Goal: Task Accomplishment & Management: Manage account settings

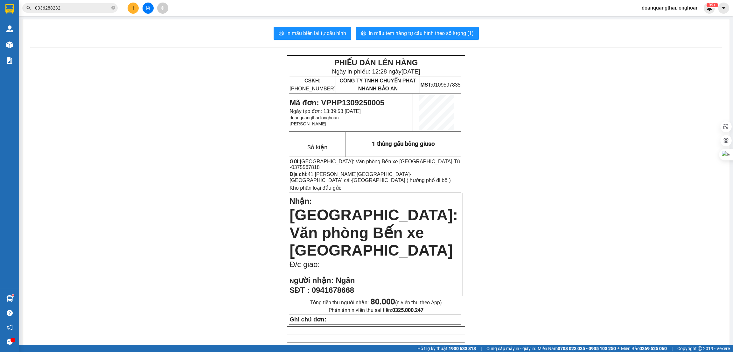
scroll to position [327, 0]
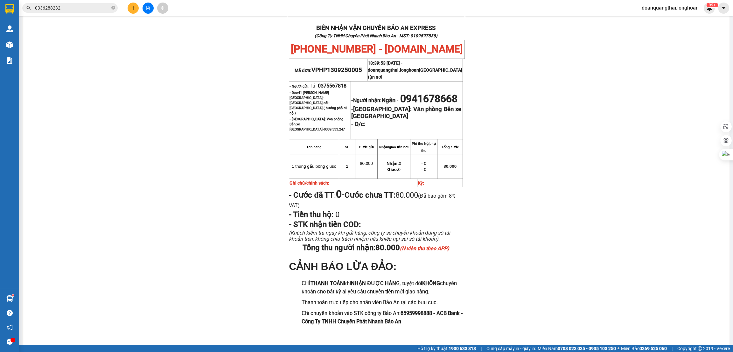
click at [87, 12] on span "0336288232" at bounding box center [69, 8] width 95 height 10
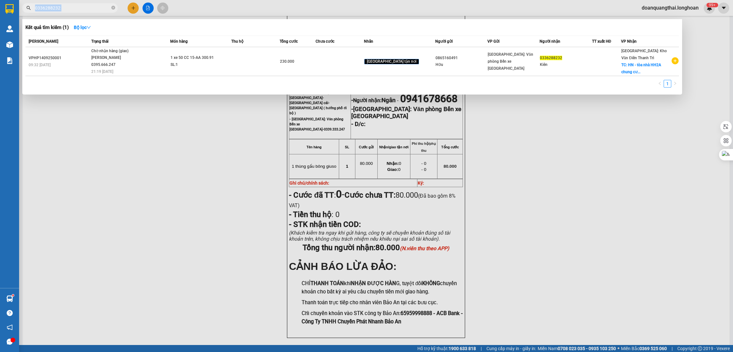
click at [87, 12] on span "0336288232" at bounding box center [69, 8] width 95 height 10
click at [69, 8] on input "0336288232" at bounding box center [72, 7] width 75 height 7
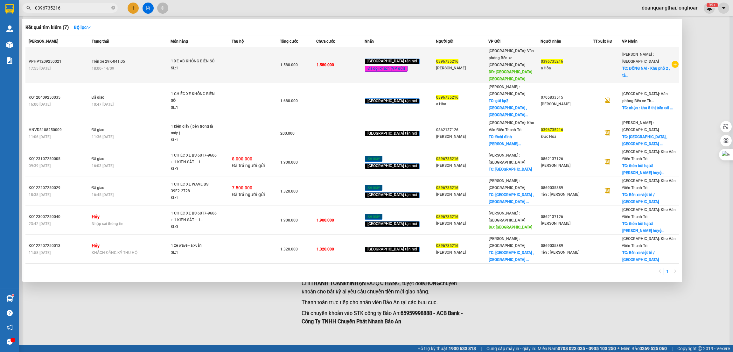
type input "0396735216"
click at [142, 66] on div "18:00 - 14/09" at bounding box center [131, 68] width 79 height 7
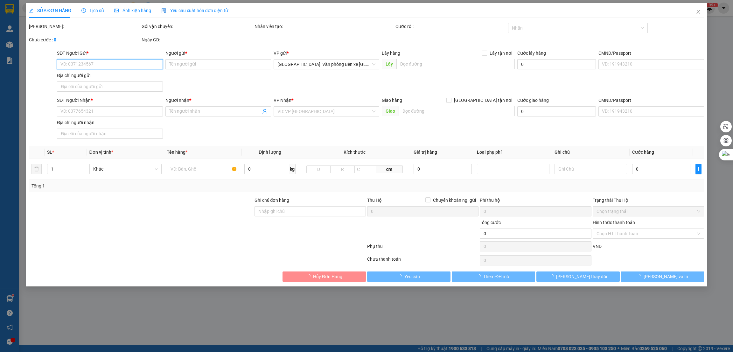
type input "0396735216"
type input "Nguyễn Đức Hòa"
type input "VÂN ĐỒN QUẢNG NINH"
type input "0396735216"
type input "a Hòa"
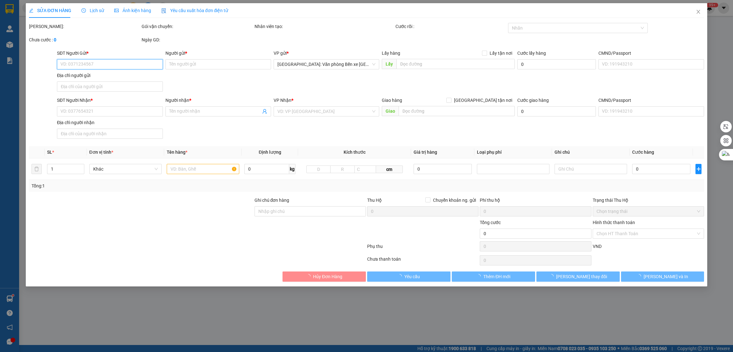
checkbox input "true"
type input "ĐỒNG NAI - Khu phố 2 , tân biên , biên hoà đồng nai"
type input "1 CHÌA KHÓA"
type input "1.580.000"
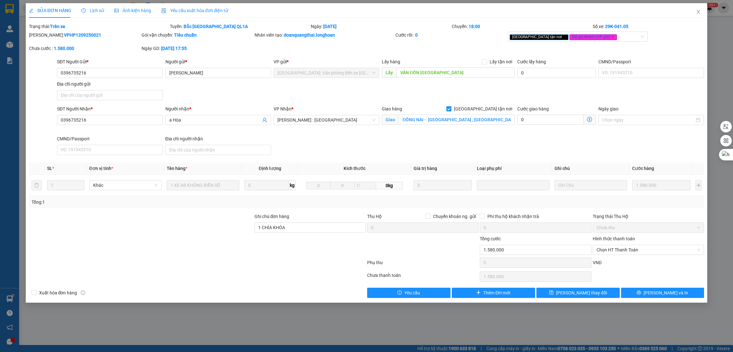
click at [95, 14] on div "Lịch sử" at bounding box center [92, 10] width 23 height 15
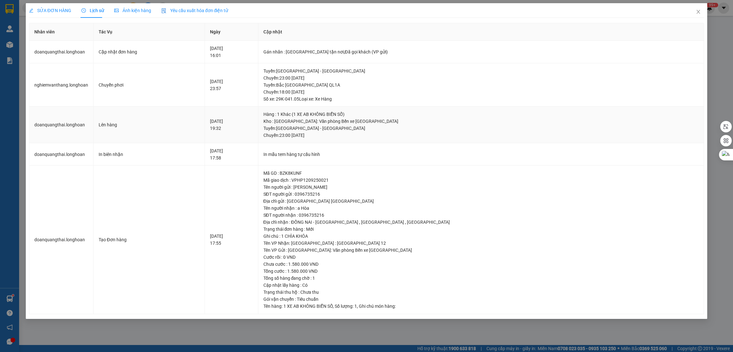
click at [413, 134] on div "Tuyến : Hải Phòng - Hà Nội Chuyến: 23:00 ngày 12-09-2025" at bounding box center [480, 132] width 435 height 14
click at [699, 10] on icon "close" at bounding box center [698, 11] width 5 height 5
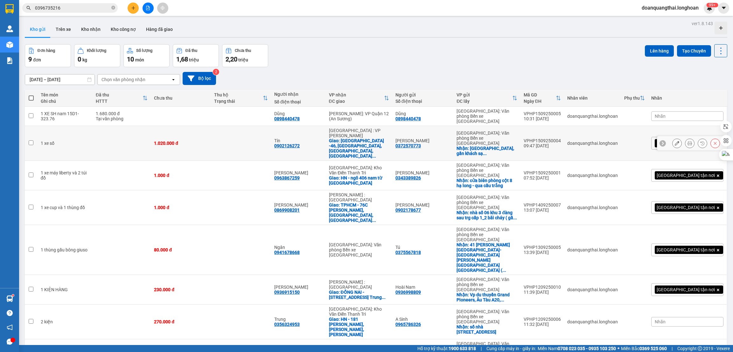
scroll to position [29, 0]
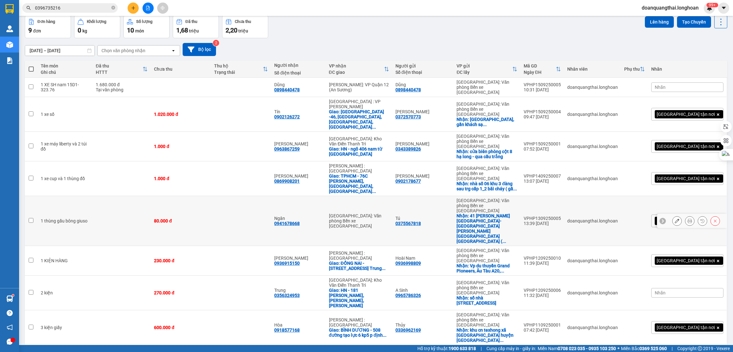
click at [29, 218] on input "checkbox" at bounding box center [31, 220] width 5 height 5
checkbox input "true"
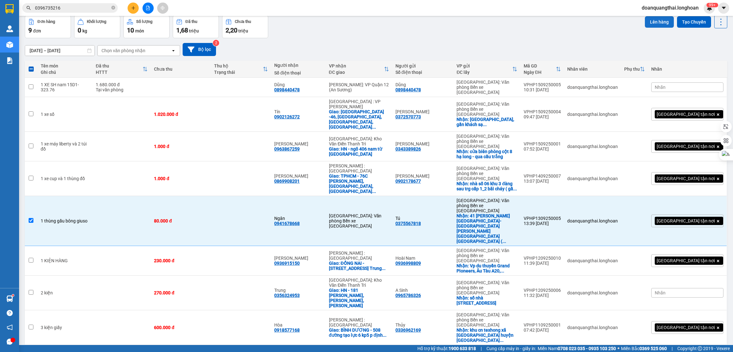
click at [655, 22] on button "Lên hàng" at bounding box center [659, 21] width 29 height 11
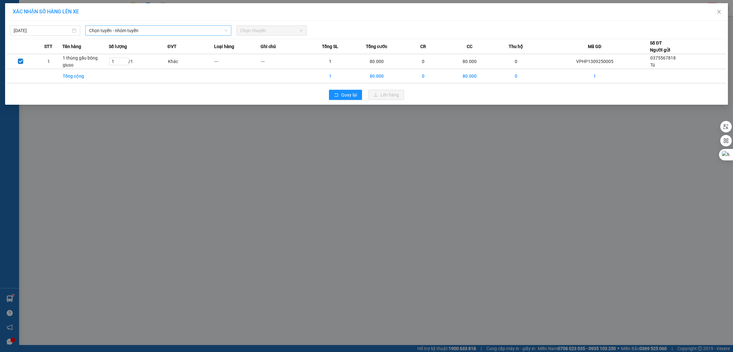
click at [185, 31] on span "Chọn tuyến - nhóm tuyến" at bounding box center [158, 31] width 138 height 10
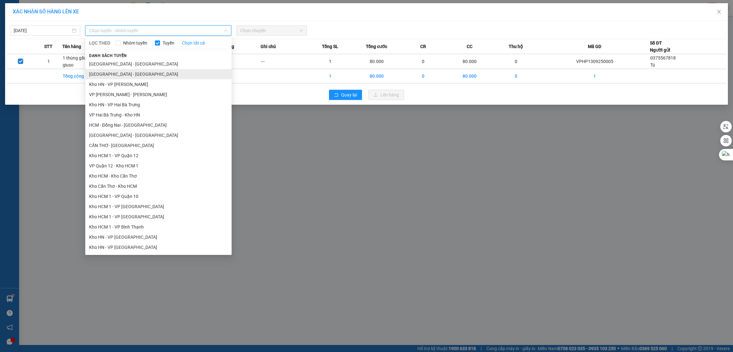
click at [143, 72] on li "Hà Nội - Hải Phòng" at bounding box center [158, 74] width 146 height 10
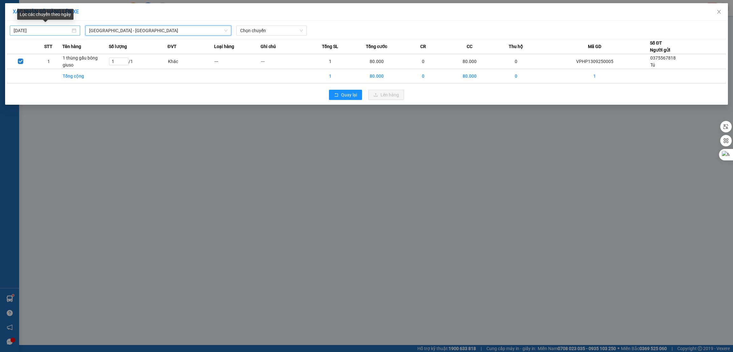
click at [45, 31] on body "Kết quả tìm kiếm ( 7 ) Bộ lọc Mã ĐH Trạng thái Món hàng Thu hộ Tổng cước Chưa c…" at bounding box center [366, 176] width 733 height 352
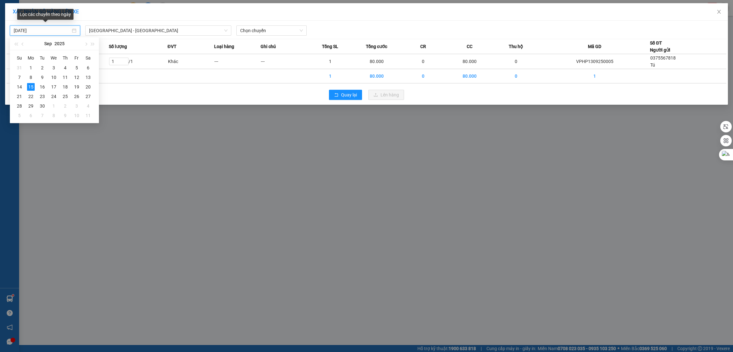
click at [45, 31] on input "[DATE]" at bounding box center [42, 30] width 57 height 7
click at [19, 87] on div "14" at bounding box center [20, 87] width 8 height 8
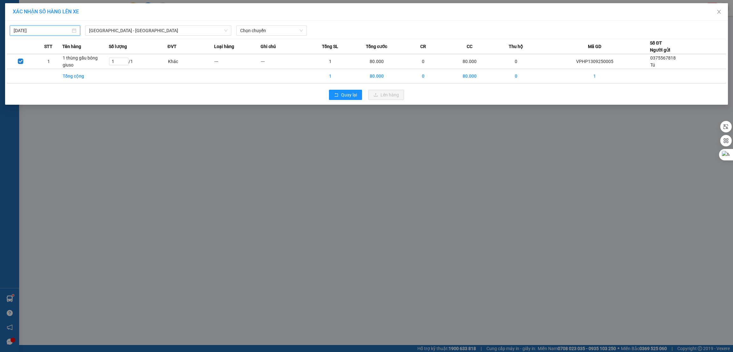
type input "14/09/2025"
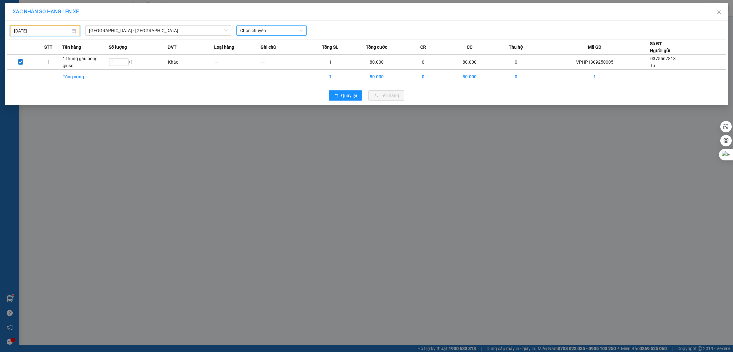
click at [269, 28] on span "Chọn chuyến" at bounding box center [271, 31] width 63 height 10
click at [253, 61] on div "21:00 (TC)" at bounding box center [265, 63] width 50 height 7
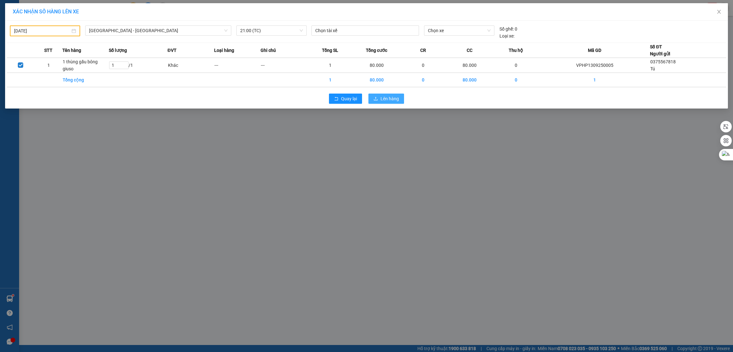
click at [396, 100] on span "Lên hàng" at bounding box center [389, 98] width 18 height 7
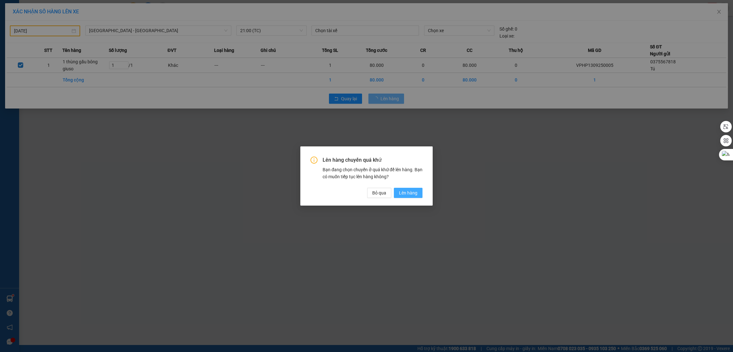
click at [408, 192] on span "Lên hàng" at bounding box center [408, 192] width 18 height 7
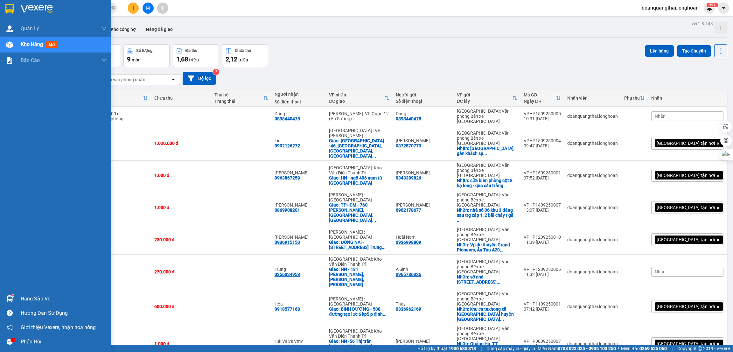
click at [12, 298] on img at bounding box center [9, 298] width 7 height 7
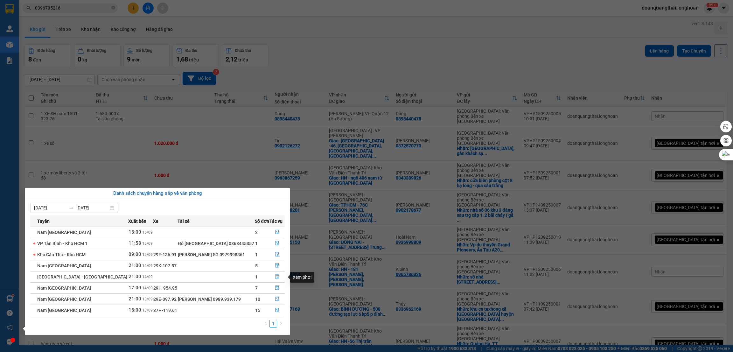
click at [273, 277] on button "button" at bounding box center [277, 277] width 15 height 10
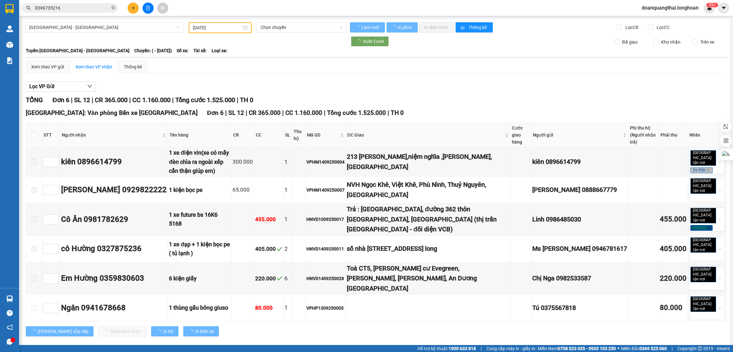
type input "14/09/2025"
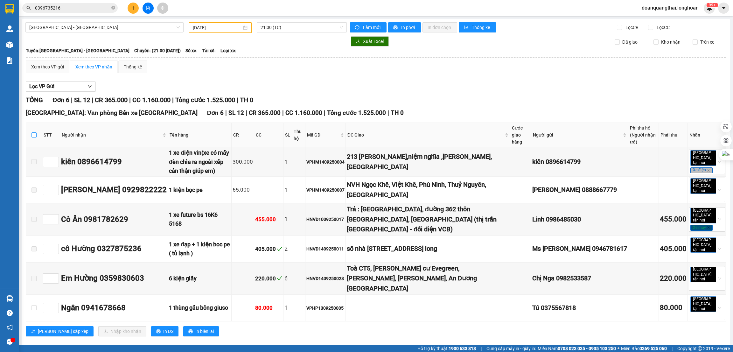
click at [32, 134] on input "checkbox" at bounding box center [33, 134] width 5 height 5
checkbox input "true"
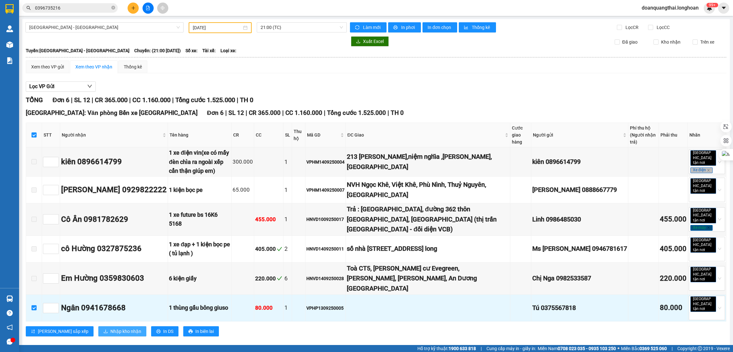
click at [110, 328] on span "Nhập kho nhận" at bounding box center [125, 331] width 31 height 7
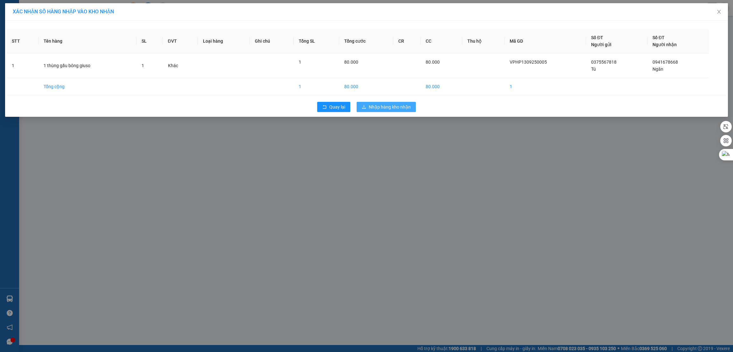
click at [376, 110] on span "Nhập hàng kho nhận" at bounding box center [390, 106] width 42 height 7
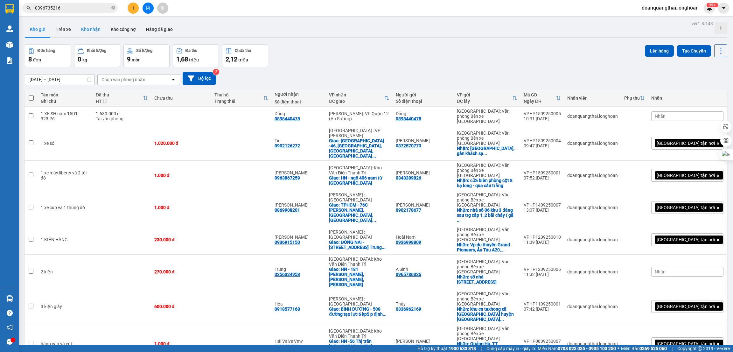
click at [93, 28] on button "Kho nhận" at bounding box center [91, 29] width 30 height 15
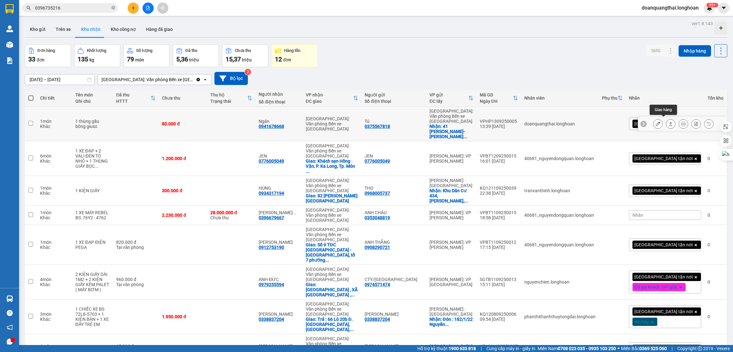
click at [668, 123] on icon at bounding box center [670, 123] width 4 height 4
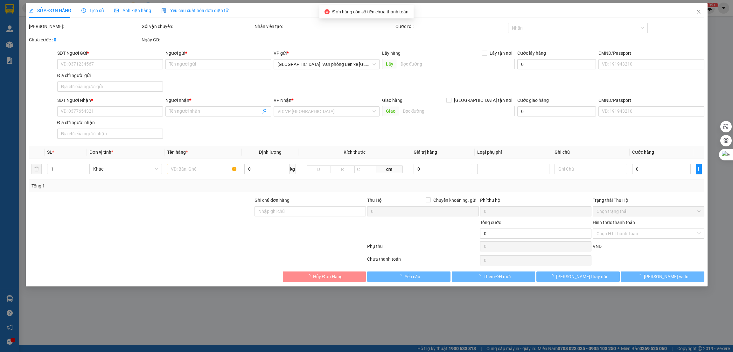
type input "0375567818"
type input "Tú"
checkbox input "true"
type input "41 đào phúc lộc-trần phú-móng cái-quảng ninh ( hướng phố đi bộ )"
type input "0941678668"
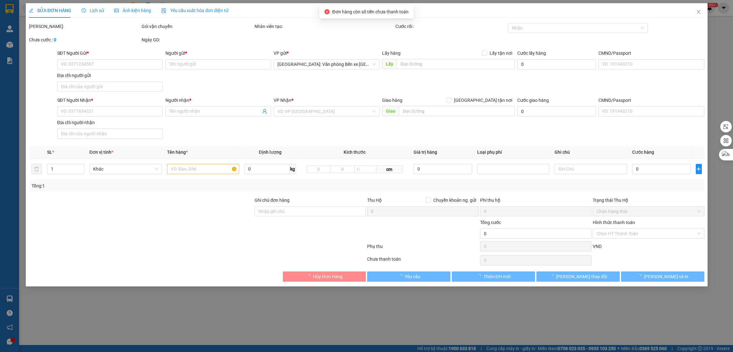
type input "Ngân"
type input "80.000"
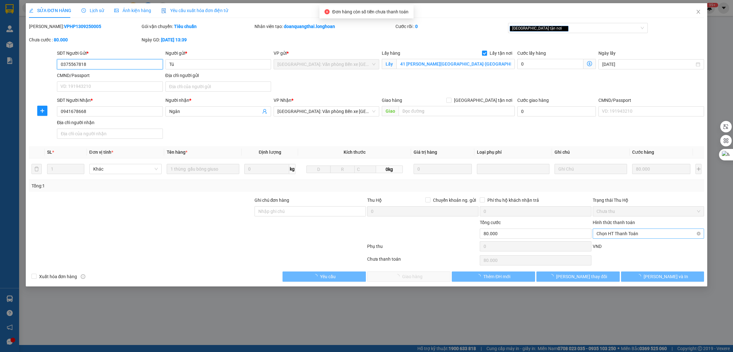
click at [631, 234] on span "Chọn HT Thanh Toán" at bounding box center [648, 234] width 104 height 10
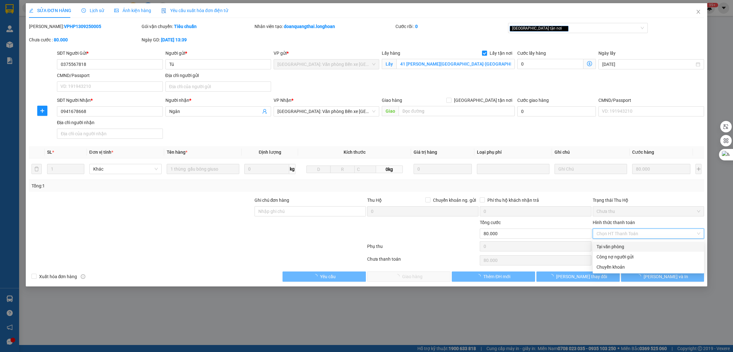
click at [614, 244] on div "Tại văn phòng" at bounding box center [648, 246] width 104 height 7
type input "0"
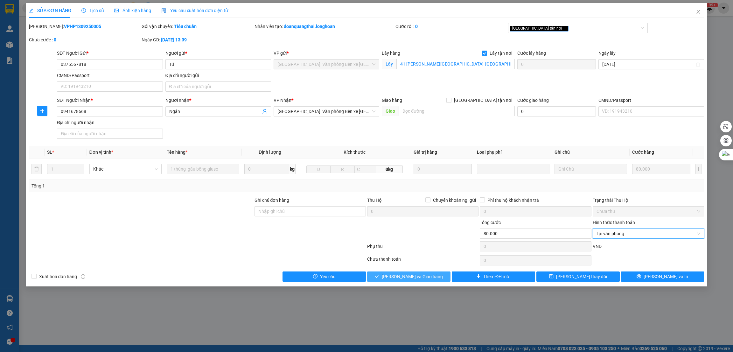
click at [421, 277] on span "[PERSON_NAME] và Giao hàng" at bounding box center [412, 276] width 61 height 7
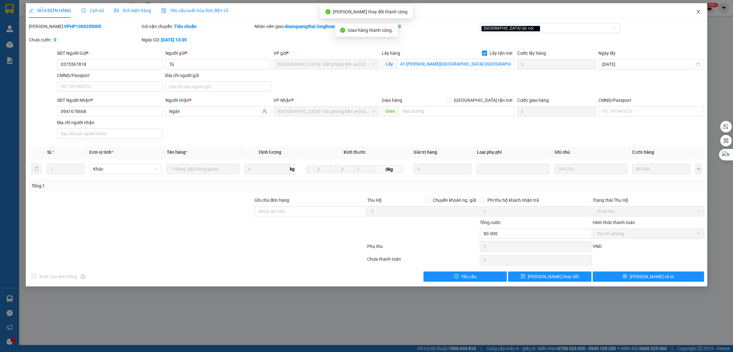
click at [699, 10] on icon "close" at bounding box center [698, 11] width 5 height 5
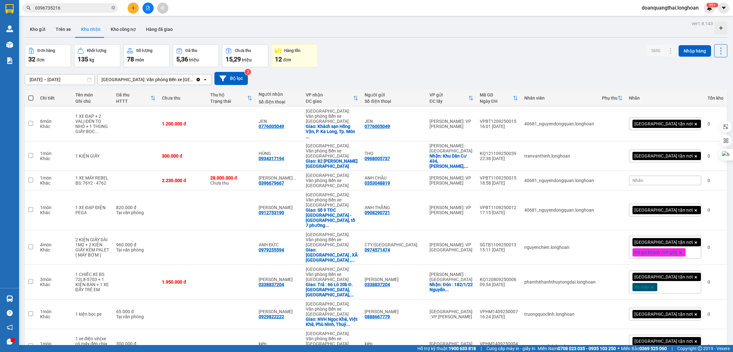
click at [411, 52] on div "Đơn hàng 32 đơn Khối lượng 135 kg Số lượng 78 món Đã thu 5,36 triệu Chưa thu 15…" at bounding box center [376, 55] width 702 height 23
click at [38, 27] on button "Kho gửi" at bounding box center [38, 29] width 26 height 15
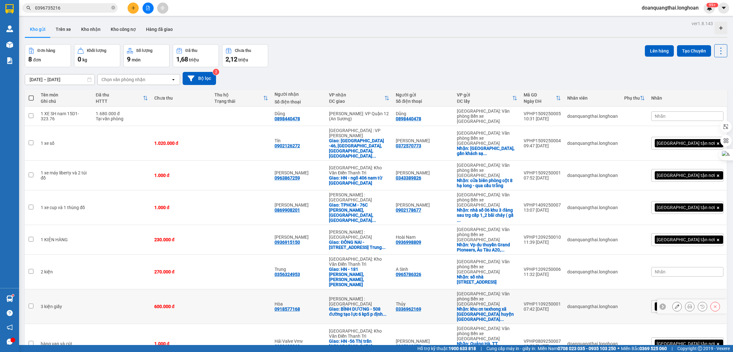
click at [675, 304] on icon at bounding box center [677, 306] width 4 height 4
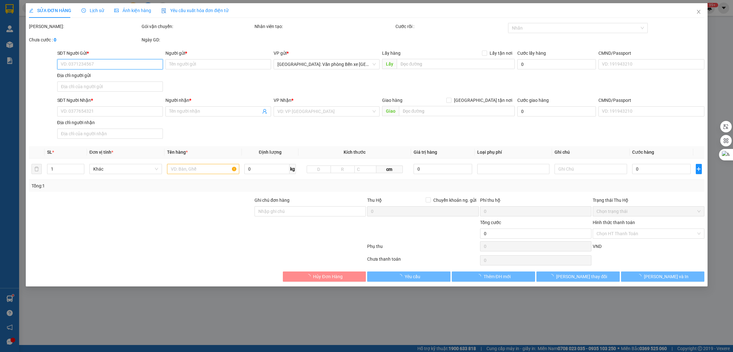
type input "0336962169"
type input "Thủy"
checkbox input "true"
type input "khu cn texhong xã quảng phong huyện hải hà quảng ninh"
type input "0918577168"
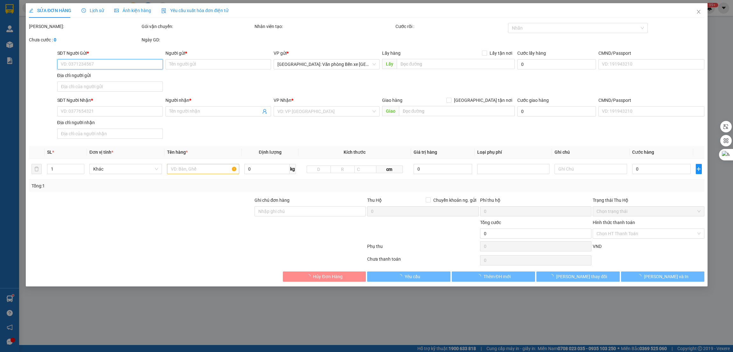
type input "Hòa"
checkbox input "true"
type input "BÌNH DƯƠNG - 508 đường tạo lực 6 kp5 p định hòa thủ dầu 1 bình dương"
type input "600.000"
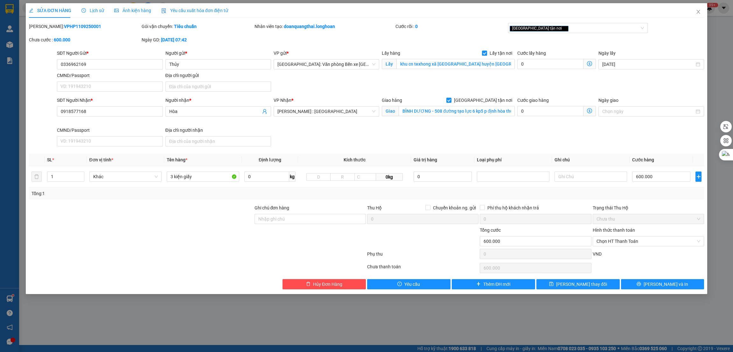
click at [194, 226] on div at bounding box center [140, 215] width 225 height 22
click at [258, 179] on input "0" at bounding box center [266, 176] width 45 height 10
type input "75"
click at [61, 174] on input "1" at bounding box center [65, 177] width 37 height 10
click at [80, 174] on icon "up" at bounding box center [81, 175] width 2 height 2
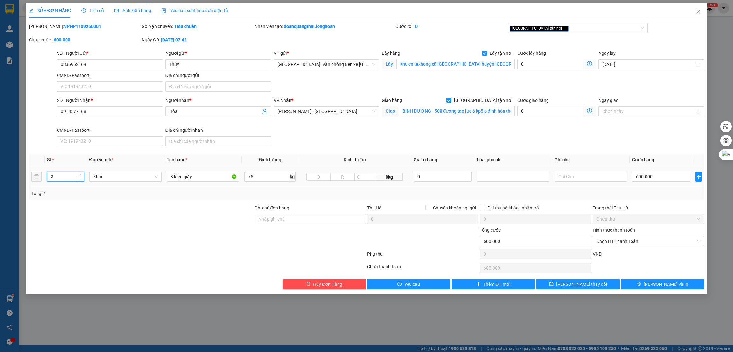
click at [80, 174] on icon "up" at bounding box center [81, 175] width 2 height 2
type input "5"
click at [204, 178] on input "3 kiện giấy" at bounding box center [203, 176] width 73 height 10
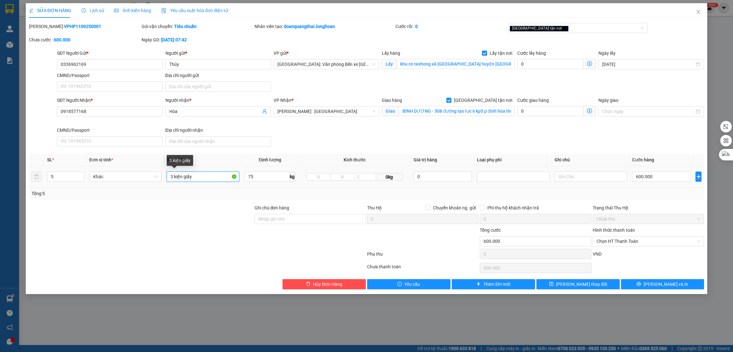
click at [204, 178] on input "3 kiện giấy" at bounding box center [203, 176] width 73 height 10
type input "1 xe côn 21-V3 9312 + 1 xe wave 14-X1 026.38 + 3 thùng các tông"
click at [167, 234] on div at bounding box center [140, 237] width 225 height 22
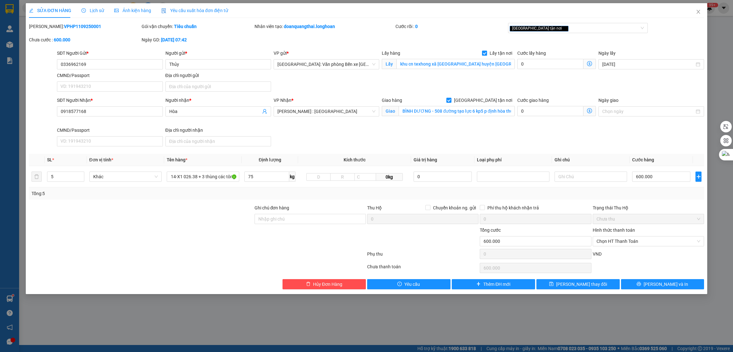
scroll to position [0, 0]
click at [661, 180] on input "600.000" at bounding box center [661, 176] width 58 height 10
type input "3"
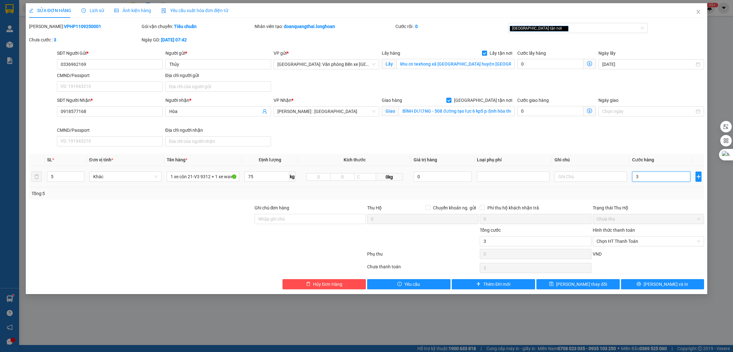
type input "35"
type input "351"
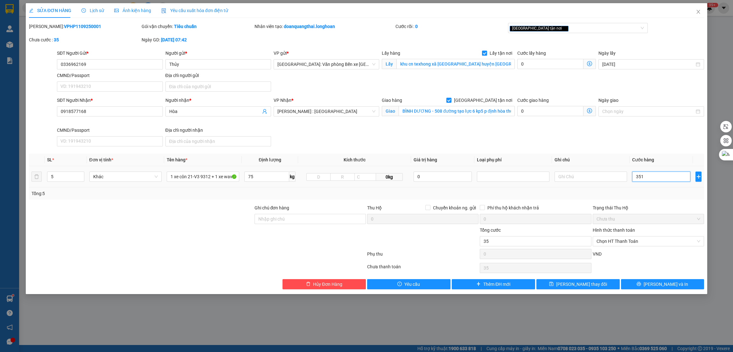
type input "351"
type input "3.510"
type input "35.100"
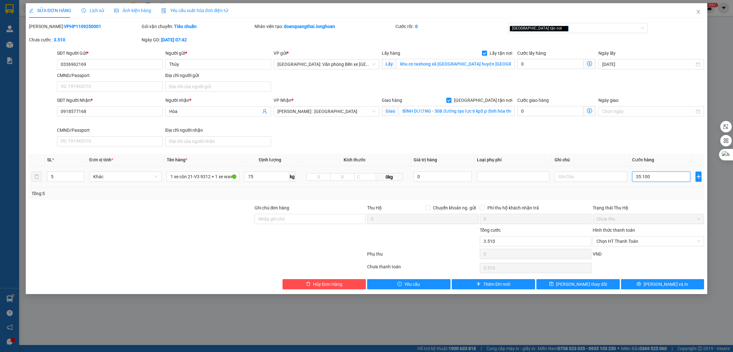
type input "35.100"
type input "351.000"
type input "3.510.000"
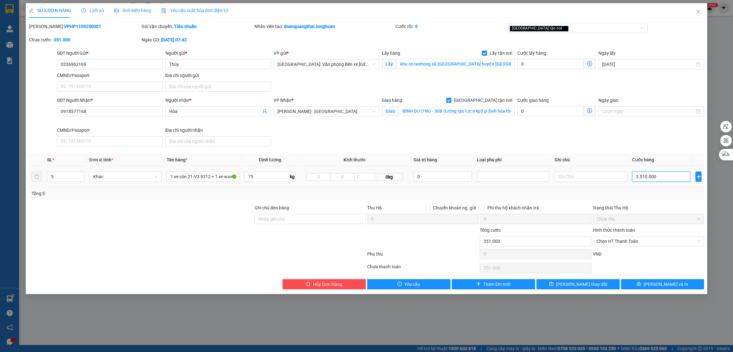
type input "3.510.000"
click at [640, 286] on button "[PERSON_NAME] và In" at bounding box center [662, 284] width 83 height 10
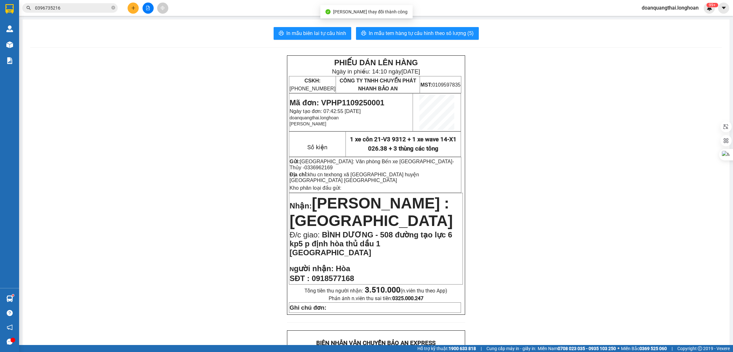
click at [333, 165] on span "0336962169" at bounding box center [318, 167] width 28 height 5
copy span "0336962169"
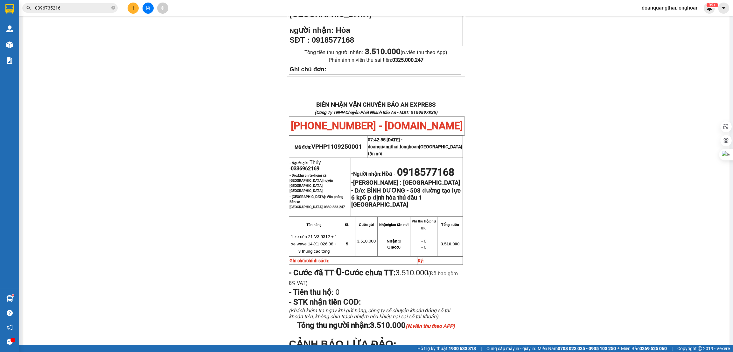
scroll to position [326, 0]
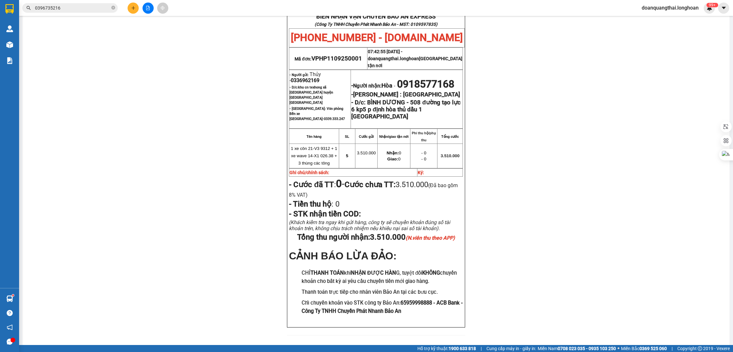
click at [70, 10] on input "0396735216" at bounding box center [72, 7] width 75 height 7
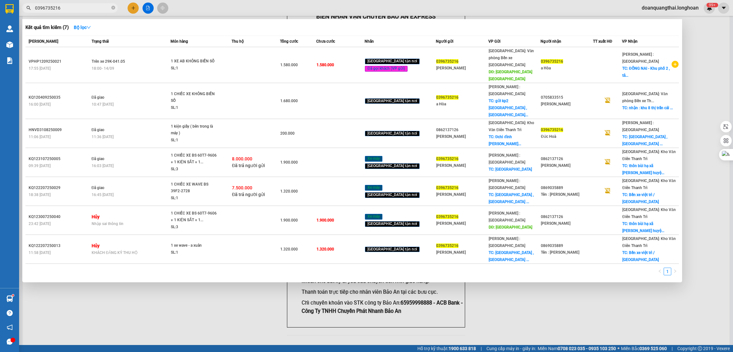
click at [214, 277] on div at bounding box center [366, 176] width 733 height 352
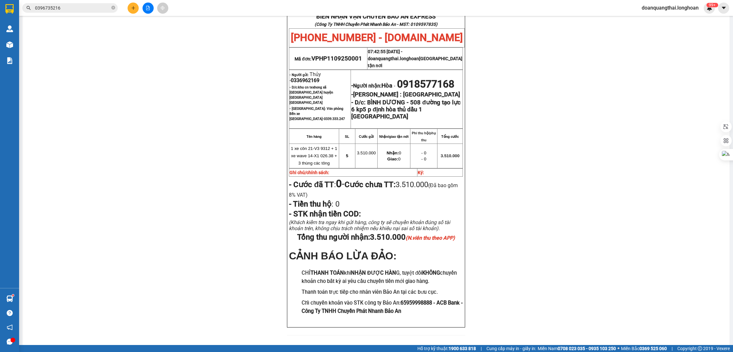
click at [546, 166] on div "PHIẾU DÁN LÊN HÀNG Ngày in phiếu: 14:10 ngày 15-09-2025 CSKH: 1900.06.88.33 CÔN…" at bounding box center [375, 36] width 691 height 614
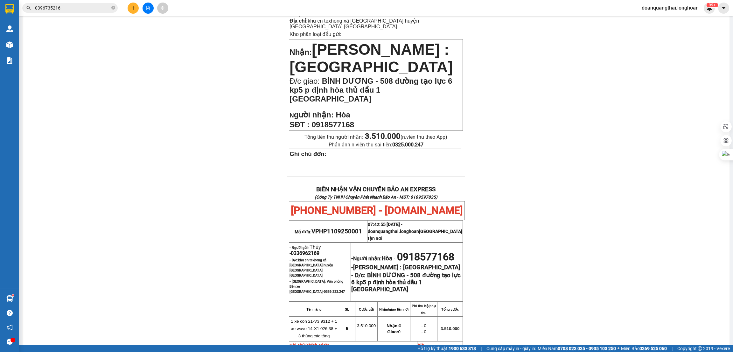
scroll to position [0, 0]
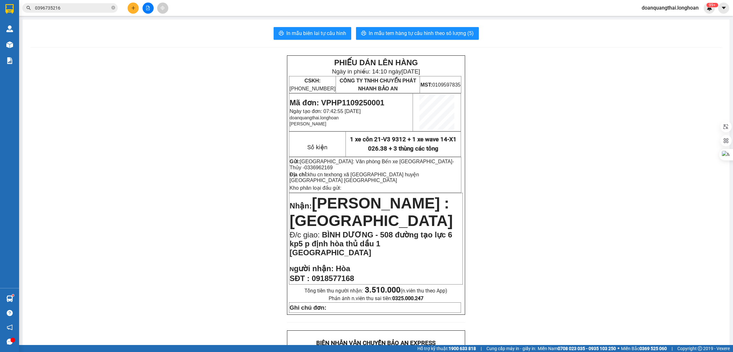
click at [18, 9] on div at bounding box center [9, 10] width 19 height 21
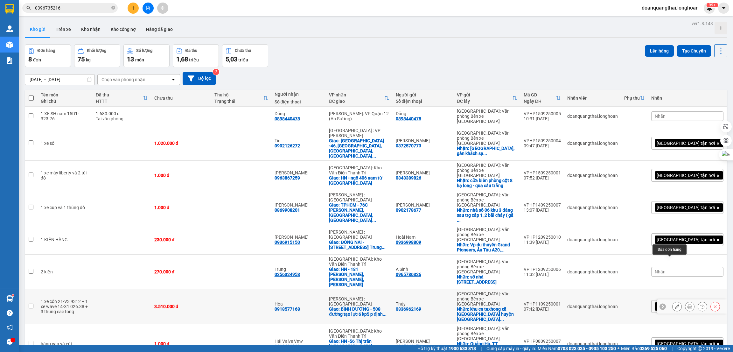
click at [675, 304] on icon at bounding box center [677, 306] width 4 height 4
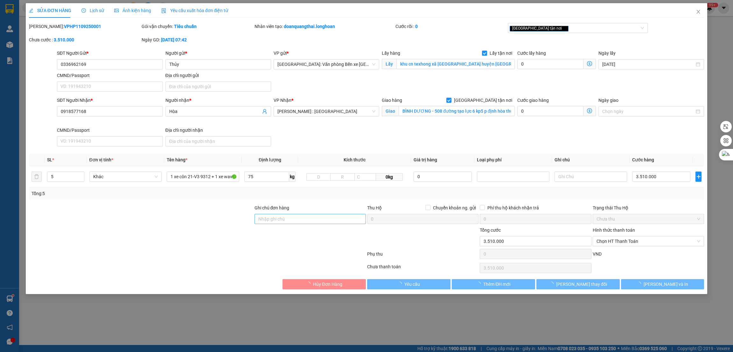
type input "0336962169"
type input "Thủy"
checkbox input "true"
type input "khu cn texhong xã quảng phong huyện hải hà quảng ninh"
type input "0918577168"
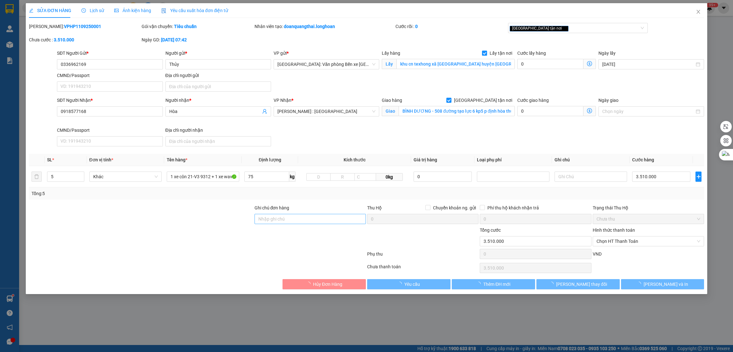
type input "Hòa"
checkbox input "true"
type input "BÌNH DƯƠNG - 508 đường tạo lực 6 kp5 p định hòa thủ dầu 1 bình dương"
type input "3.510.000"
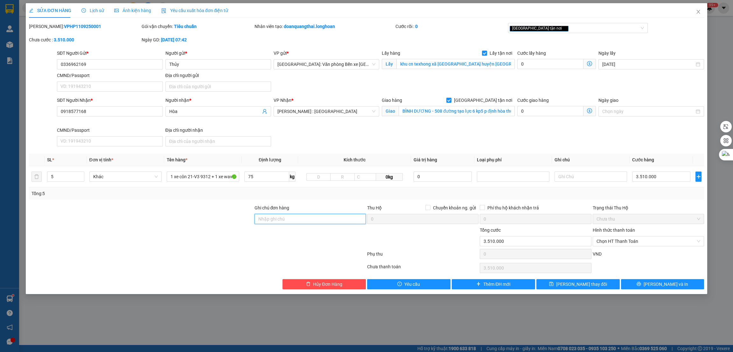
click at [293, 215] on input "Ghi chú đơn hàng" at bounding box center [309, 219] width 111 height 10
type input "2 chìa khóa"
click at [248, 259] on div at bounding box center [197, 255] width 338 height 13
click at [643, 291] on div "SỬA ĐƠN HÀNG Lịch sử Ảnh kiện hàng Yêu cầu xuất hóa đơn điện tử Total Paid Fee …" at bounding box center [367, 148] width 682 height 291
click at [645, 289] on button "[PERSON_NAME] và In" at bounding box center [662, 284] width 83 height 10
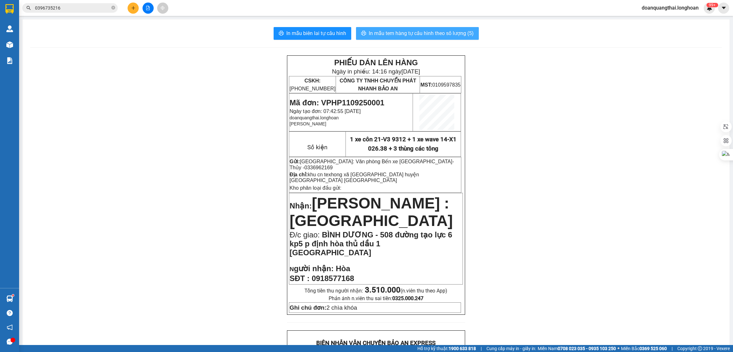
click at [413, 33] on span "In mẫu tem hàng tự cấu hình theo số lượng (5)" at bounding box center [421, 33] width 105 height 8
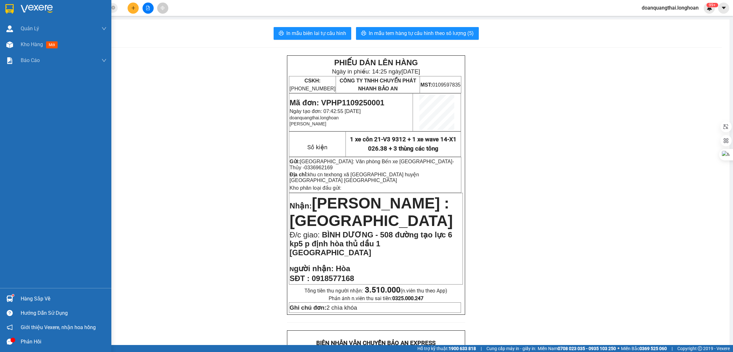
click at [13, 9] on img at bounding box center [9, 9] width 8 height 10
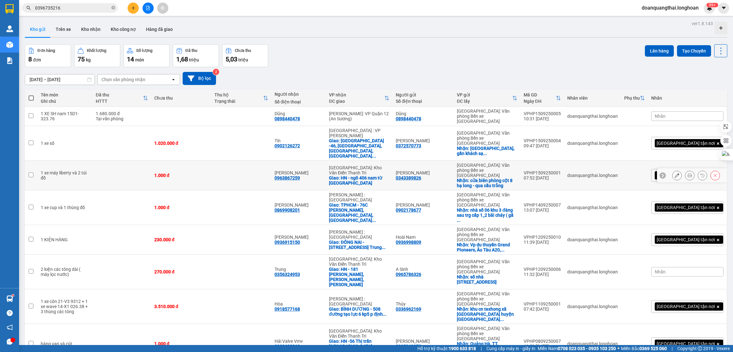
click at [675, 173] on icon at bounding box center [677, 175] width 4 height 4
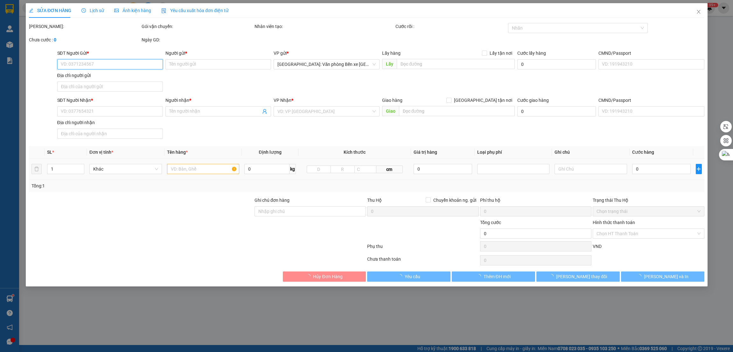
type input "0343389826"
type input "[PERSON_NAME]"
checkbox input "true"
type input "cửa biên phòng cột 8 hạ long - qua cầu trắng"
type input "0963867259"
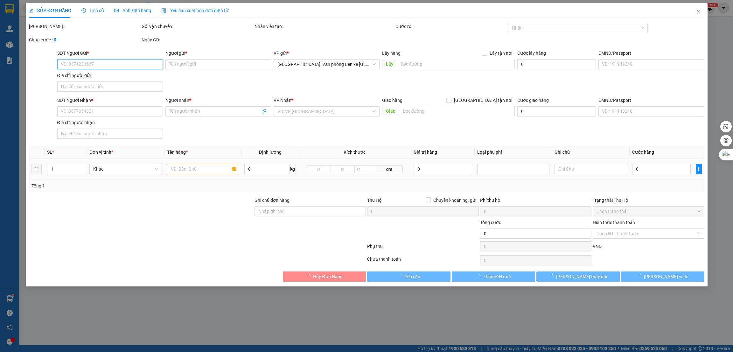
type input "[PERSON_NAME]"
checkbox input "true"
type input "HN - ngõ 406 nam từ liêm"
type input "1.000"
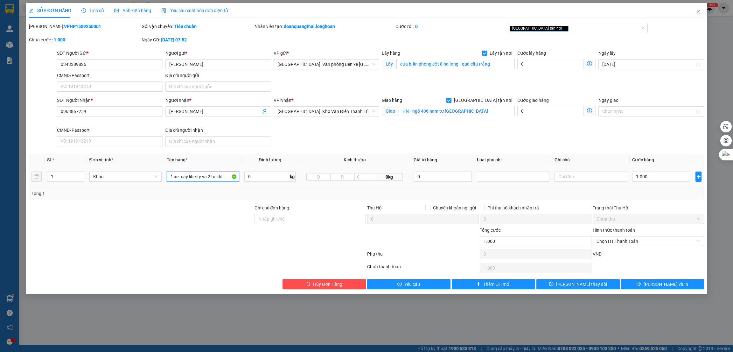
click at [217, 181] on input "1 xe máy liberty và 2 túi đồ" at bounding box center [203, 176] width 73 height 10
type input "1 xe máy liberty + 2 túi dứa"
click at [54, 176] on input "1" at bounding box center [65, 177] width 37 height 10
click at [77, 173] on span "Increase Value" at bounding box center [80, 175] width 7 height 6
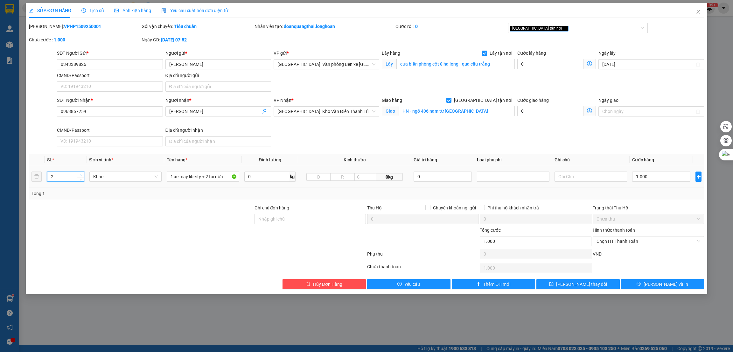
type input "3"
click at [202, 175] on input "1 xe máy liberty + 2 túi dứa" at bounding box center [203, 176] width 73 height 10
click at [268, 216] on input "Ghi chú đơn hàng" at bounding box center [309, 219] width 111 height 10
type input "1 CHÌA KHÓA"
click at [201, 176] on input "1 xe máy liberty + 2 túi dứa" at bounding box center [203, 176] width 73 height 10
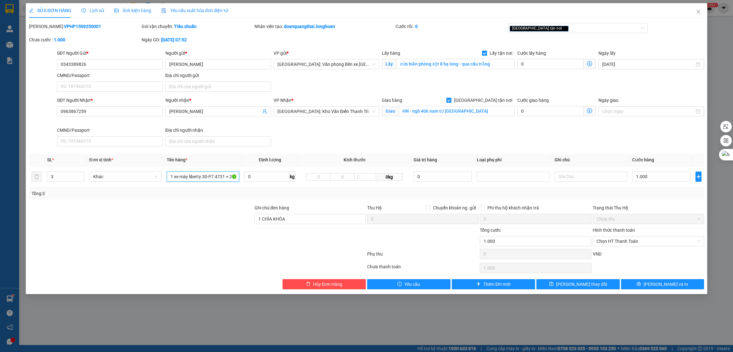
type input "1 xe máy liberty 30-P7 4731 + 2 túi dứa"
click at [453, 143] on div "SĐT Người Nhận * 0963867259 Người nhận * Đoàn Hồng Trang VP Nhận * Hà Nội: Kho …" at bounding box center [380, 123] width 649 height 52
click at [661, 179] on input "1.000" at bounding box center [661, 176] width 58 height 10
type input "6"
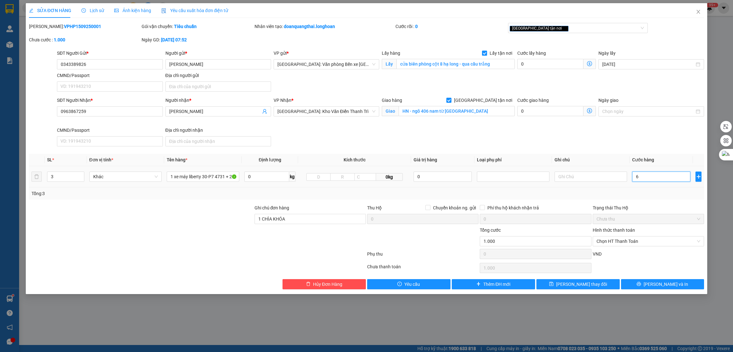
type input "6"
type input "66"
type input "660"
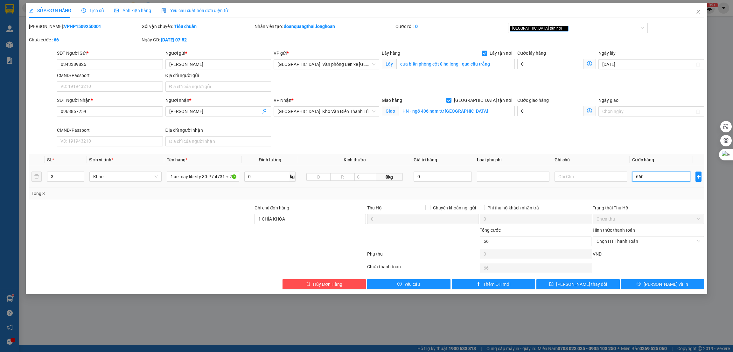
type input "660"
type input "6.600"
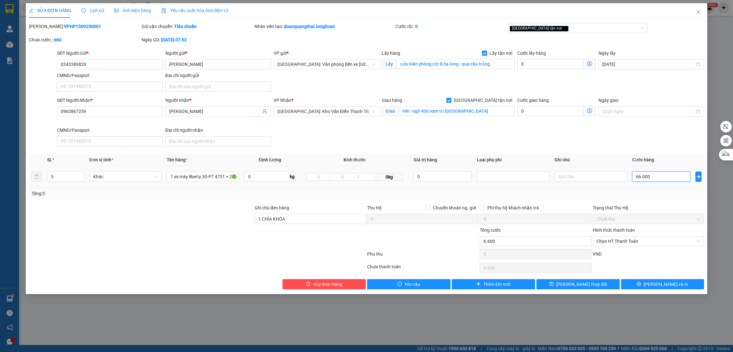
type input "660.000"
click at [623, 152] on div "Total Paid Fee 0 Total UnPaid Fee 1.000 Cash Collection Total Fee Mã ĐH: VPHP15…" at bounding box center [366, 156] width 675 height 266
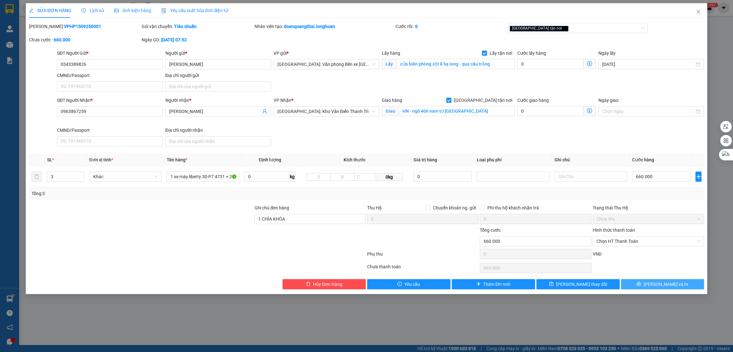
click at [645, 287] on button "[PERSON_NAME] và In" at bounding box center [662, 284] width 83 height 10
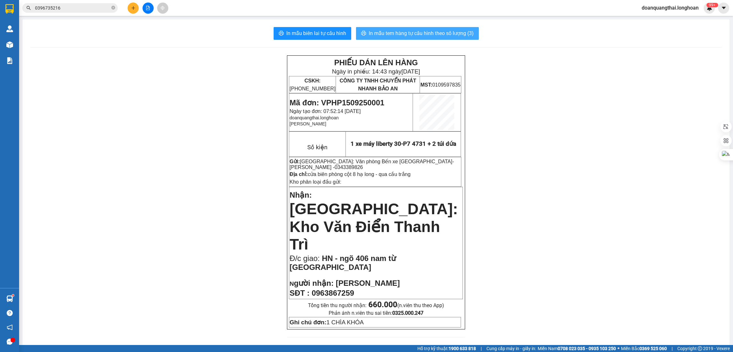
click at [428, 27] on button "In mẫu tem hàng tự cấu hình theo số lượng (3)" at bounding box center [417, 33] width 123 height 13
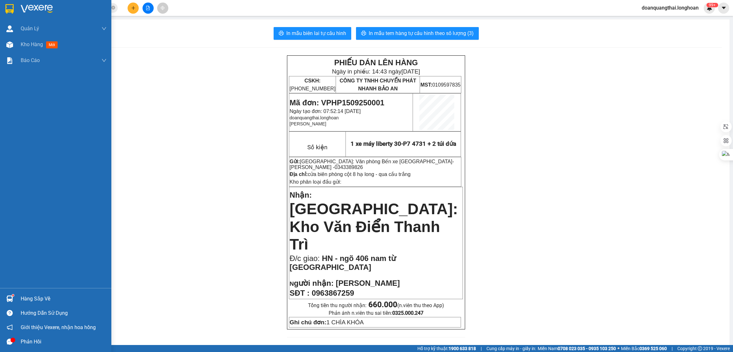
click at [10, 9] on img at bounding box center [9, 9] width 8 height 10
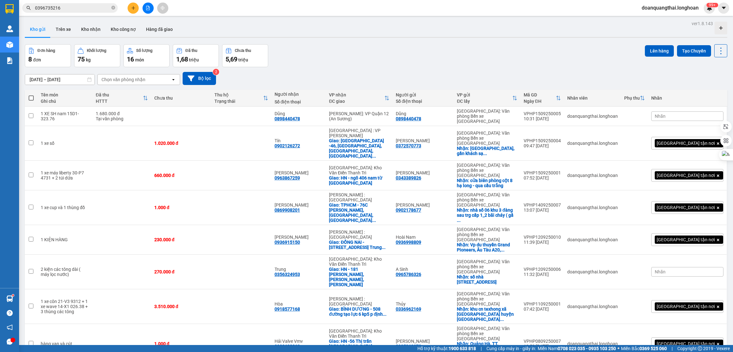
click at [134, 11] on button at bounding box center [133, 8] width 11 height 11
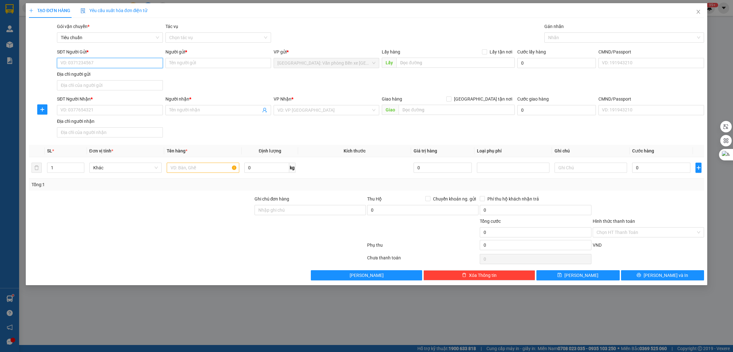
click at [123, 66] on input "SĐT Người Gửi *" at bounding box center [110, 63] width 106 height 10
click at [175, 168] on input "text" at bounding box center [203, 168] width 73 height 10
click at [170, 170] on input "15AP-053.30" at bounding box center [203, 168] width 73 height 10
type input "1 xe vision 15AP-053.30"
click at [351, 113] on input "search" at bounding box center [323, 110] width 93 height 10
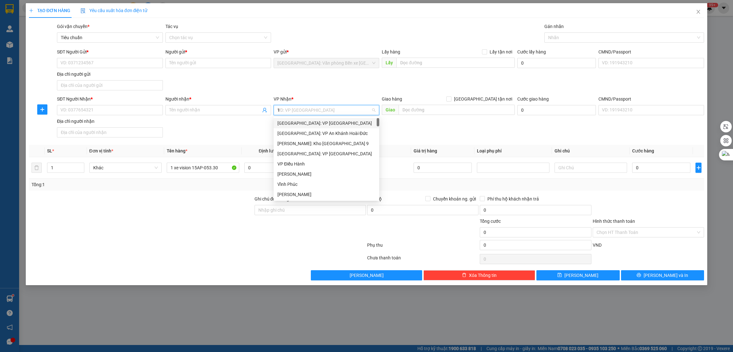
type input "12"
click at [331, 134] on div "[PERSON_NAME] : [GEOGRAPHIC_DATA]" at bounding box center [326, 133] width 98 height 7
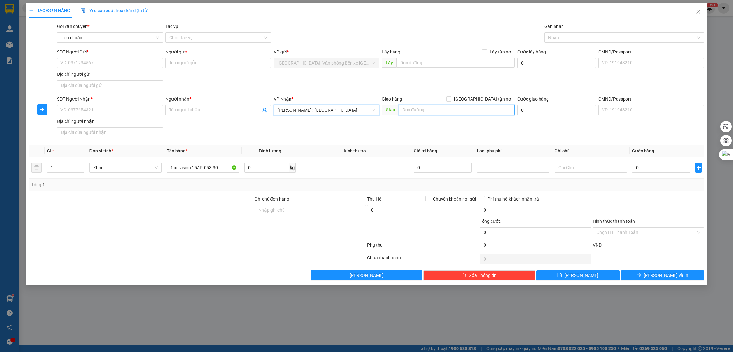
click at [426, 108] on input "text" at bounding box center [456, 110] width 116 height 10
type input "D"
type input "ĐỒNG NAI -"
click at [488, 99] on span "[GEOGRAPHIC_DATA] tận nơi" at bounding box center [482, 98] width 63 height 7
click at [451, 99] on input "[GEOGRAPHIC_DATA] tận nơi" at bounding box center [448, 98] width 4 height 4
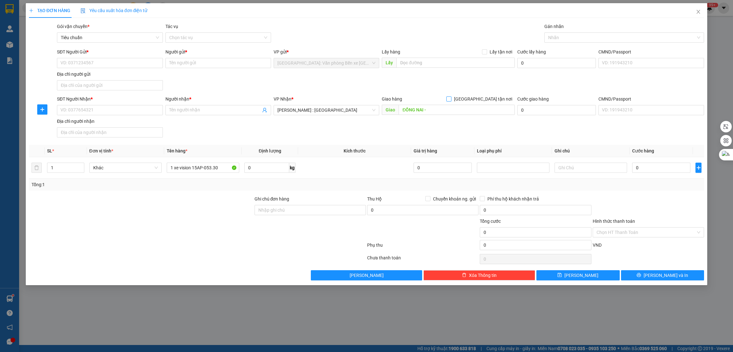
checkbox input "true"
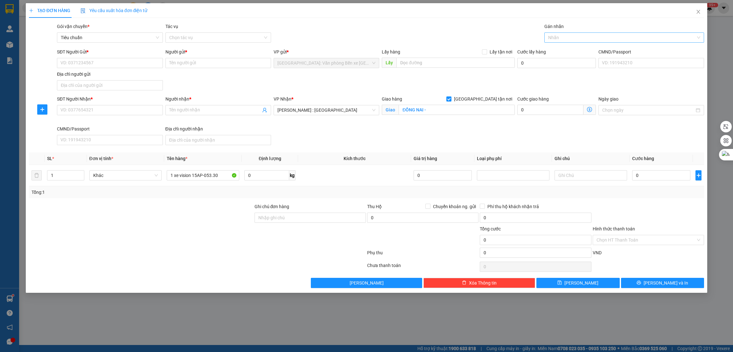
click at [560, 34] on div at bounding box center [621, 38] width 150 height 8
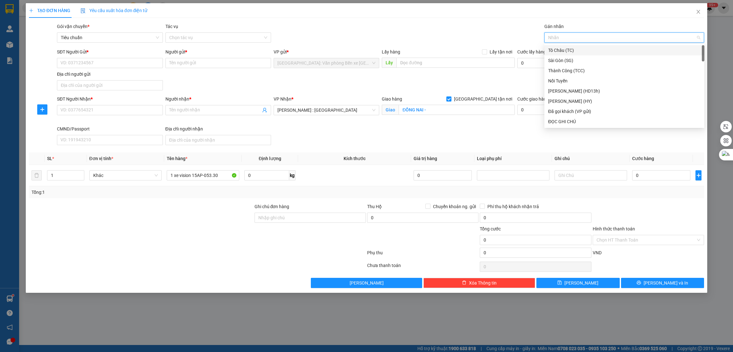
type input "g"
click at [547, 122] on div "[GEOGRAPHIC_DATA] tận nơi" at bounding box center [624, 121] width 160 height 10
click at [96, 60] on input "SĐT Người Gửi *" at bounding box center [110, 63] width 106 height 10
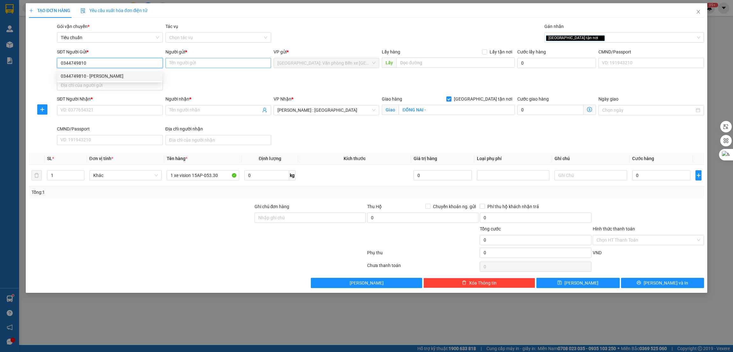
type input "0344749810"
click at [197, 64] on input "Người gửi *" at bounding box center [218, 63] width 106 height 10
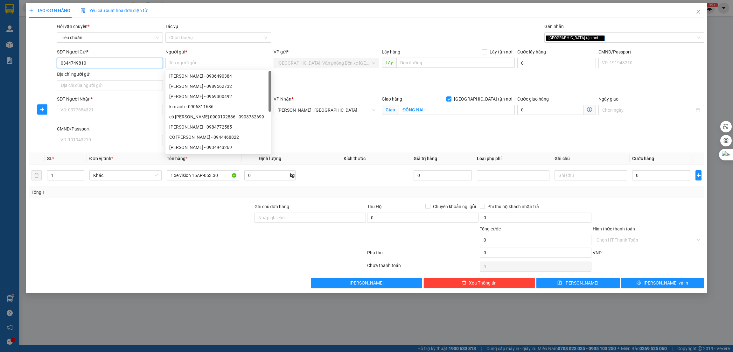
click at [120, 66] on input "0344749810" at bounding box center [110, 63] width 106 height 10
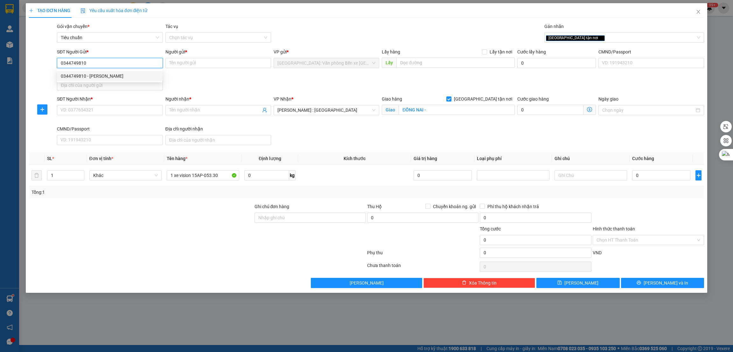
drag, startPoint x: 119, startPoint y: 77, endPoint x: 149, endPoint y: 81, distance: 30.8
click at [119, 77] on div "0344749810 - NGUYỄN VIẾT HIỂN" at bounding box center [110, 76] width 98 height 7
type input "[PERSON_NAME]"
click at [117, 111] on input "SĐT Người Nhận *" at bounding box center [110, 110] width 106 height 10
click at [219, 57] on div "Người gửi *" at bounding box center [218, 53] width 106 height 10
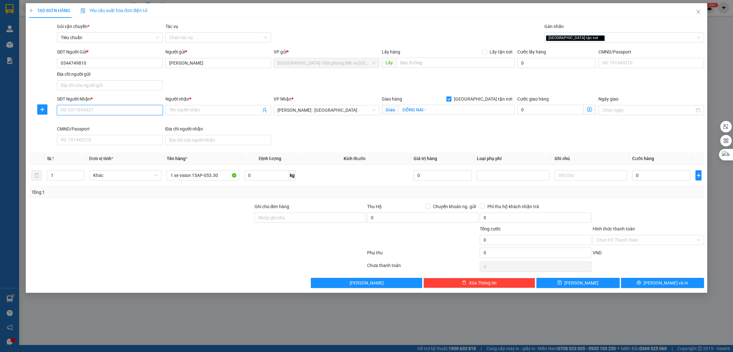
click at [87, 109] on input "SĐT Người Nhận *" at bounding box center [110, 110] width 106 height 10
click at [104, 126] on div "0363351152 - NGUYỄN VIẾT HIỆP" at bounding box center [110, 123] width 98 height 7
type input "0363351152"
type input "[PERSON_NAME]"
checkbox input "false"
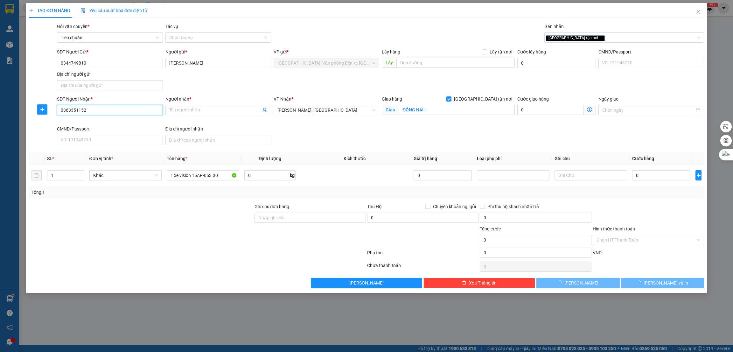
type input "TRảng Bom-Đồng Nai,QL1A"
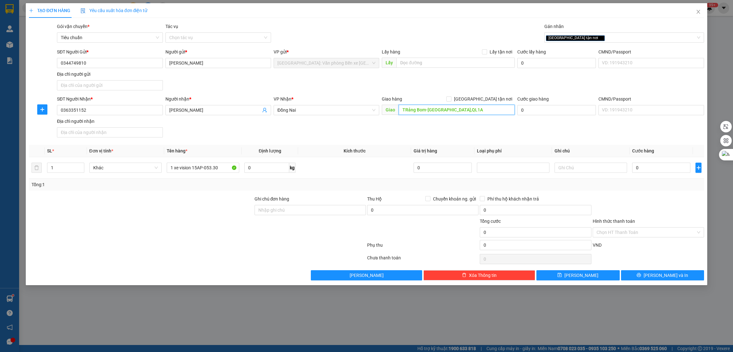
click at [472, 113] on input "TRảng Bom-Đồng Nai,QL1A" at bounding box center [456, 110] width 116 height 10
click at [336, 105] on span "Đồng Nai" at bounding box center [326, 110] width 98 height 10
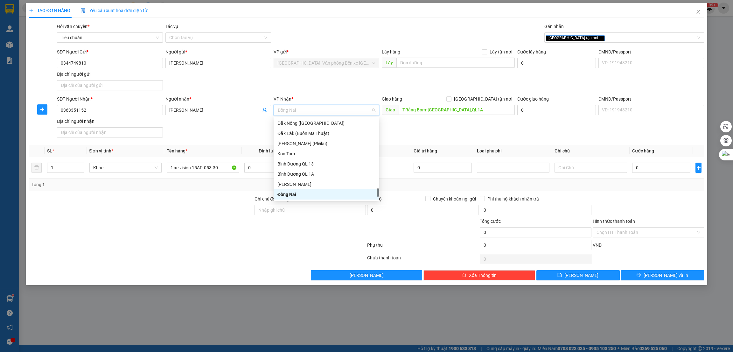
type input "12"
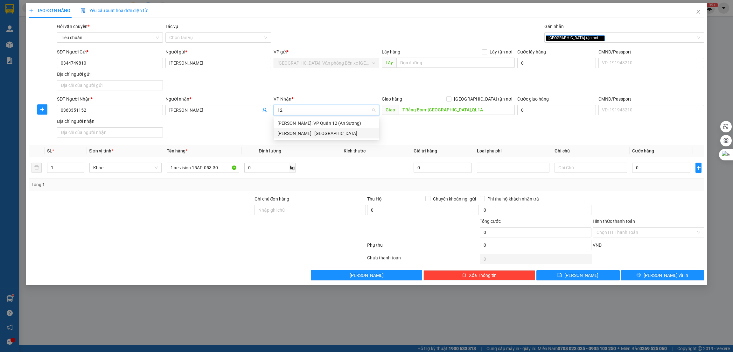
click at [331, 136] on div "[PERSON_NAME] : [GEOGRAPHIC_DATA]" at bounding box center [326, 133] width 98 height 7
click at [471, 112] on input "TRảng Bom-Đồng Nai,QL1A" at bounding box center [456, 110] width 116 height 10
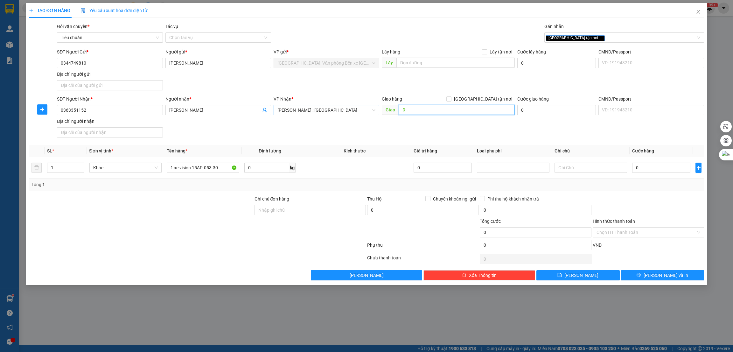
type input "D"
type input "ĐỒNG NAI -"
click at [451, 101] on input "[GEOGRAPHIC_DATA] tận nơi" at bounding box center [448, 98] width 4 height 4
checkbox input "true"
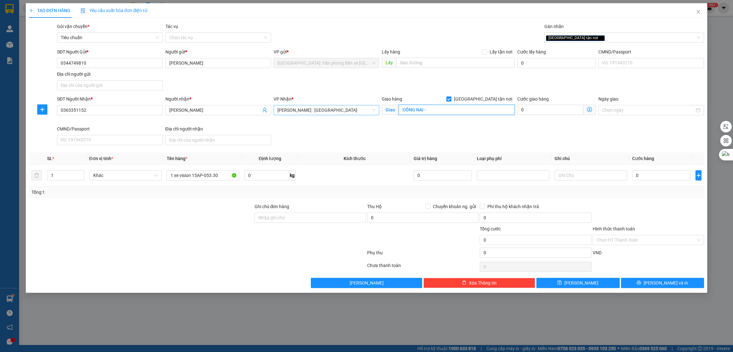
click at [472, 109] on input "ĐỒNG NAI -" at bounding box center [456, 110] width 116 height 10
click at [479, 113] on input "ĐỒNG NAI -" at bounding box center [456, 110] width 116 height 10
type input "ĐỒNG NAI - QL1 trảng bom,"
click at [213, 231] on div at bounding box center [140, 236] width 225 height 22
click at [649, 178] on input "0" at bounding box center [661, 175] width 58 height 10
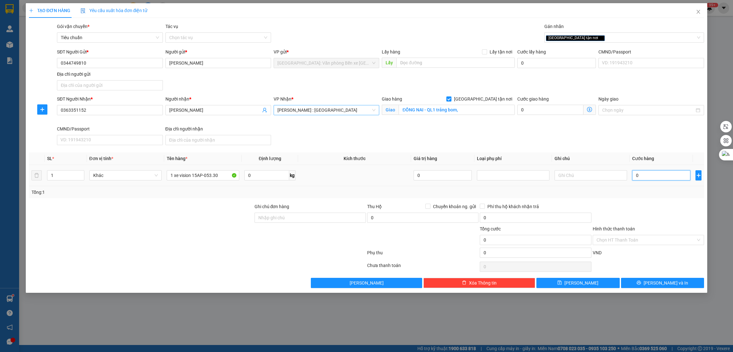
type input "1"
type input "15"
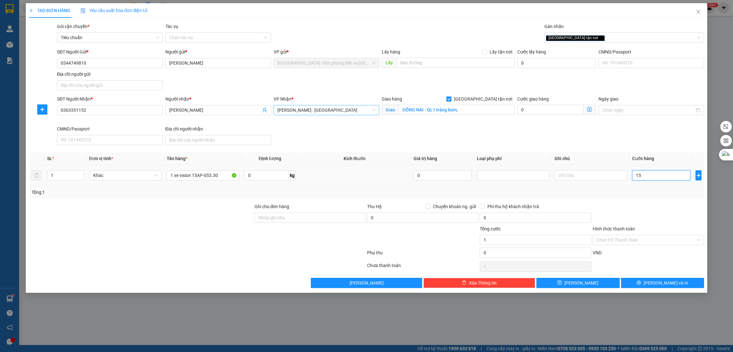
type input "15"
type input "150"
type input "15"
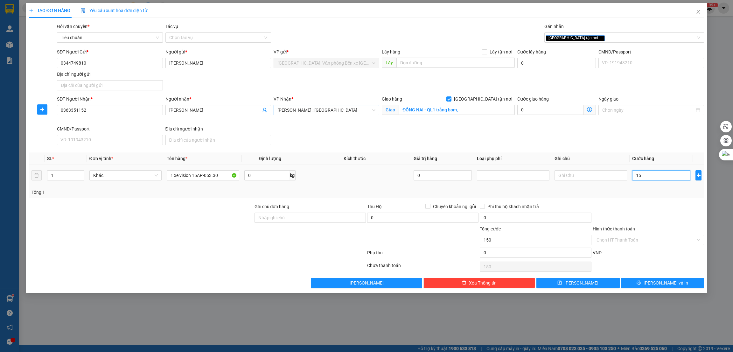
type input "15"
type input "158"
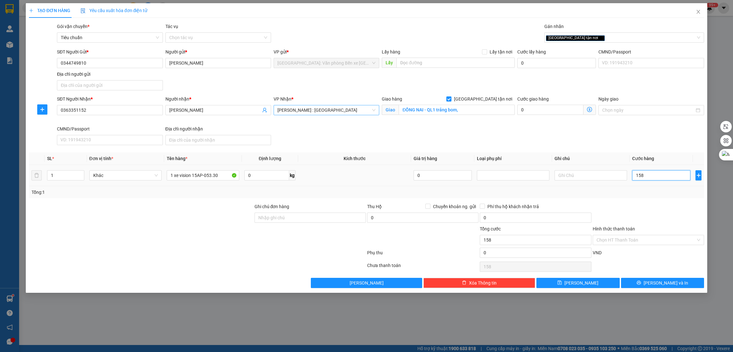
type input "1.580"
type input "15.800"
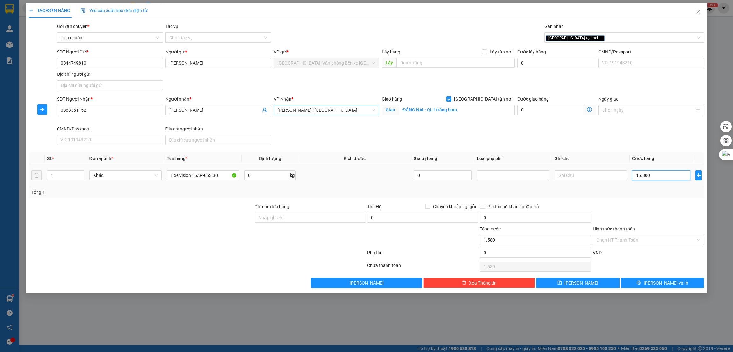
type input "15.800"
type input "158.000"
type input "1.580.000"
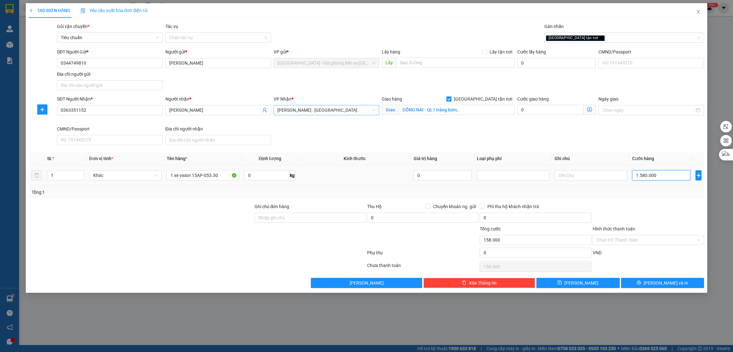
type input "1.580.000"
click at [295, 223] on div "Ghi chú đơn hàng" at bounding box center [309, 214] width 111 height 22
click at [300, 218] on input "Ghi chú đơn hàng" at bounding box center [309, 217] width 111 height 10
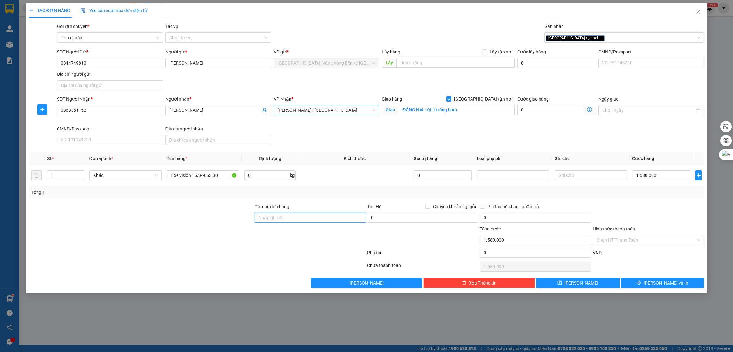
type input "1 CHÌA KHÓA +1 GIẤY TỜ XE BỎ CỐP XE"
click at [319, 241] on div at bounding box center [310, 236] width 113 height 22
click at [659, 286] on span "[PERSON_NAME] và In" at bounding box center [665, 282] width 45 height 7
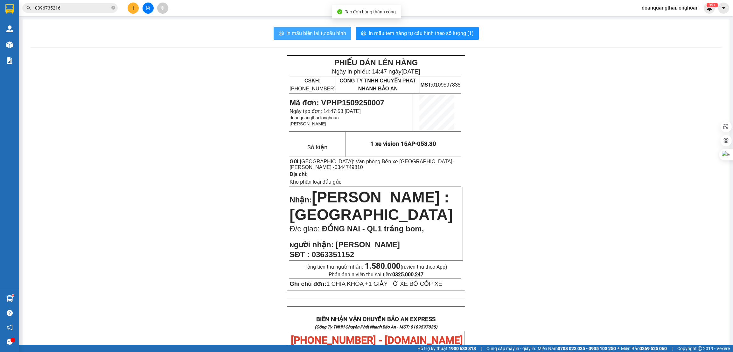
click at [316, 35] on span "In mẫu biên lai tự cấu hình" at bounding box center [316, 33] width 60 height 8
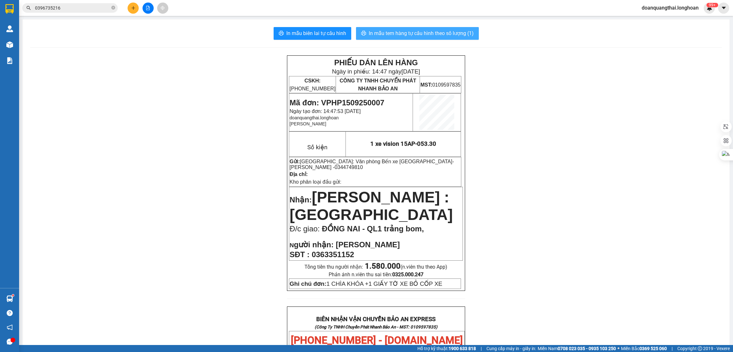
click at [404, 36] on span "In mẫu tem hàng tự cấu hình theo số lượng (1)" at bounding box center [421, 33] width 105 height 8
click at [495, 135] on div "PHIẾU DÁN LÊN HÀNG Ngày in phiếu: 14:48 ngày 15-09-2025 CSKH: 1900.06.88.33 CÔN…" at bounding box center [375, 342] width 691 height 575
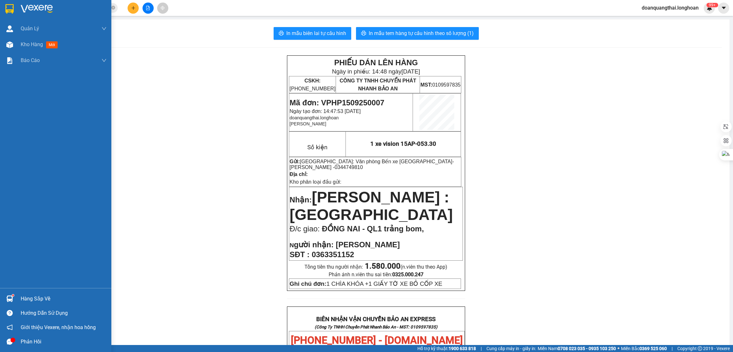
click at [10, 10] on img at bounding box center [9, 9] width 8 height 10
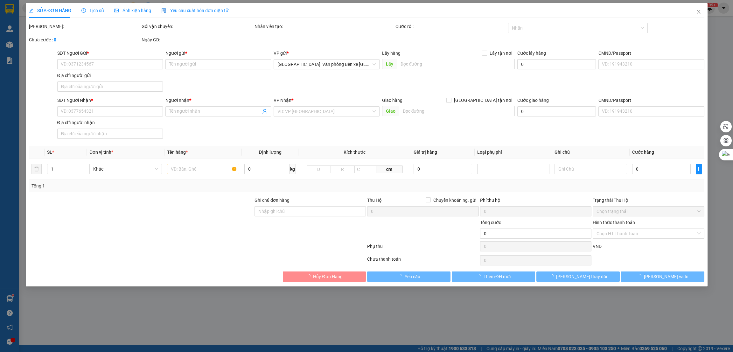
type input "0935262278"
type input "[PERSON_NAME]"
checkbox input "true"
type input "Quảng Hà, TT. Quảng Hà, Hải Hà District, Quảng Ninh"
type input "0933688869"
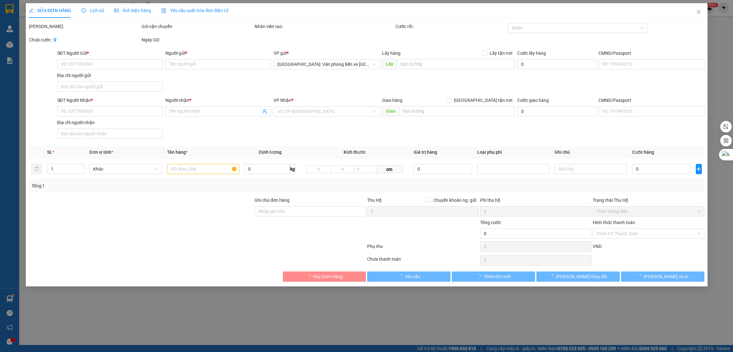
type input "Hải Valve Vmv"
checkbox input "true"
type input "HN -56 Thị trấn Sài Đồng, Long Biên, Hà Nội"
type input "CÓ VAT"
type input "1.000"
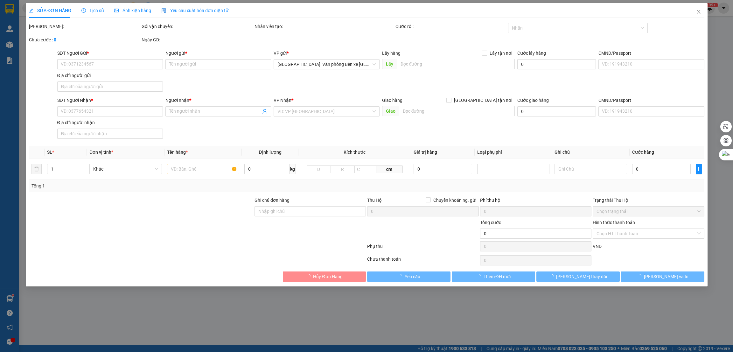
type input "1.000"
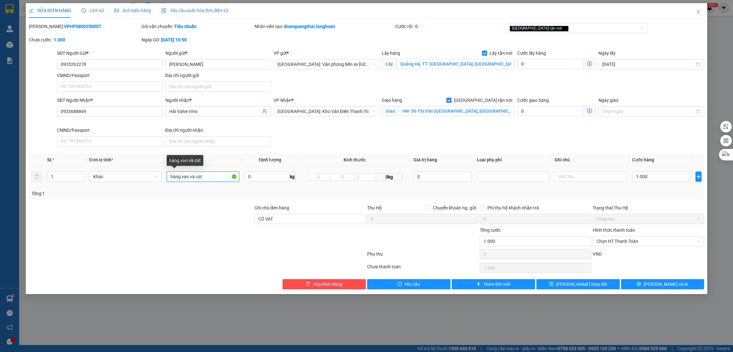
click at [206, 173] on input "hàng van và cút" at bounding box center [203, 176] width 73 height 10
type input "1 bao tải (van)"
click at [164, 225] on div at bounding box center [140, 215] width 225 height 22
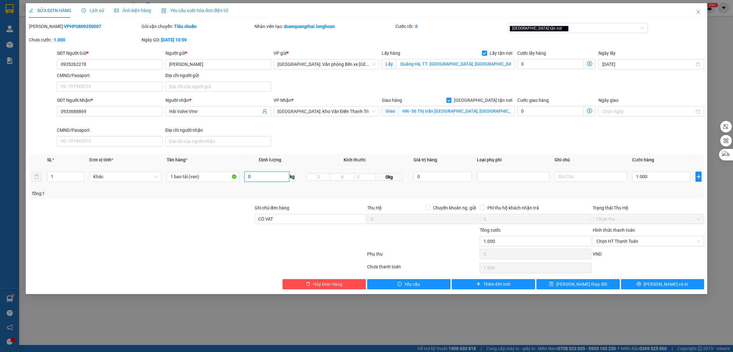
click at [254, 176] on input "0" at bounding box center [266, 176] width 45 height 10
type input "45"
click at [161, 250] on div at bounding box center [197, 255] width 338 height 13
click at [650, 174] on input "1.000" at bounding box center [661, 176] width 58 height 10
type input "2"
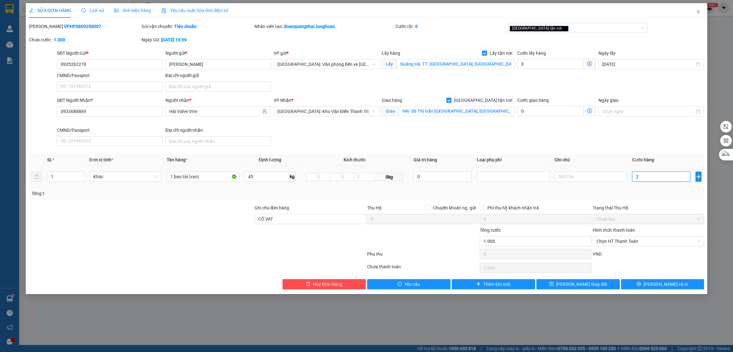
type input "2"
type input "26"
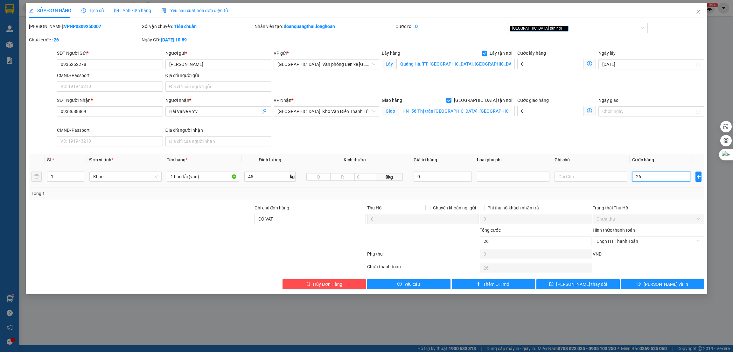
type input "260"
type input "2.600"
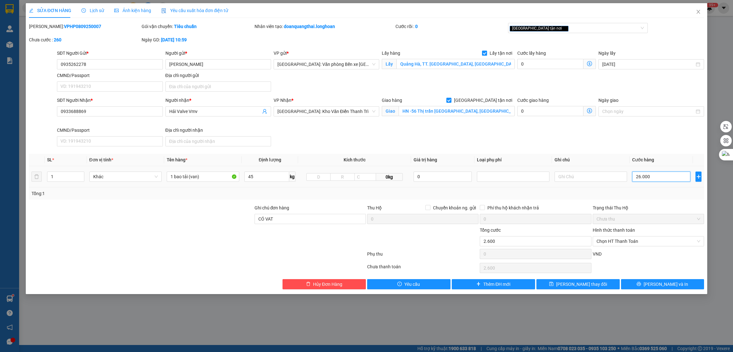
type input "260.000"
click at [665, 285] on span "[PERSON_NAME] và In" at bounding box center [665, 283] width 45 height 7
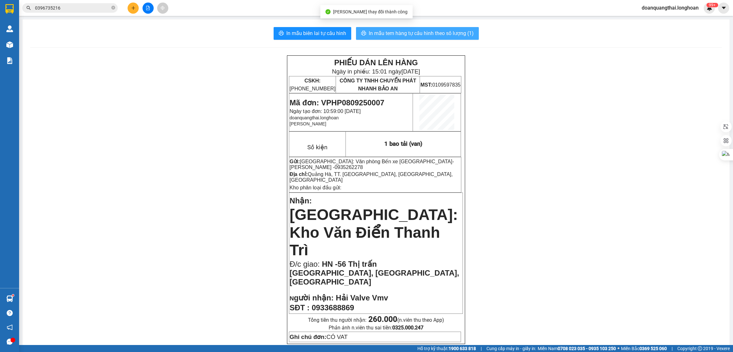
click at [411, 29] on span "In mẫu tem hàng tự cấu hình theo số lượng (1)" at bounding box center [421, 33] width 105 height 8
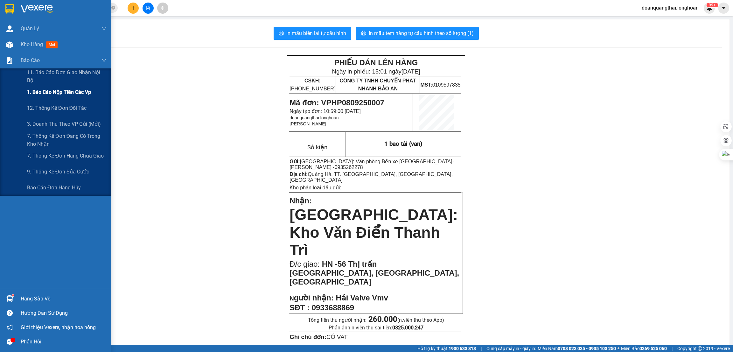
click at [45, 96] on div "1. Báo cáo nộp tiền các vp" at bounding box center [67, 92] width 80 height 16
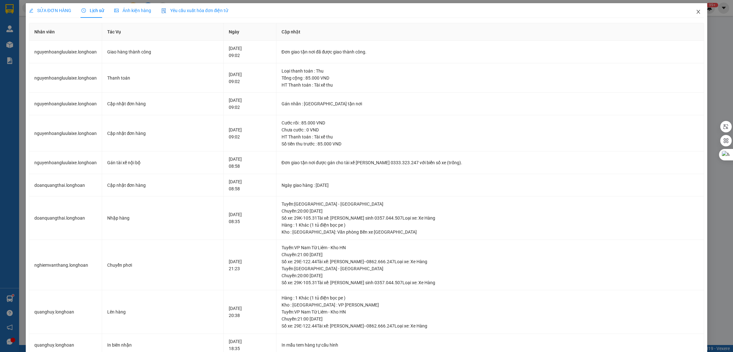
click at [689, 15] on span "Close" at bounding box center [698, 12] width 18 height 18
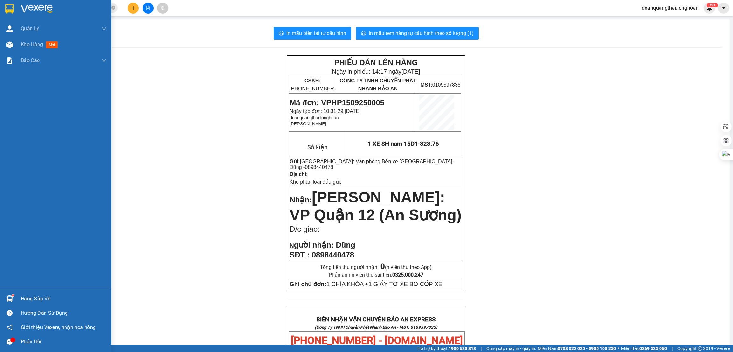
click at [15, 4] on div at bounding box center [9, 8] width 11 height 11
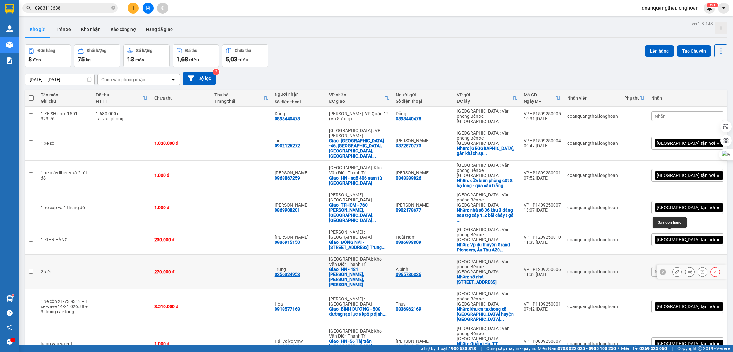
click at [672, 266] on button at bounding box center [676, 271] width 9 height 11
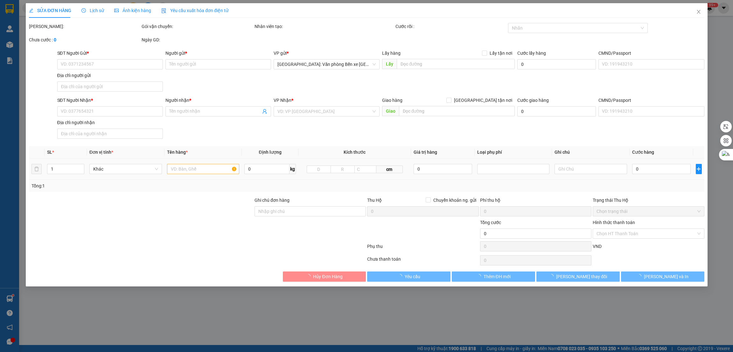
type input "0965786326"
type input "A Sinh"
checkbox input "true"
type input "số nhà 130 phố My Sơn Quảng Hà,Hải Hà,Quảng Ninh"
type input "0356324953"
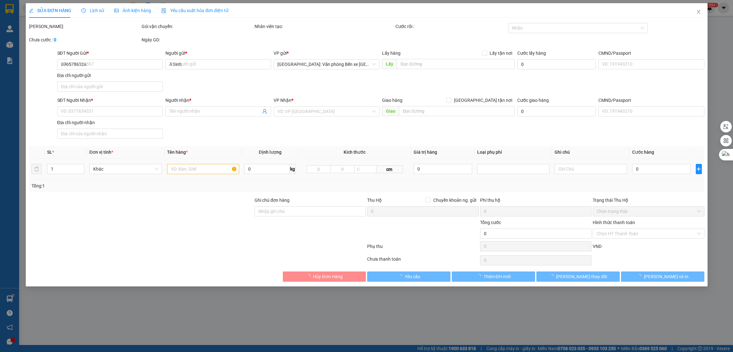
type input "Trung"
checkbox input "true"
type input "HN - 181 nguyễn ngọc nại, khương mai, thanh xuân"
type input "270.000"
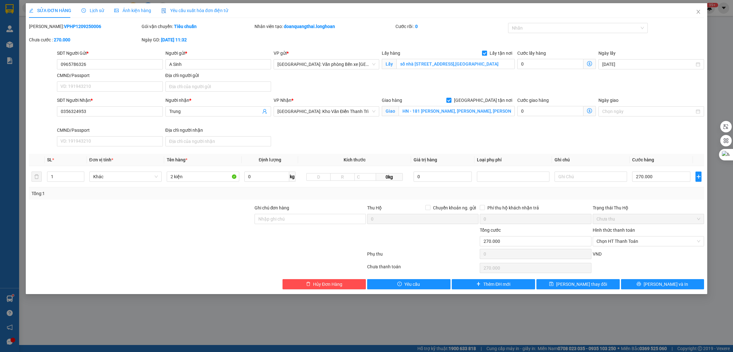
click at [137, 9] on span "Ảnh kiện hàng" at bounding box center [132, 10] width 37 height 5
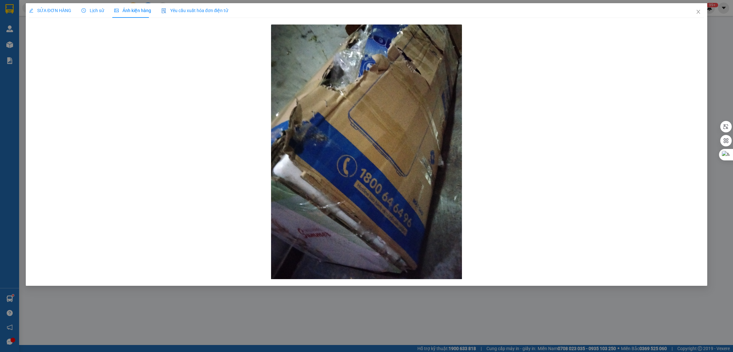
click at [40, 13] on span "SỬA ĐƠN HÀNG" at bounding box center [50, 10] width 42 height 5
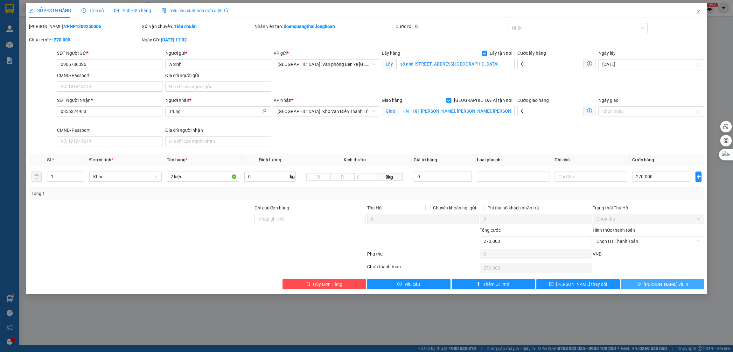
click at [641, 283] on icon "printer" at bounding box center [638, 283] width 4 height 4
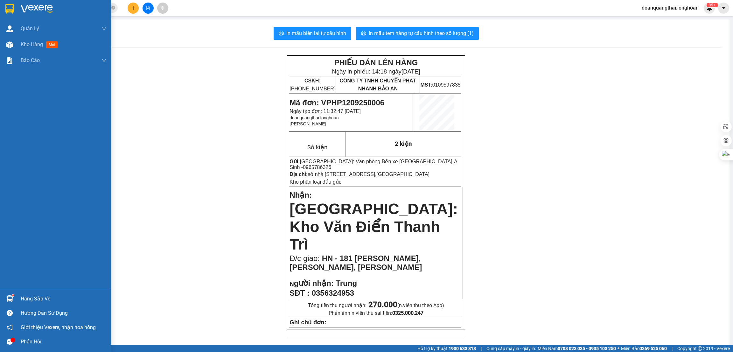
click at [2, 6] on div at bounding box center [55, 10] width 111 height 21
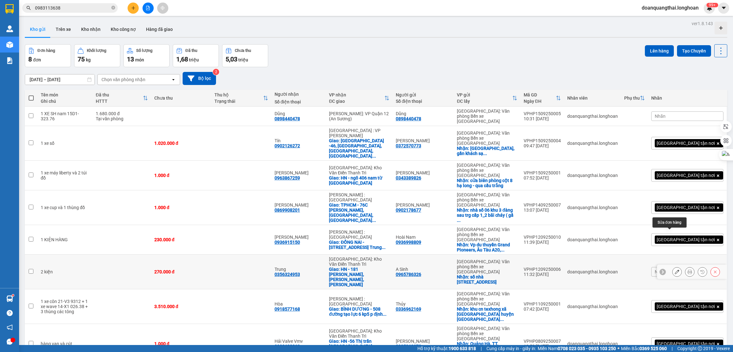
click at [675, 269] on icon at bounding box center [677, 271] width 4 height 4
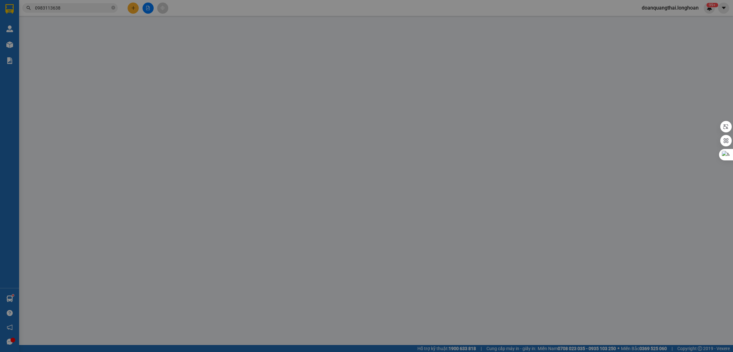
type input "0965786326"
type input "A Sinh"
checkbox input "true"
type input "số nhà 130 phố My Sơn Quảng Hà,Hải Hà,Quảng Ninh"
type input "0356324953"
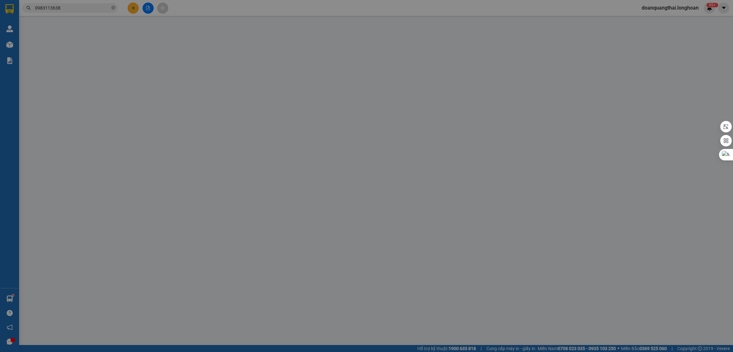
type input "Trung"
checkbox input "true"
type input "HN - 181 nguyễn ngọc nại, khương mai, thanh xuân"
type input "270.000"
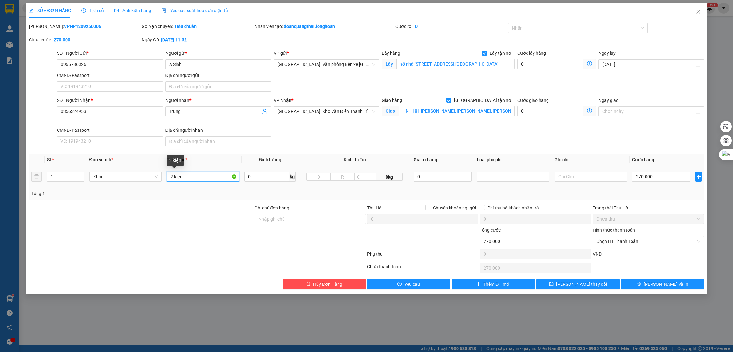
click at [205, 172] on input "2 kiện" at bounding box center [203, 176] width 73 height 10
type input "2 kiện các tông dài ( máy lọc nước)"
click at [72, 174] on input "1" at bounding box center [65, 177] width 37 height 10
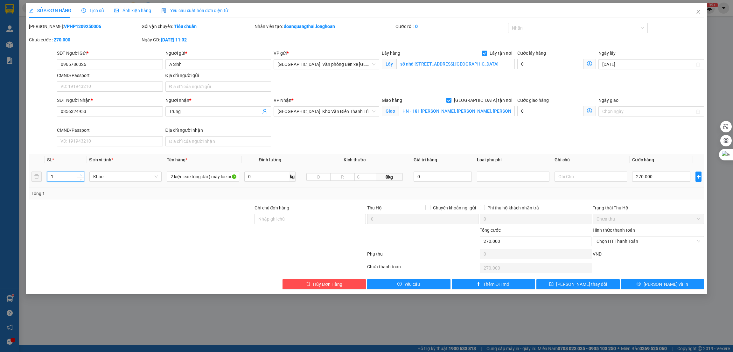
click at [78, 174] on span "Increase Value" at bounding box center [80, 175] width 7 height 6
type input "2"
click at [659, 281] on span "[PERSON_NAME] và In" at bounding box center [665, 283] width 45 height 7
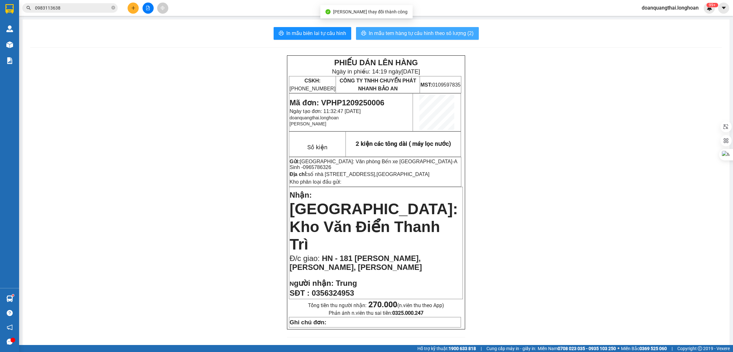
click at [443, 32] on span "In mẫu tem hàng tự cấu hình theo số lượng (2)" at bounding box center [421, 33] width 105 height 8
click at [176, 182] on div "PHIẾU DÁN LÊN HÀNG Ngày in phiếu: 14:19 ngày 15-09-2025 CSKH: 1900.06.88.33 CÔN…" at bounding box center [375, 351] width 691 height 593
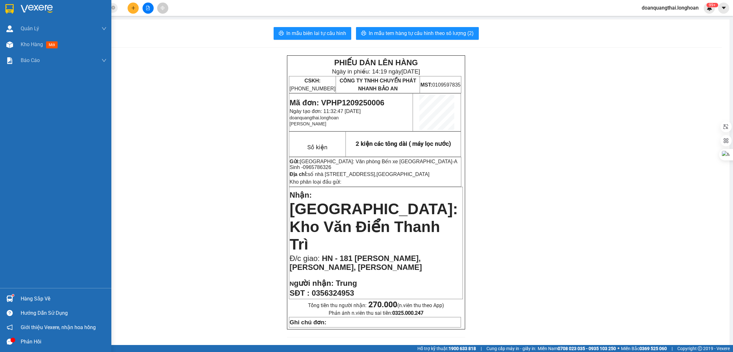
click at [12, 4] on img at bounding box center [9, 9] width 8 height 10
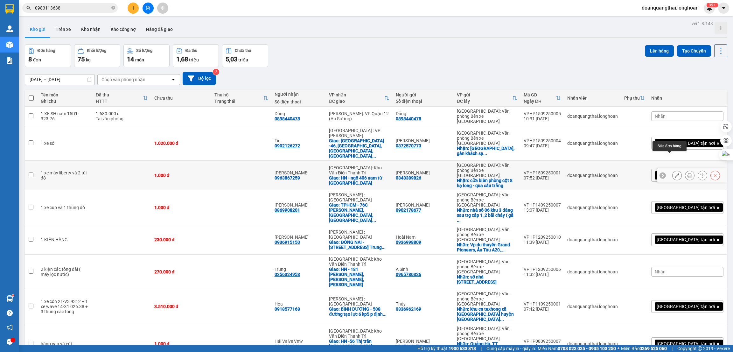
click at [675, 173] on icon at bounding box center [677, 175] width 4 height 4
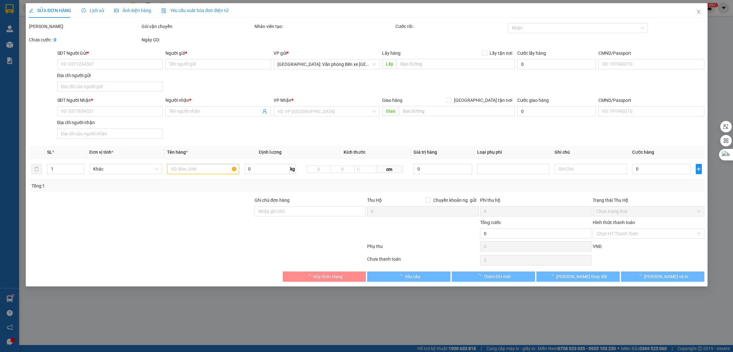
type input "0343389826"
type input "[PERSON_NAME]"
checkbox input "true"
type input "cửa biên phòng cột 8 hạ long - qua cầu trắng"
type input "0963867259"
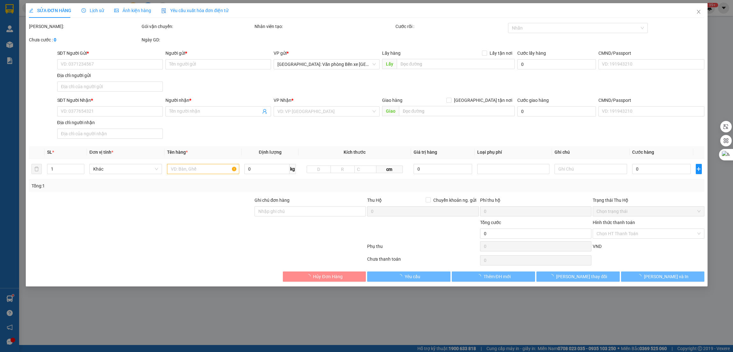
type input "[PERSON_NAME]"
checkbox input "true"
type input "HN - ngõ 406 nam từ liêm"
type input "1 CHÌA KHÓA"
type input "660.000"
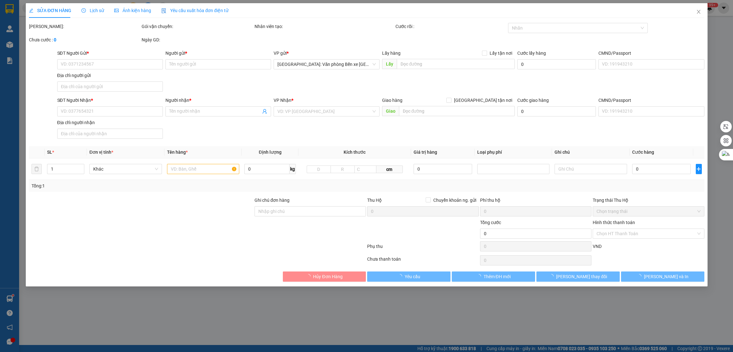
type input "660.000"
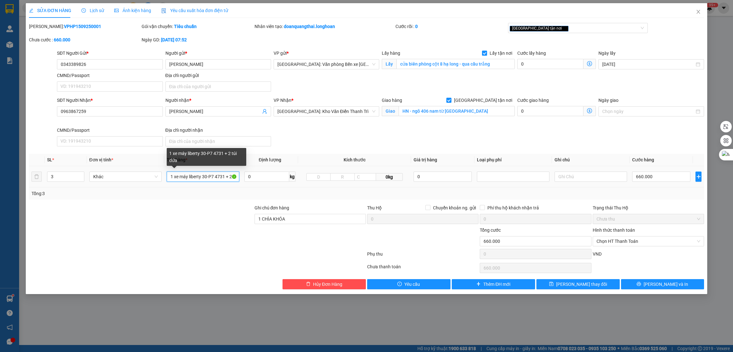
click at [219, 176] on input "1 xe máy liberty 30-P7 4731 + 2 túi dứa" at bounding box center [203, 176] width 73 height 10
click at [699, 10] on icon "close" at bounding box center [698, 11] width 5 height 5
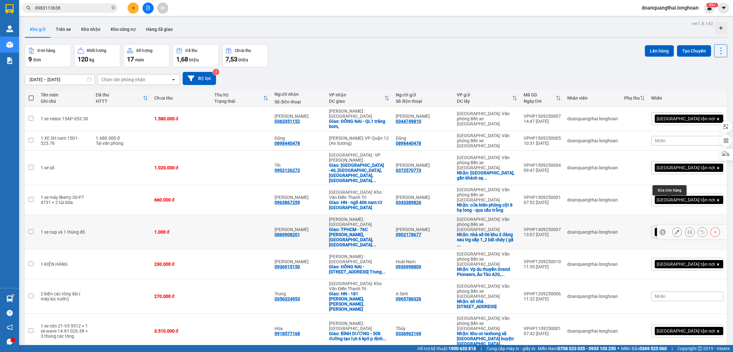
click at [675, 230] on icon at bounding box center [677, 232] width 4 height 4
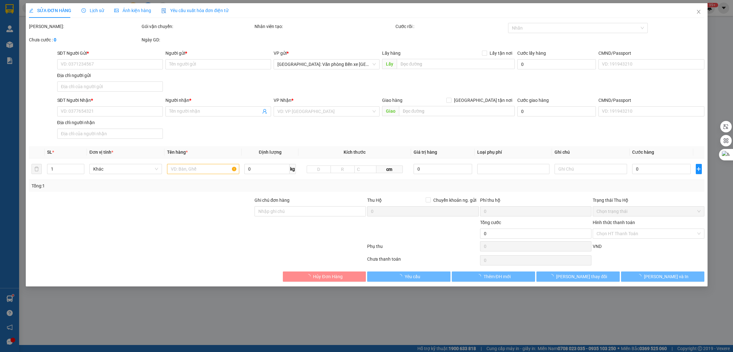
type input "0902178677"
type input "[PERSON_NAME]"
checkbox input "true"
type input "nhà số 06 khu 3 đàng sau trg cấp 1_2 bãi cháy ( gần [GEOGRAPHIC_DATA] )"
type input "0869908201"
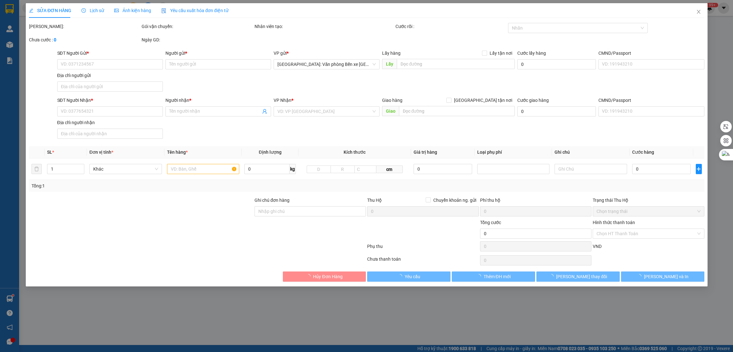
type input "[PERSON_NAME]"
checkbox input "true"
type input "TPHCM - 76C [PERSON_NAME], [GEOGRAPHIC_DATA], [GEOGRAPHIC_DATA]"
type input "1.000"
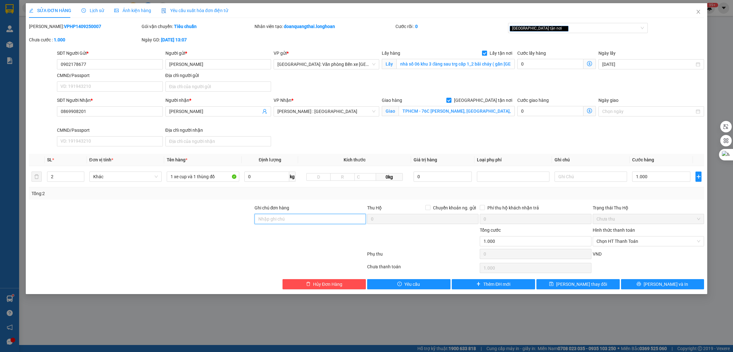
click at [281, 222] on input "Ghi chú đơn hàng" at bounding box center [309, 219] width 111 height 10
type input "1 CHÌA KHÓA"
click at [187, 176] on input "1 xe cup và 1 thùng đồ" at bounding box center [203, 176] width 73 height 10
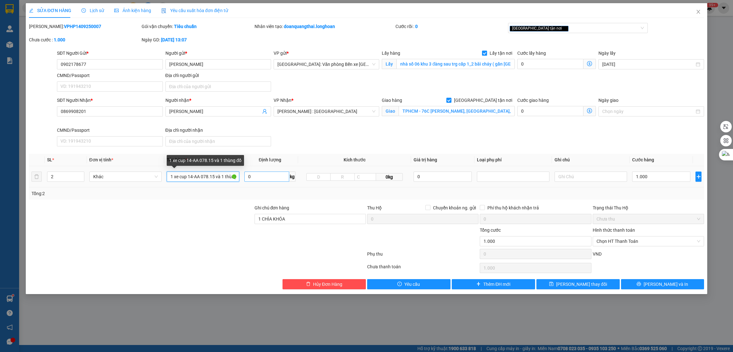
scroll to position [0, 9]
drag, startPoint x: 217, startPoint y: 176, endPoint x: 283, endPoint y: 175, distance: 66.1
click at [283, 175] on tr "2 Khác 1 xe cup 14-AA 078.15 và 1 thùng đồ 0 kg 0kg 0 1.000" at bounding box center [366, 176] width 675 height 21
type input "1 xe cup 14-AA 078.15 + 1 thùng câc tông"
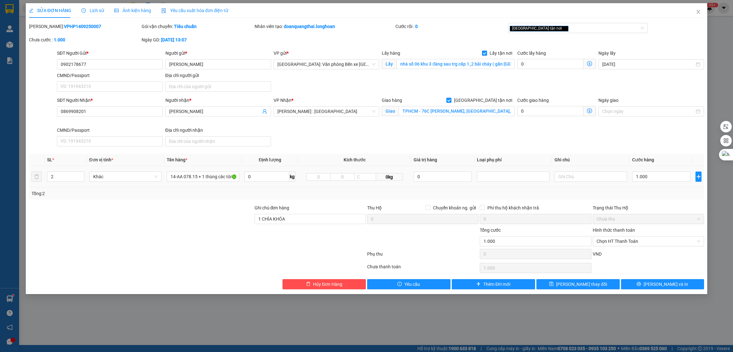
click at [262, 182] on span "0 kg" at bounding box center [269, 176] width 51 height 10
click at [263, 181] on input "0" at bounding box center [266, 176] width 45 height 10
type input "20"
click at [359, 142] on div "SĐT Người Nhận * 0869908201 Người nhận * Khánh Linh VP Nhận * Hồ Chí Minh : Kho…" at bounding box center [380, 123] width 649 height 52
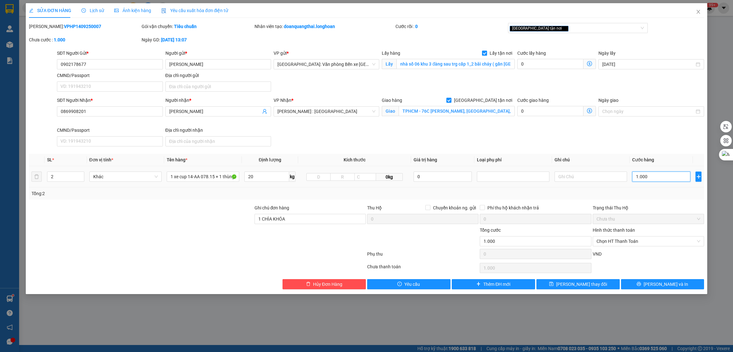
click at [647, 176] on input "1.000" at bounding box center [661, 176] width 58 height 10
type input "1"
type input "13"
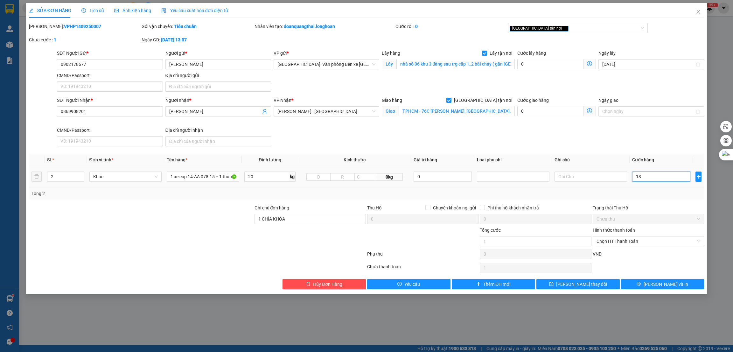
type input "13"
type input "135"
type input "1.350"
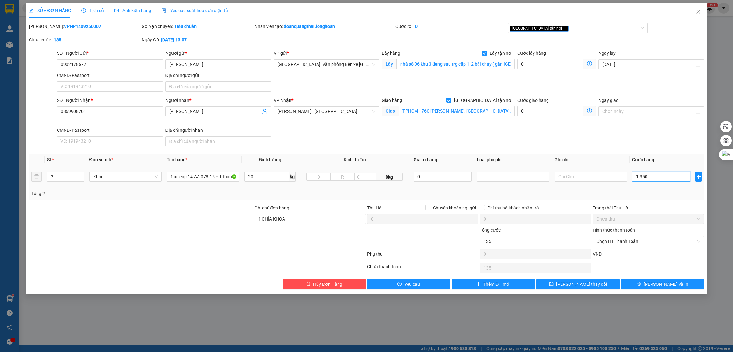
type input "1.350"
type input "13.500"
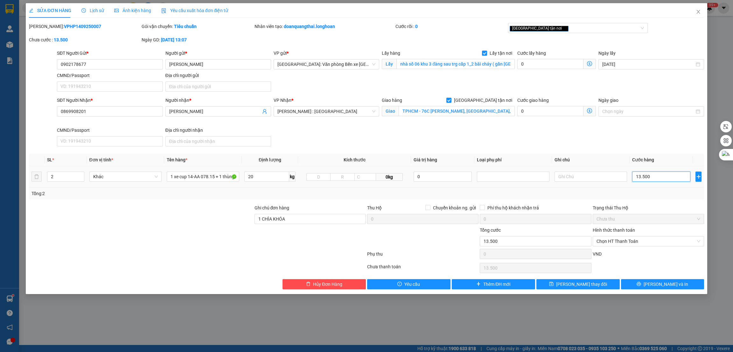
type input "135.000"
type input "1.350.000"
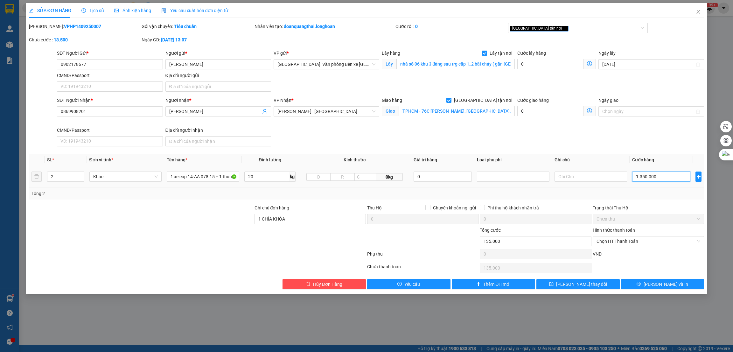
type input "1.350.000"
click at [662, 289] on button "[PERSON_NAME] và In" at bounding box center [662, 284] width 83 height 10
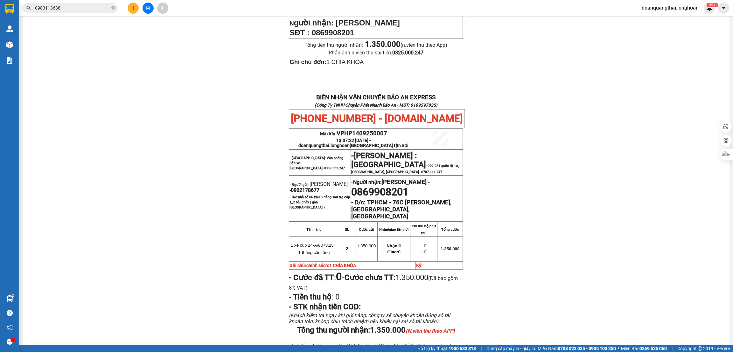
scroll to position [238, 0]
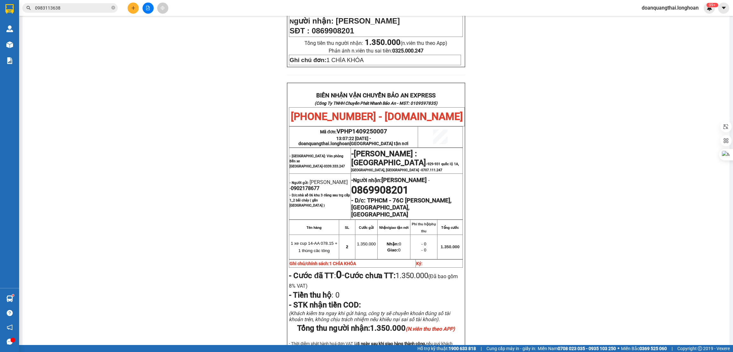
click at [302, 185] on span "0902178677" at bounding box center [305, 188] width 29 height 6
copy span "0902178677"
click at [507, 171] on div "PHIẾU DÁN LÊN HÀNG Ngày in phiếu: 15:46 ngày 15-09-2025 CSKH: 1900.06.88.33 CÔN…" at bounding box center [375, 111] width 691 height 588
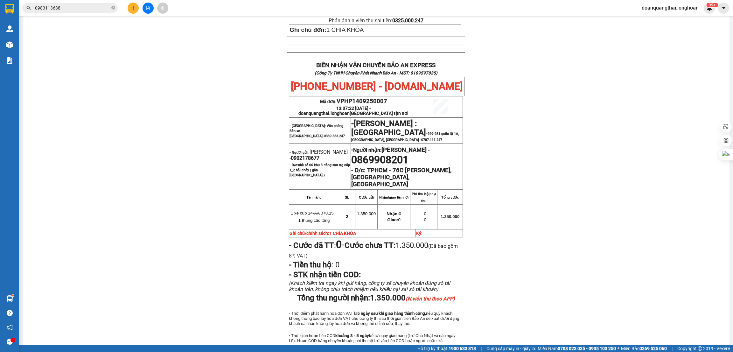
scroll to position [318, 0]
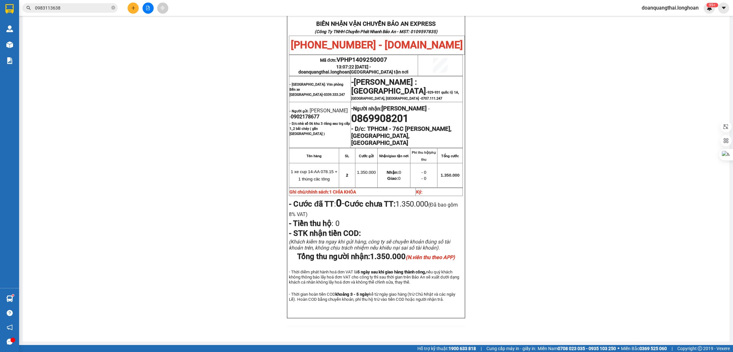
click at [509, 152] on div "PHIẾU DÁN LÊN HÀNG Ngày in phiếu: 15:46 ngày 15-09-2025 CSKH: 1900.06.88.33 CÔN…" at bounding box center [375, 40] width 691 height 588
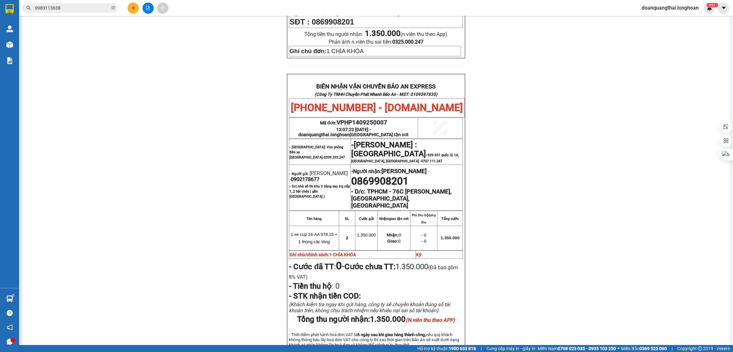
scroll to position [128, 0]
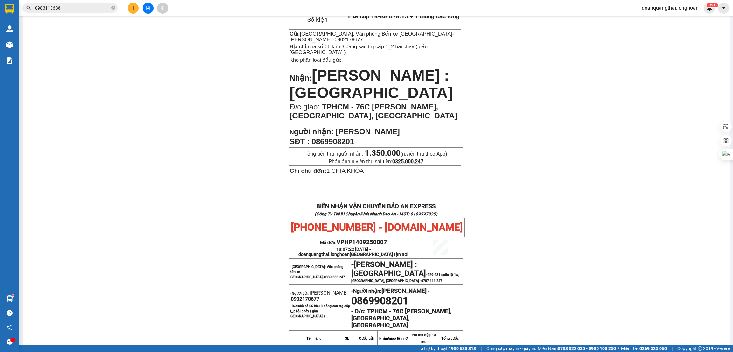
click at [346, 137] on span "0869908201" at bounding box center [333, 141] width 42 height 9
copy span "0869908201"
click at [58, 6] on input "0983113638" at bounding box center [72, 7] width 75 height 7
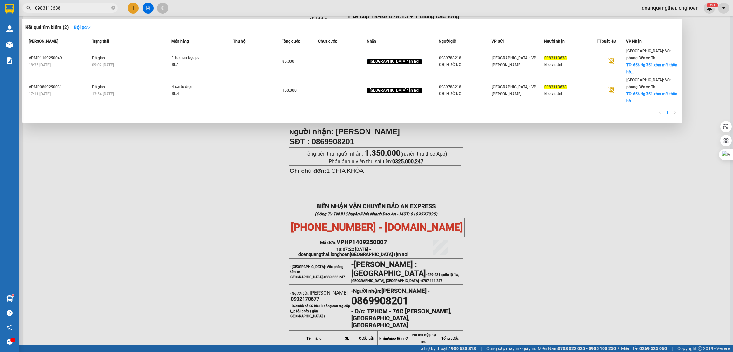
click at [58, 6] on input "0983113638" at bounding box center [72, 7] width 75 height 7
paste input "869908201"
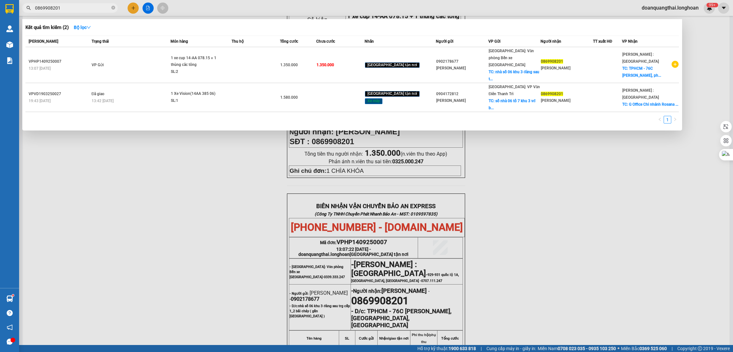
type input "0869908201"
click at [119, 209] on div at bounding box center [366, 176] width 733 height 352
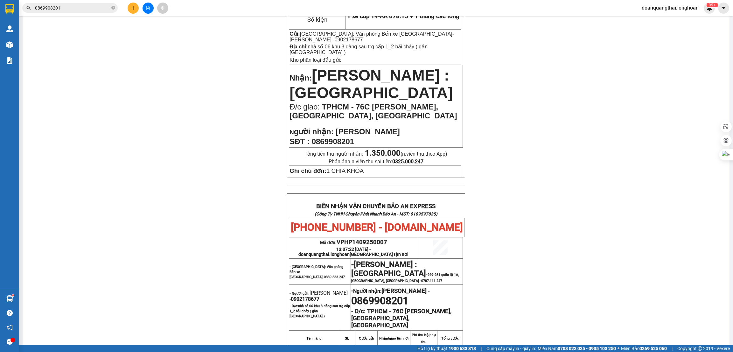
click at [135, 6] on button at bounding box center [133, 8] width 11 height 11
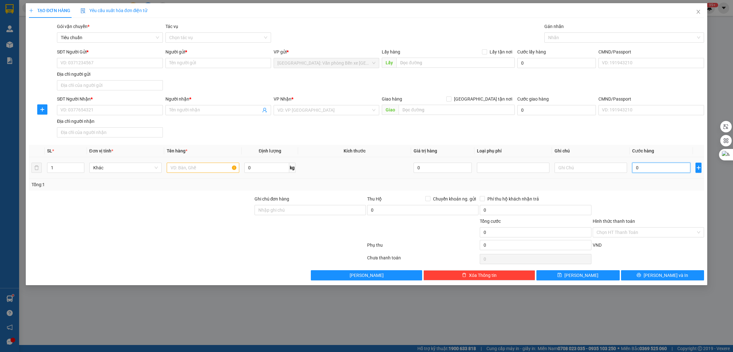
click at [648, 170] on input "0" at bounding box center [661, 168] width 58 height 10
type input "2"
type input "27"
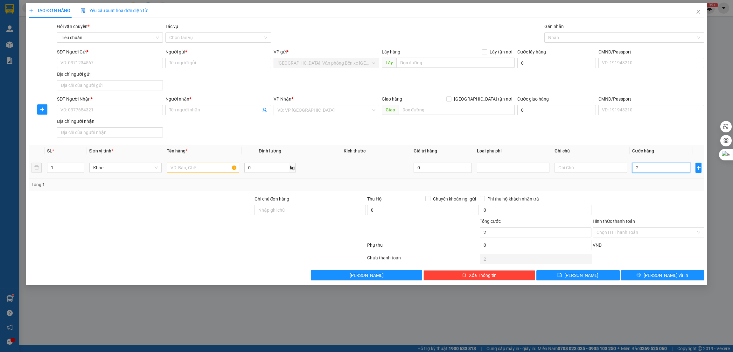
type input "27"
type input "270"
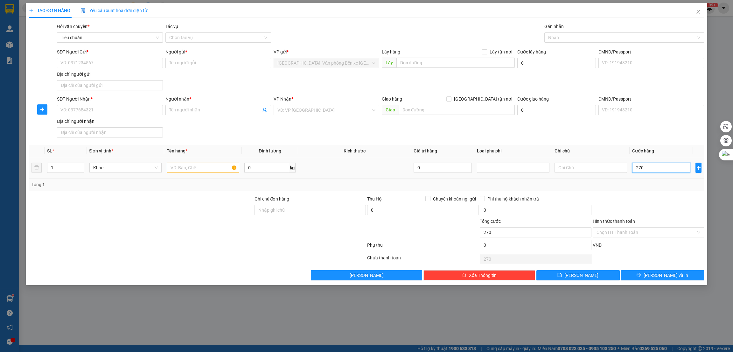
type input "2.700"
type input "27.000"
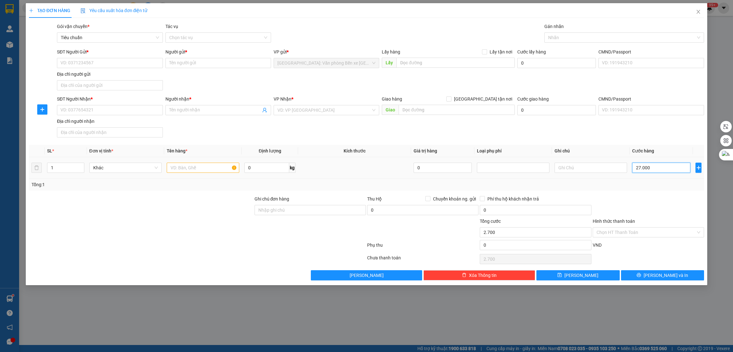
type input "27.000"
type input "270.000"
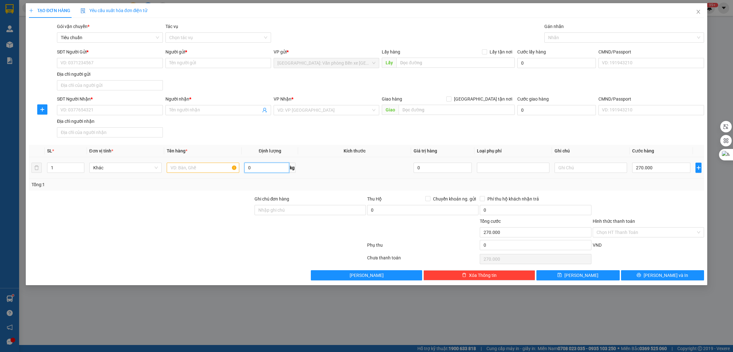
click at [257, 167] on input "0" at bounding box center [266, 168] width 45 height 10
type input "19"
click at [189, 168] on input "text" at bounding box center [203, 168] width 73 height 10
type input "1 thùng các tông (bánh trung thu)"
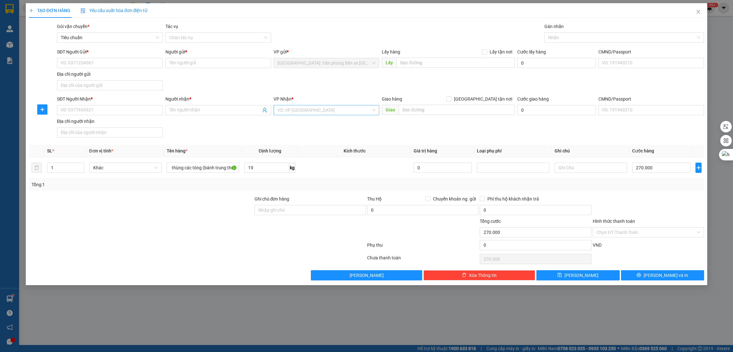
click at [308, 112] on input "search" at bounding box center [323, 110] width 93 height 10
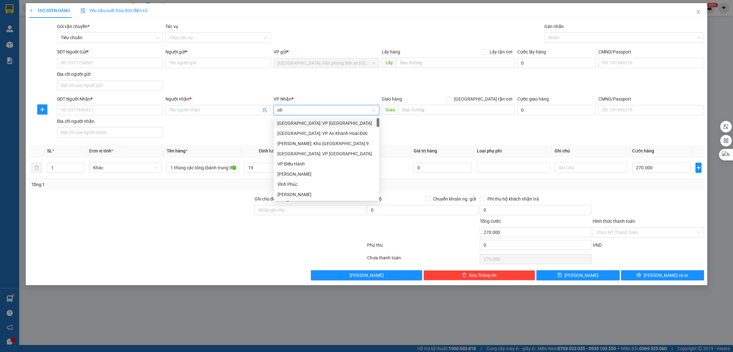
type input "nha"
click at [314, 135] on div "[GEOGRAPHIC_DATA]: Kho Bến Xe Phía Nam" at bounding box center [335, 133] width 116 height 7
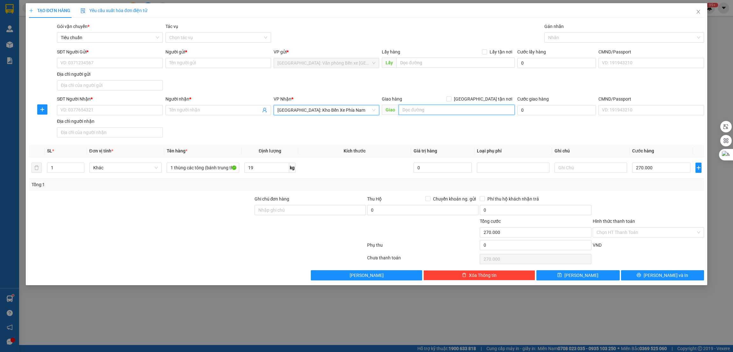
click at [444, 108] on input "text" at bounding box center [456, 110] width 116 height 10
click at [108, 59] on input "SĐT Người Gửi *" at bounding box center [110, 63] width 106 height 10
click at [76, 63] on input "088856286" at bounding box center [110, 63] width 106 height 10
click at [150, 62] on input "0888562286" at bounding box center [110, 63] width 106 height 10
type input "0888562286"
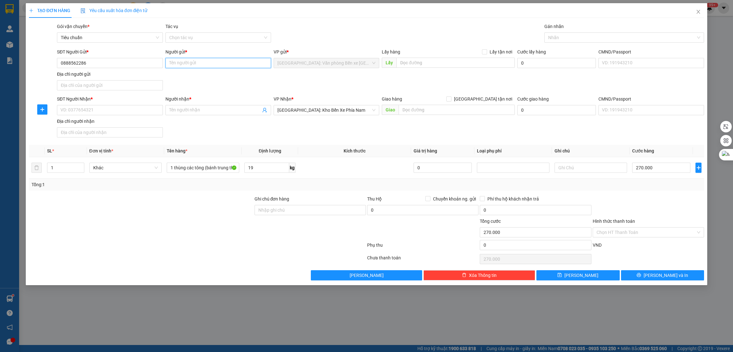
click at [197, 61] on input "Người gửi *" at bounding box center [218, 63] width 106 height 10
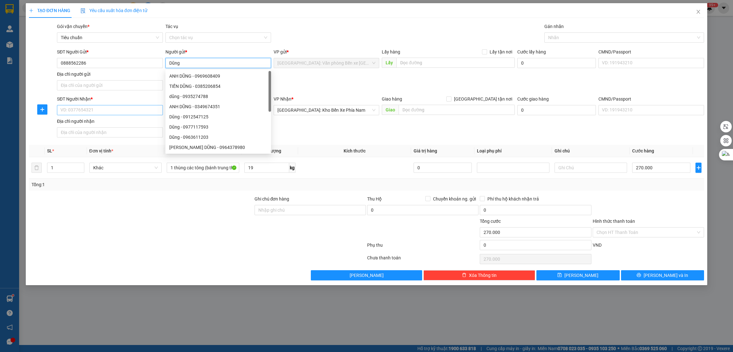
type input "Dũng"
click at [74, 109] on input "SĐT Người Nhận *" at bounding box center [110, 110] width 106 height 10
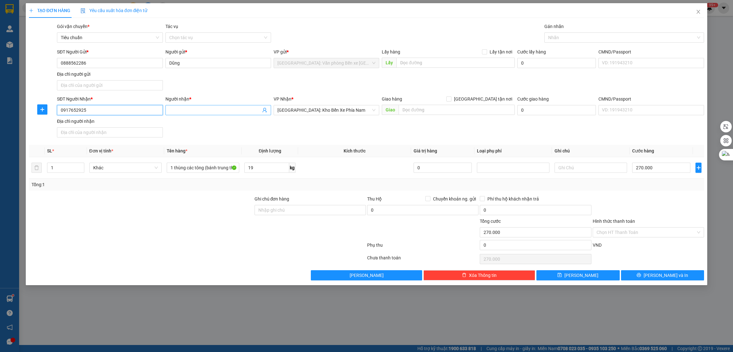
type input "0917652925"
click at [194, 109] on input "Người nhận *" at bounding box center [215, 110] width 92 height 7
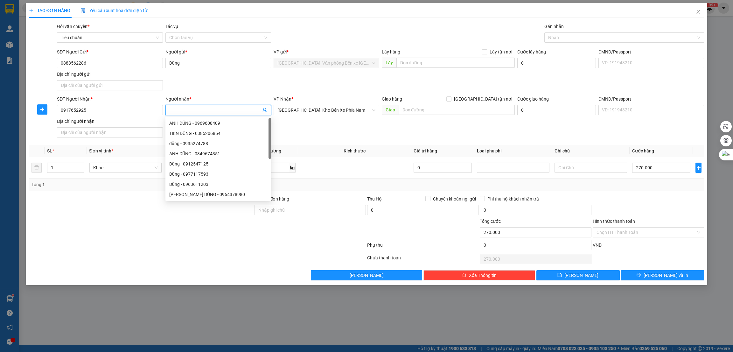
type input "N"
type input "Hoa"
click at [146, 230] on div at bounding box center [140, 229] width 225 height 22
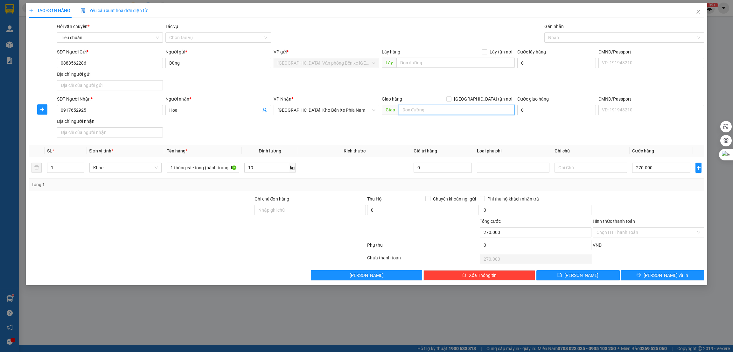
click at [434, 110] on input "text" at bounding box center [456, 110] width 116 height 10
type input "D"
type input "LÂM ĐỒNG -"
click at [487, 99] on span "[GEOGRAPHIC_DATA] tận nơi" at bounding box center [482, 98] width 63 height 7
click at [451, 99] on input "[GEOGRAPHIC_DATA] tận nơi" at bounding box center [448, 98] width 4 height 4
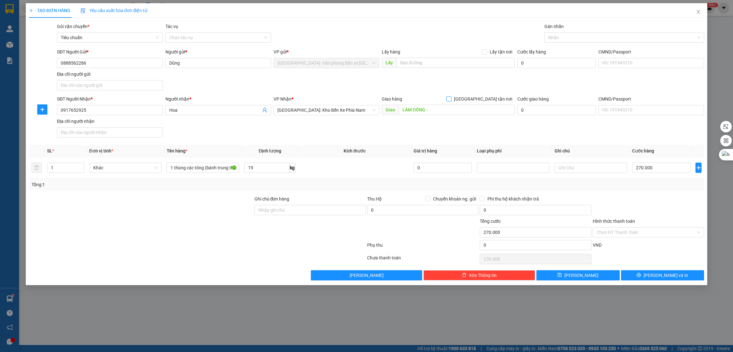
checkbox input "true"
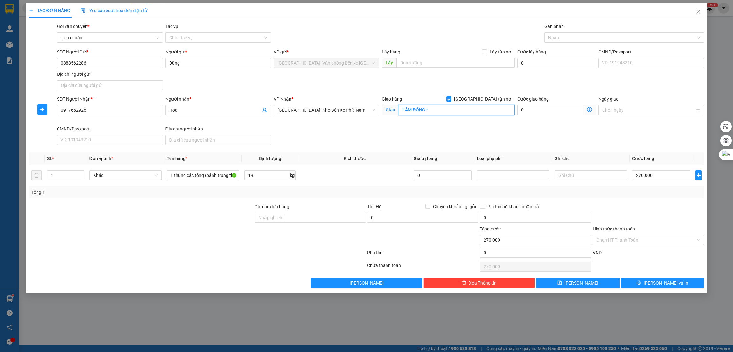
click at [464, 109] on input "LÂM ĐỒNG -" at bounding box center [456, 110] width 116 height 10
click at [472, 113] on input "LÂM ĐỒNG -" at bounding box center [456, 110] width 116 height 10
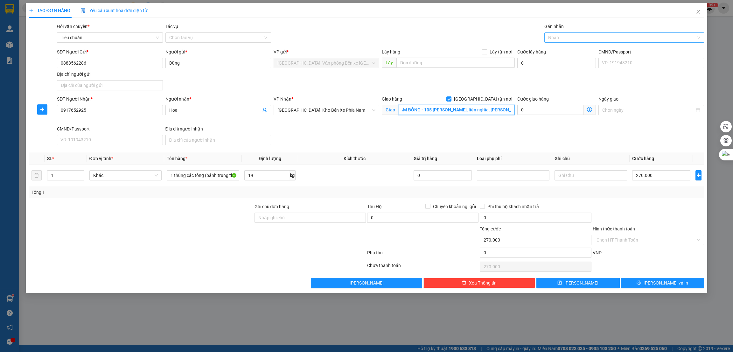
click at [579, 35] on div at bounding box center [621, 38] width 150 height 8
type input "LÂM ĐỒNG - 105 [PERSON_NAME], liên nghĩa, [PERSON_NAME]"
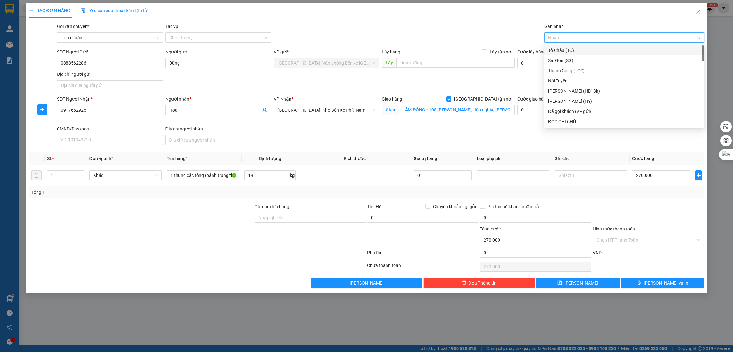
type input "g"
click at [566, 121] on div "[GEOGRAPHIC_DATA] tận nơi" at bounding box center [624, 121] width 152 height 7
click at [635, 195] on div "Tổng: 1" at bounding box center [366, 192] width 670 height 7
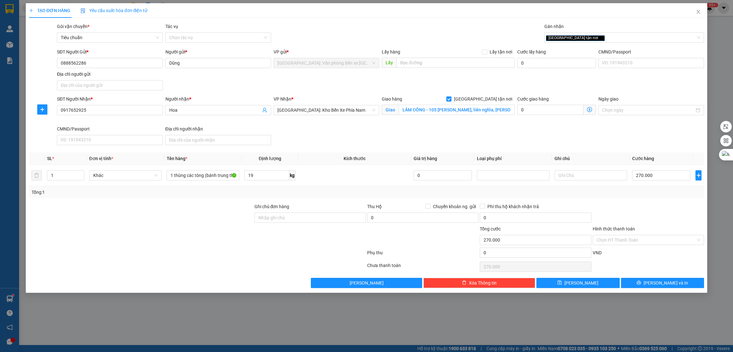
click at [190, 270] on div at bounding box center [197, 266] width 338 height 13
click at [641, 245] on div "Hình thức thanh toán Chọn HT Thanh Toán" at bounding box center [647, 236] width 111 height 22
click at [642, 242] on input "Hình thức thanh toán" at bounding box center [645, 240] width 99 height 10
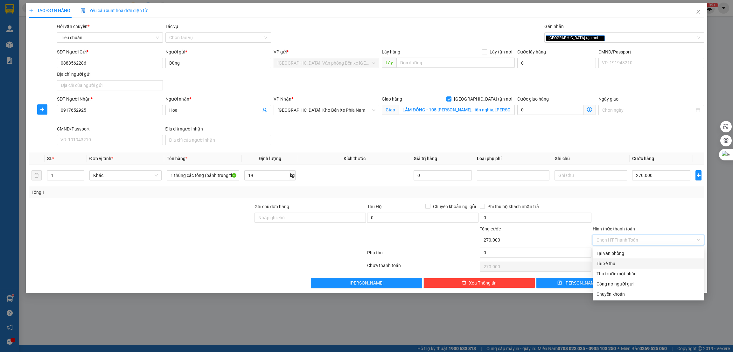
click at [619, 259] on div "Tài xế thu" at bounding box center [647, 263] width 111 height 10
type input "0"
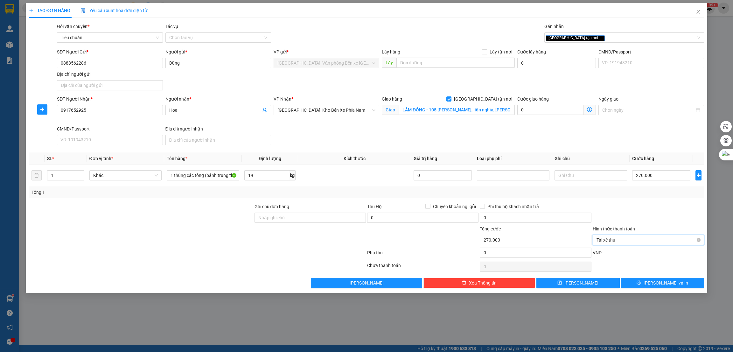
click at [627, 239] on span "Tài xế thu" at bounding box center [648, 240] width 104 height 10
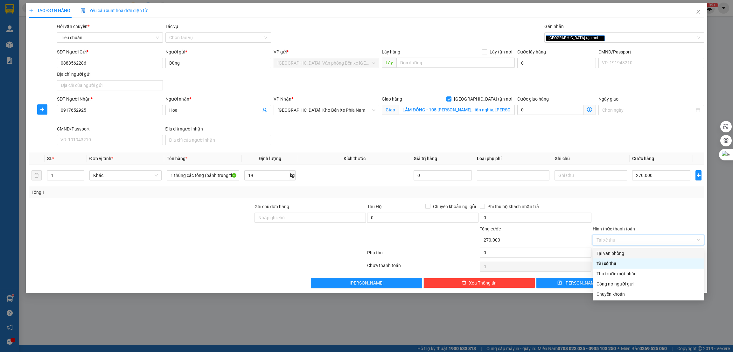
click at [625, 254] on div "Tại văn phòng" at bounding box center [648, 253] width 104 height 7
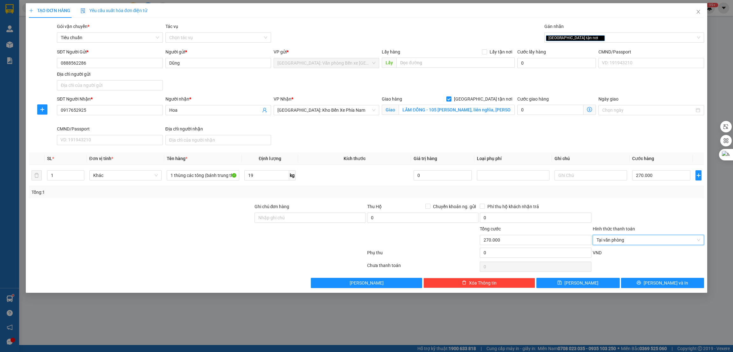
click at [658, 211] on div at bounding box center [648, 214] width 113 height 22
click at [656, 287] on button "[PERSON_NAME] và In" at bounding box center [662, 283] width 83 height 10
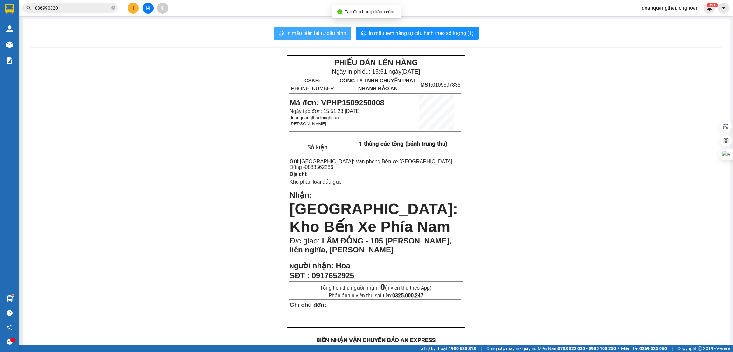
click at [328, 38] on button "In mẫu biên lai tự cấu hình" at bounding box center [312, 33] width 78 height 13
click at [573, 243] on div "PHIẾU DÁN LÊN HÀNG Ngày in phiếu: 15:51 ngày 15-09-2025 CSKH: 1900.06.88.33 CÔN…" at bounding box center [375, 347] width 691 height 584
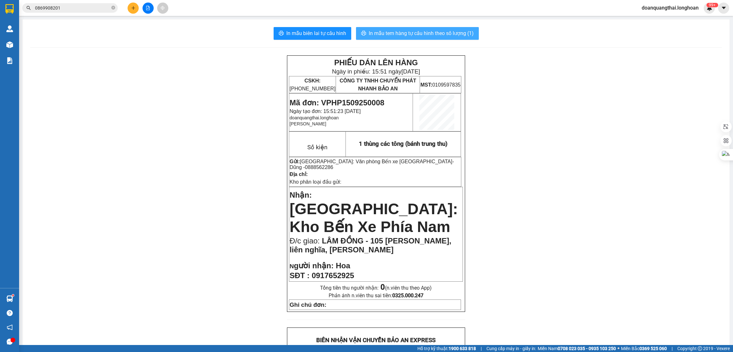
click at [391, 35] on span "In mẫu tem hàng tự cấu hình theo số lượng (1)" at bounding box center [421, 33] width 105 height 8
click at [66, 7] on input "0869908201" at bounding box center [72, 7] width 75 height 7
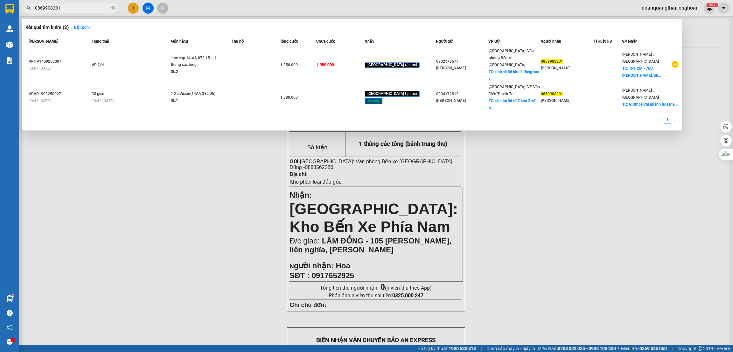
click at [66, 7] on input "0869908201" at bounding box center [72, 7] width 75 height 7
paste input "979046978"
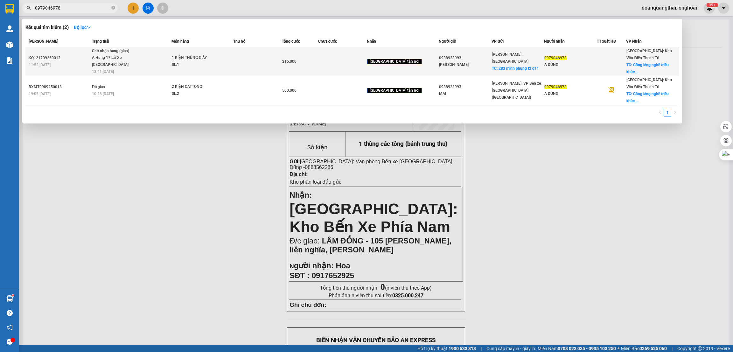
type input "0979046978"
click at [128, 58] on div "A Hùng 17 Lái Xe [GEOGRAPHIC_DATA] 0325666247" at bounding box center [116, 61] width 48 height 14
click at [261, 59] on td at bounding box center [257, 61] width 49 height 29
click at [580, 63] on div "A DŨNG" at bounding box center [570, 64] width 52 height 7
click at [132, 67] on div "A Hùng 17 Lái Xe [GEOGRAPHIC_DATA] 0325666247" at bounding box center [116, 61] width 48 height 14
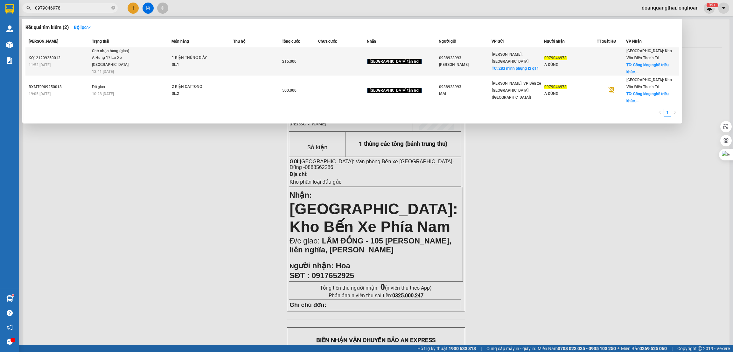
click at [480, 62] on div "[PERSON_NAME]" at bounding box center [465, 64] width 52 height 7
click at [504, 61] on div "Hồ Chí Minh : Kho Quận 12 TC: 283 minh phụng f2 q11" at bounding box center [518, 61] width 52 height 21
click at [100, 59] on div "A Hùng 17 Lái Xe [GEOGRAPHIC_DATA] 0325666247" at bounding box center [116, 61] width 48 height 14
click at [230, 60] on span "1 KIỆN THÙNG GIẤY SL: 1" at bounding box center [202, 61] width 61 height 14
click at [585, 59] on div "0979046978" at bounding box center [570, 58] width 52 height 7
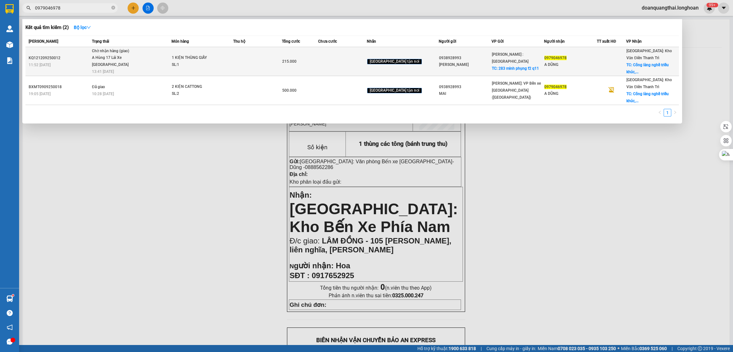
click at [635, 63] on span "TC: Cổng làng nghề triều khúc,..." at bounding box center [647, 68] width 42 height 11
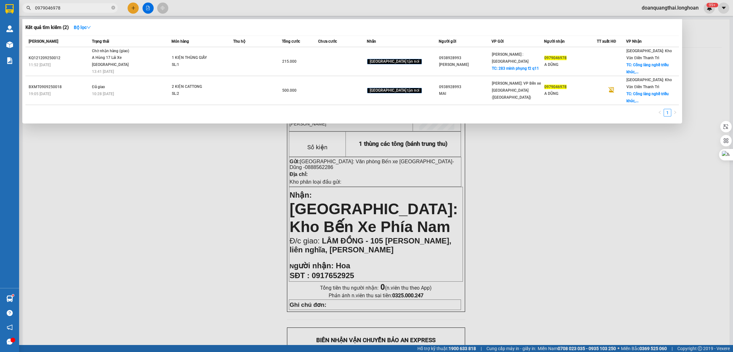
click at [510, 174] on div at bounding box center [366, 176] width 733 height 352
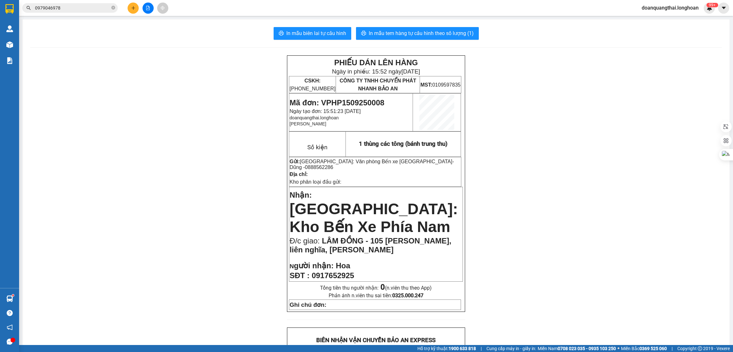
click at [82, 9] on input "0979046978" at bounding box center [72, 7] width 75 height 7
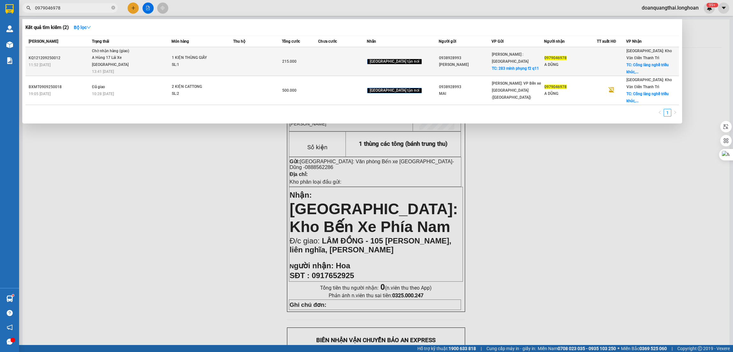
click at [115, 63] on div "A Hùng 17 Lái Xe [GEOGRAPHIC_DATA] 0325666247" at bounding box center [116, 61] width 48 height 14
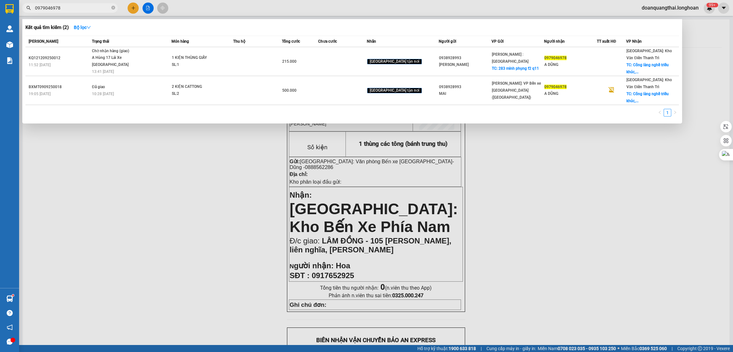
click at [537, 162] on div at bounding box center [366, 176] width 733 height 352
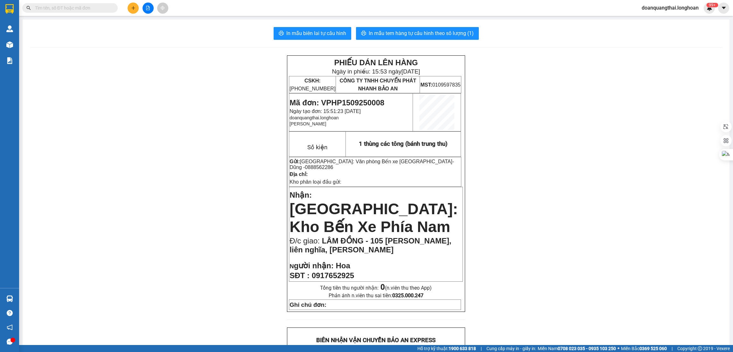
click at [85, 8] on input "text" at bounding box center [72, 7] width 75 height 7
paste input "0979046978"
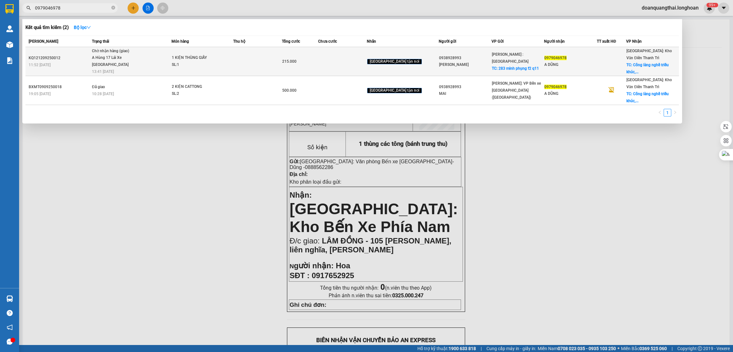
type input "0979046978"
click at [113, 54] on div "A Hùng 17 Lái Xe [GEOGRAPHIC_DATA] 0325666247" at bounding box center [116, 61] width 48 height 14
click at [405, 60] on span "[GEOGRAPHIC_DATA] tận nơi" at bounding box center [394, 62] width 55 height 6
drag, startPoint x: 94, startPoint y: 56, endPoint x: 122, endPoint y: 66, distance: 29.1
click at [122, 66] on td "Chờ nhận hàng (giao) A Hùng 17 [GEOGRAPHIC_DATA] 0325666247 13:41 [DATE]" at bounding box center [130, 61] width 81 height 29
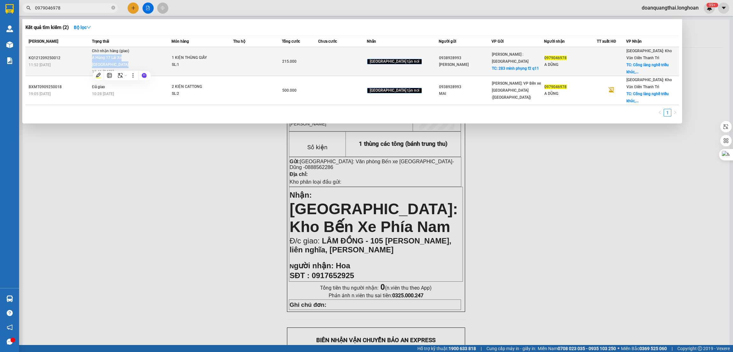
copy div "A Hùng 17 Lái Xe [GEOGRAPHIC_DATA] 0325666247"
click at [355, 65] on td at bounding box center [342, 61] width 49 height 29
click at [502, 66] on span "TC: 283 minh phụng f2 q11" at bounding box center [515, 68] width 47 height 4
drag, startPoint x: 94, startPoint y: 51, endPoint x: 124, endPoint y: 66, distance: 32.6
click at [124, 66] on td "Chờ nhận hàng (giao) A Hùng 17 [GEOGRAPHIC_DATA] 0325666247 13:41 [DATE]" at bounding box center [130, 61] width 81 height 29
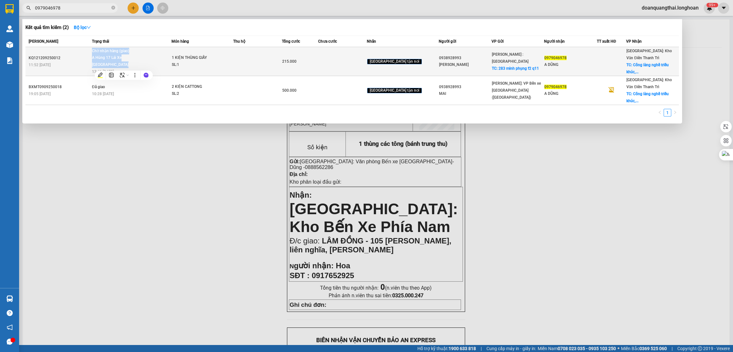
copy span "Chờ nhận hàng (giao) A Hùng 17 [GEOGRAPHIC_DATA] 0325666247"
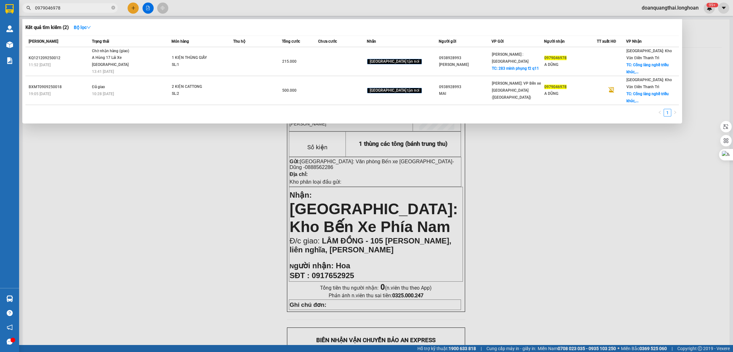
click at [187, 230] on div at bounding box center [366, 176] width 733 height 352
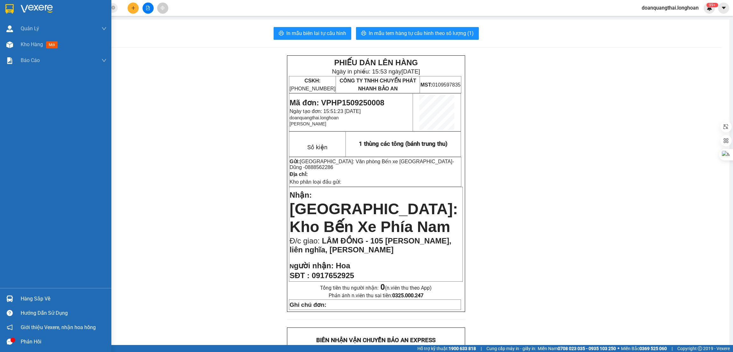
click at [10, 6] on img at bounding box center [9, 9] width 8 height 10
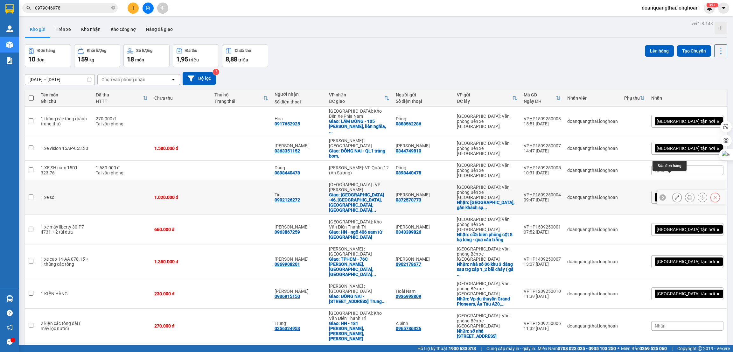
click at [675, 195] on icon at bounding box center [677, 197] width 4 height 4
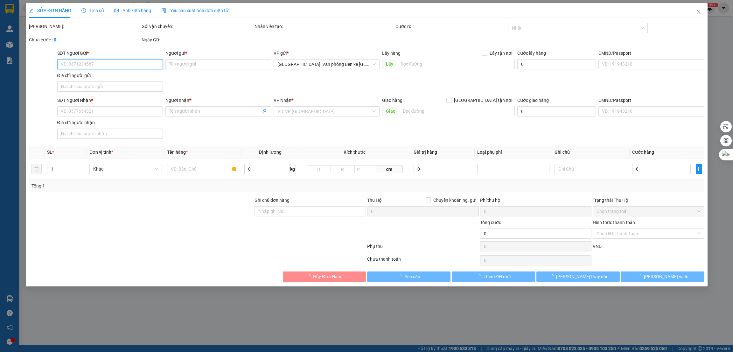
type input "0372570773"
type input "[PERSON_NAME]"
checkbox input "true"
type input "[GEOGRAPHIC_DATA] [GEOGRAPHIC_DATA], gần khách sạn [GEOGRAPHIC_DATA]"
type input "0902126272"
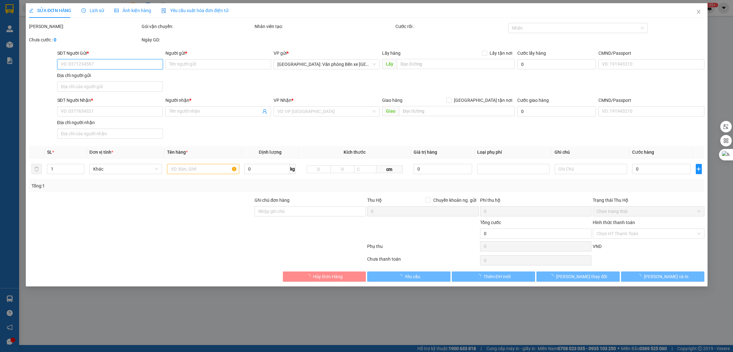
type input "Tín"
checkbox input "true"
type input "[GEOGRAPHIC_DATA] -46, [GEOGRAPHIC_DATA], [GEOGRAPHIC_DATA], [GEOGRAPHIC_DATA],…"
type input "1.020.000"
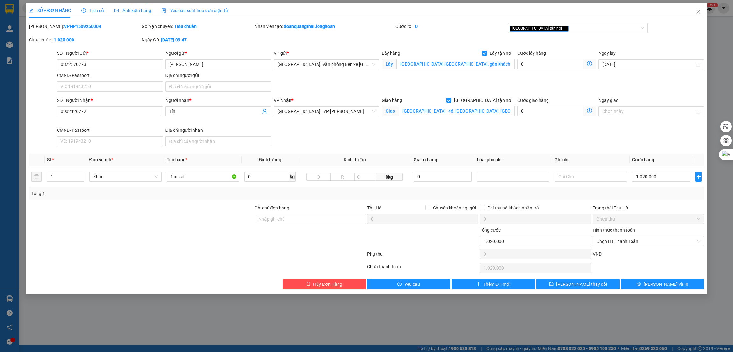
click at [96, 10] on span "Lịch sử" at bounding box center [92, 10] width 23 height 5
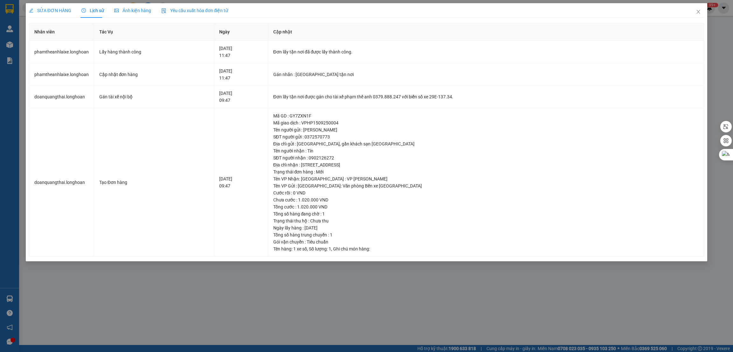
click at [129, 10] on span "Ảnh kiện hàng" at bounding box center [132, 10] width 37 height 5
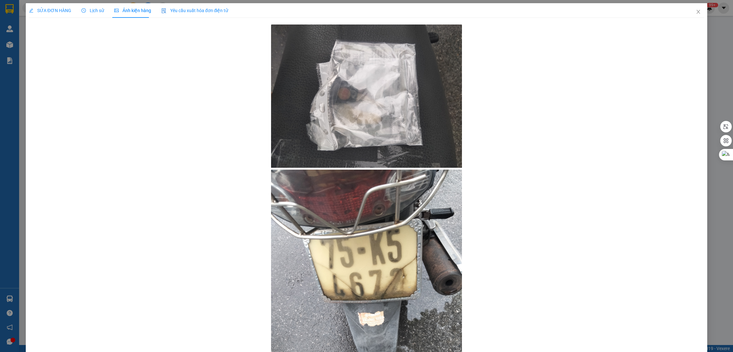
click at [56, 8] on span "SỬA ĐƠN HÀNG" at bounding box center [50, 10] width 42 height 5
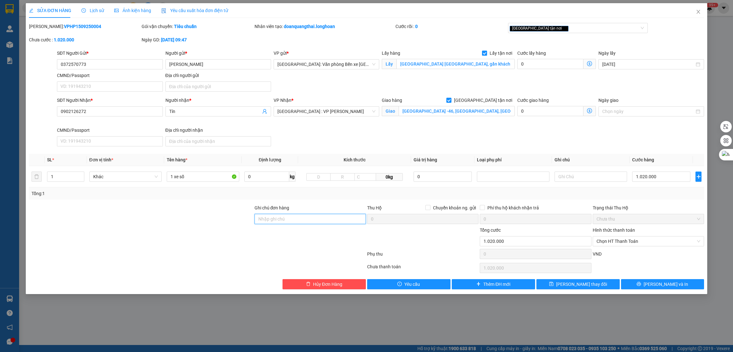
click at [286, 218] on input "Ghi chú đơn hàng" at bounding box center [309, 219] width 111 height 10
type input "1 CHÌA KHÓA +1 GIẤY TỜ XE BỎ CỐP XE"
click at [191, 175] on input "1 xe số" at bounding box center [203, 176] width 73 height 10
type input "1 xe số 75-K5 46 72"
click at [637, 287] on button "[PERSON_NAME] và In" at bounding box center [662, 284] width 83 height 10
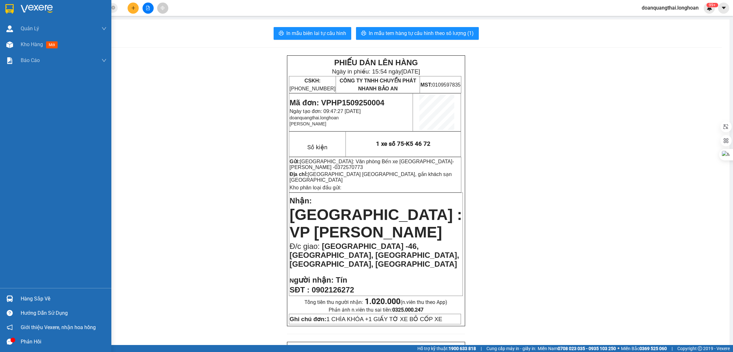
click at [11, 10] on img at bounding box center [9, 9] width 8 height 10
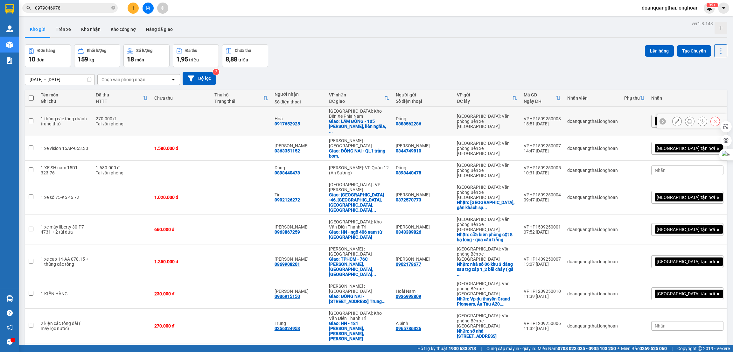
click at [675, 120] on icon at bounding box center [677, 121] width 4 height 4
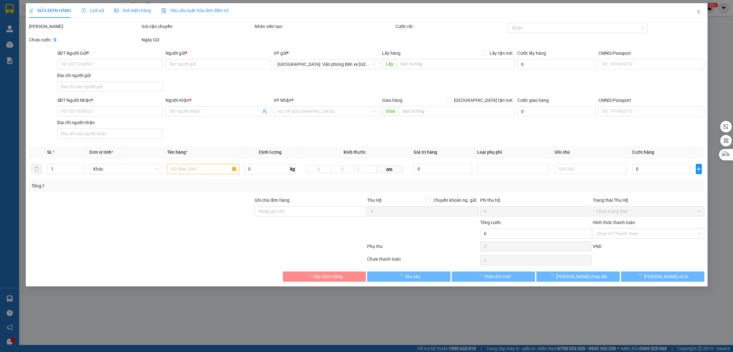
type input "0888562286"
type input "Dũng"
type input "0917652925"
type input "Hoa"
checkbox input "true"
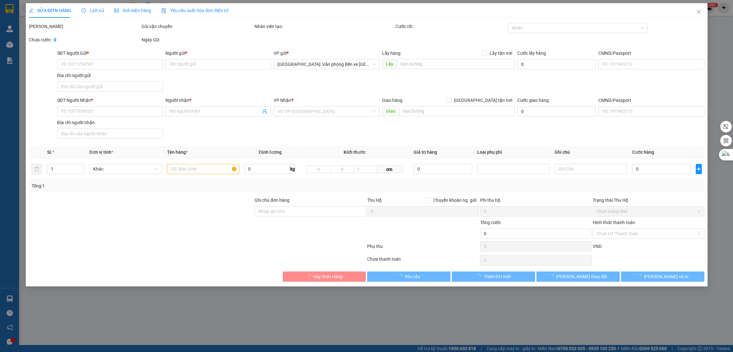
type input "LÂM ĐỒNG - 105 [PERSON_NAME], liên nghĩa, [PERSON_NAME]"
type input "270.000"
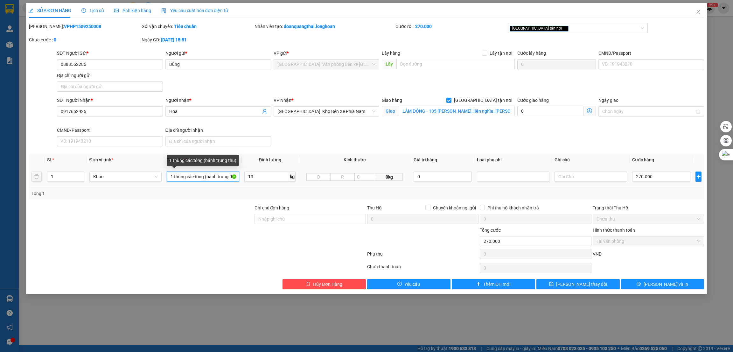
click at [204, 176] on input "1 thùng các tông (bánh trung thu)" at bounding box center [203, 176] width 73 height 10
type input "1 thùng các tông bọc bốp nổ quấn băng keo dễ vỡ (bánh trung thu)"
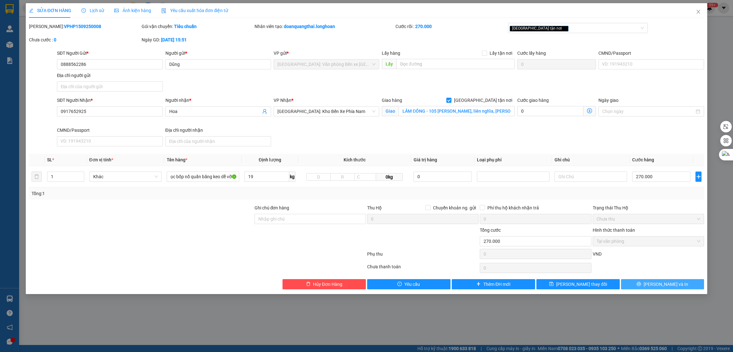
click at [673, 288] on button "[PERSON_NAME] và In" at bounding box center [662, 284] width 83 height 10
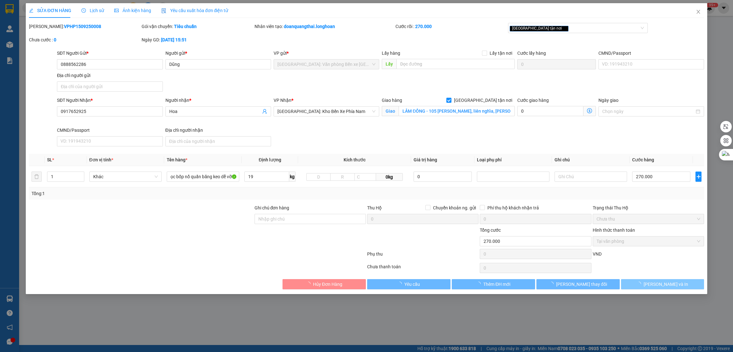
scroll to position [0, 0]
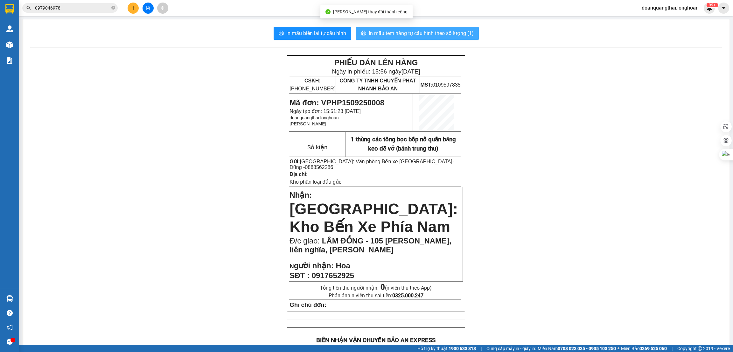
click at [380, 35] on span "In mẫu tem hàng tự cấu hình theo số lượng (1)" at bounding box center [421, 33] width 105 height 8
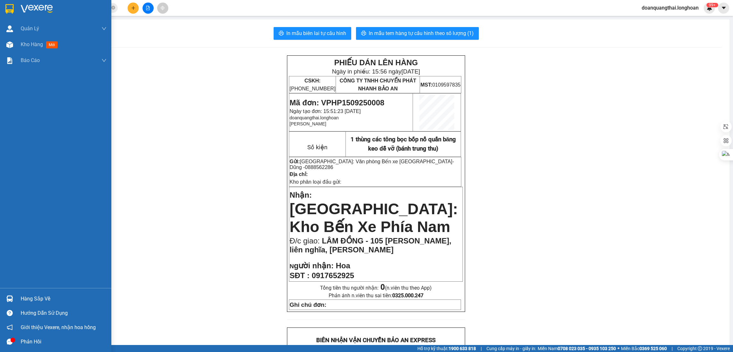
click at [6, 8] on img at bounding box center [9, 9] width 8 height 10
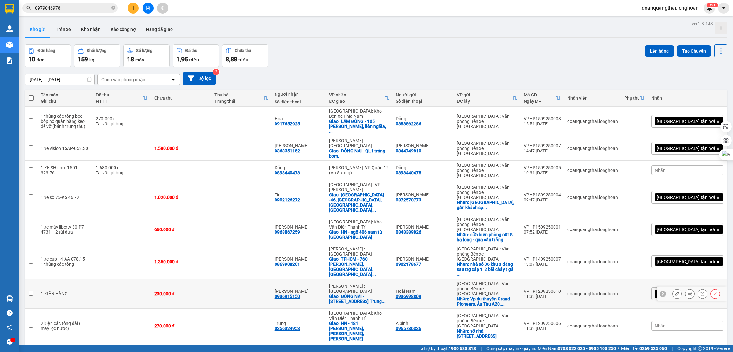
click at [675, 291] on icon at bounding box center [677, 293] width 4 height 4
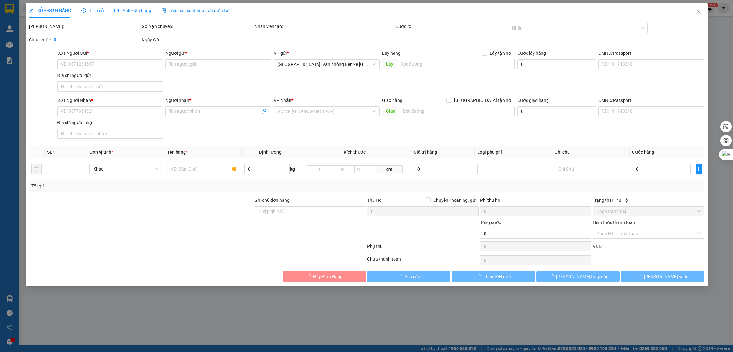
type input "0936998809"
type input "Hoài Nam"
checkbox input "true"
type input "Vp du thuyền Grand Pioneers, Âu Tàu A20, [GEOGRAPHIC_DATA], [GEOGRAPHIC_DATA]"
type input "0936915150"
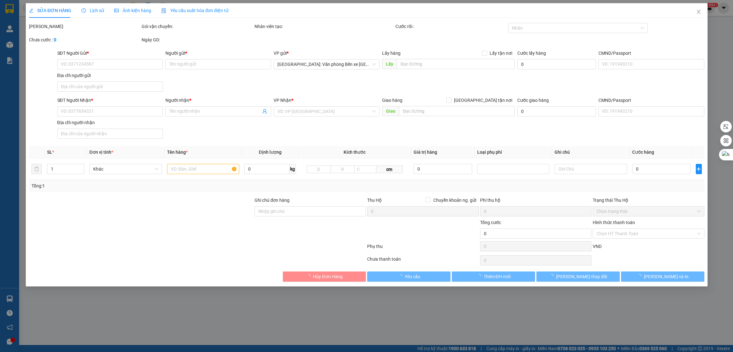
type input "[PERSON_NAME]"
checkbox input "true"
type input "ĐỒNG NAI - 52a đường N 09, [GEOGRAPHIC_DATA], xã [GEOGRAPHIC_DATA], [GEOGRAPHIC…"
type input "230.000"
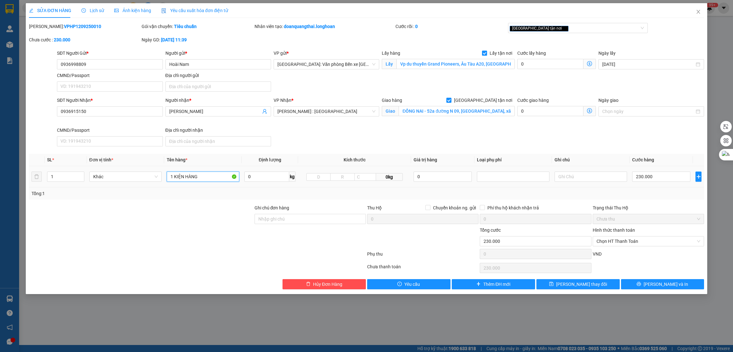
click at [209, 177] on input "1 KIỆN HÀNG" at bounding box center [203, 176] width 73 height 10
type input "1 KIỆN các tông"
click at [657, 283] on span "[PERSON_NAME] và In" at bounding box center [665, 283] width 45 height 7
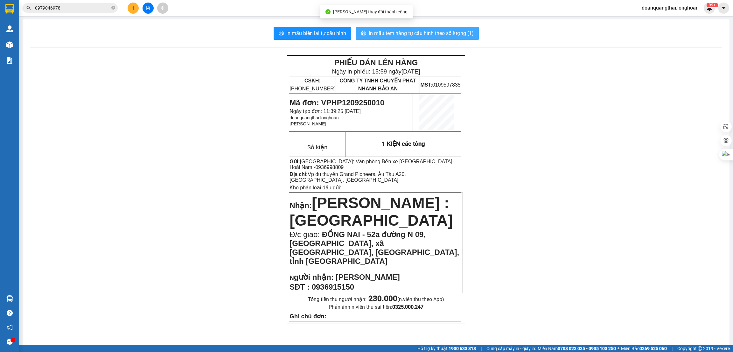
click at [425, 31] on span "In mẫu tem hàng tự cấu hình theo số lượng (1)" at bounding box center [421, 33] width 105 height 8
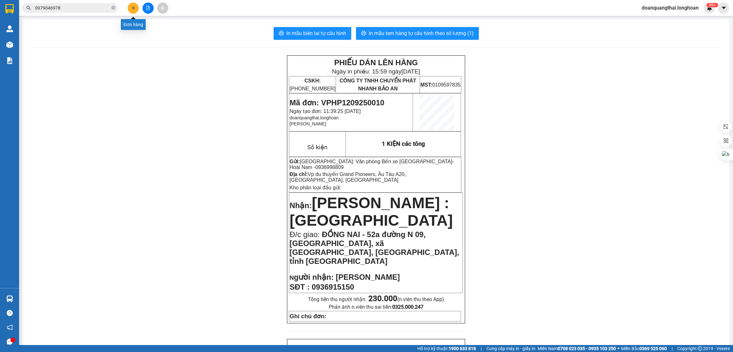
click at [131, 10] on button at bounding box center [133, 8] width 11 height 11
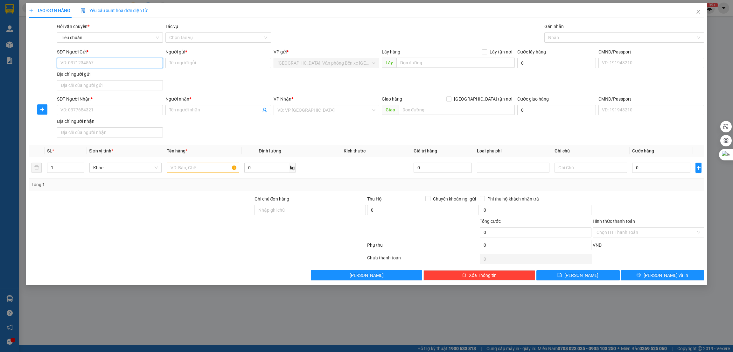
click at [100, 63] on input "SĐT Người Gửi *" at bounding box center [110, 63] width 106 height 10
type input "0989420080"
click at [118, 75] on div "0989420080 - [PERSON_NAME]" at bounding box center [110, 76] width 98 height 7
type input "[PERSON_NAME]"
type input "0989420080"
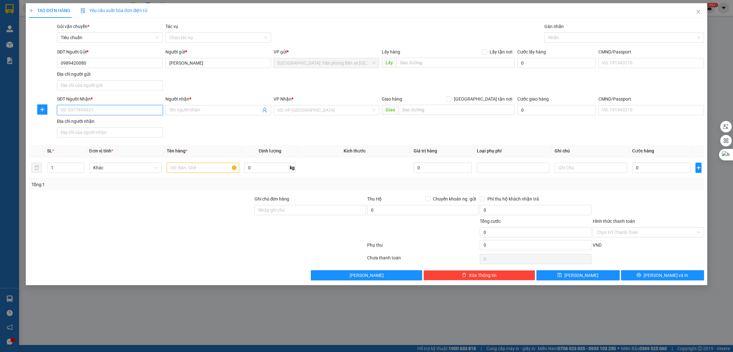
click at [143, 112] on input "SĐT Người Nhận *" at bounding box center [110, 110] width 106 height 10
type input "0394850117"
click at [217, 107] on input "Người nhận *" at bounding box center [215, 110] width 92 height 7
type input "[PERSON_NAME]"
click at [181, 172] on input "text" at bounding box center [203, 168] width 73 height 10
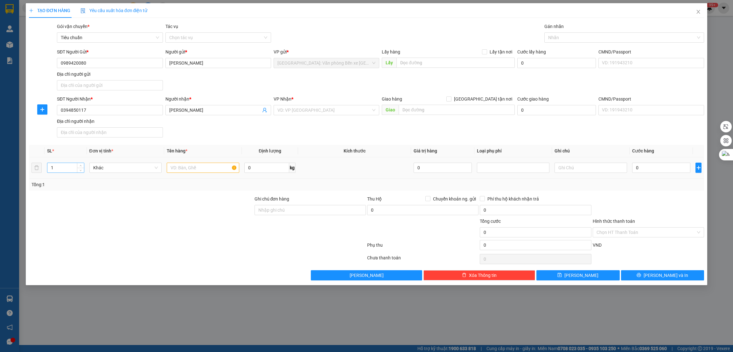
click at [64, 168] on input "1" at bounding box center [65, 168] width 37 height 10
click at [79, 167] on span "Decrease Value" at bounding box center [80, 170] width 7 height 6
click at [82, 164] on span "up" at bounding box center [81, 166] width 4 height 4
type input "2"
click at [260, 167] on input "0" at bounding box center [266, 168] width 45 height 10
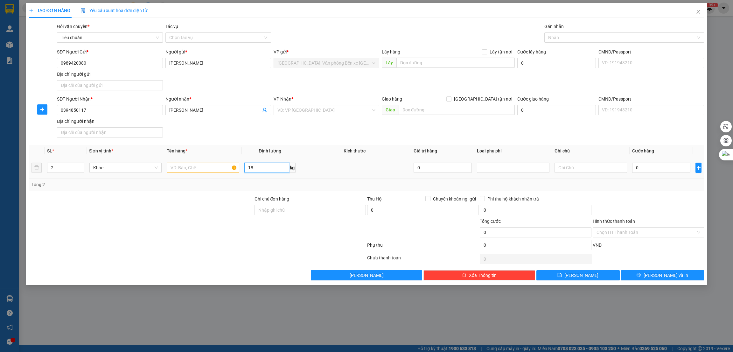
type input "18"
click at [181, 172] on input "text" at bounding box center [203, 168] width 73 height 10
type input "1 thùng các tông + 1 ghế xoay"
click at [328, 110] on input "search" at bounding box center [323, 110] width 93 height 10
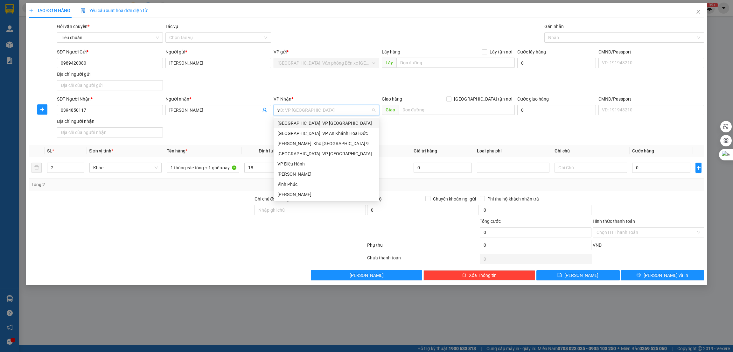
type input "vă"
click at [324, 142] on div "[GEOGRAPHIC_DATA]: Kho Văn Điển Thanh Trì" at bounding box center [339, 143] width 124 height 7
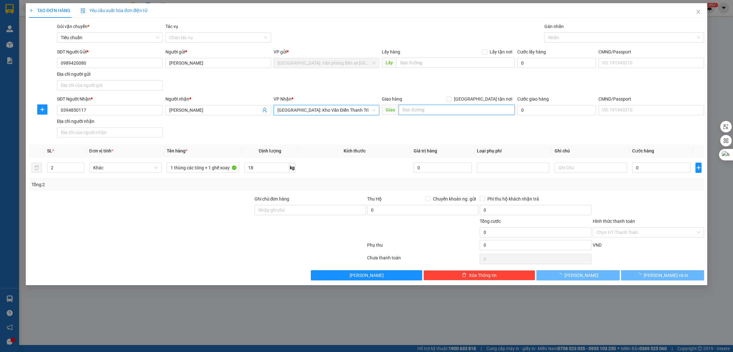
click at [418, 109] on input "text" at bounding box center [456, 110] width 116 height 10
type input "HN -"
click at [488, 99] on span "[GEOGRAPHIC_DATA] tận nơi" at bounding box center [482, 98] width 63 height 7
click at [451, 99] on input "[GEOGRAPHIC_DATA] tận nơi" at bounding box center [448, 98] width 4 height 4
checkbox input "true"
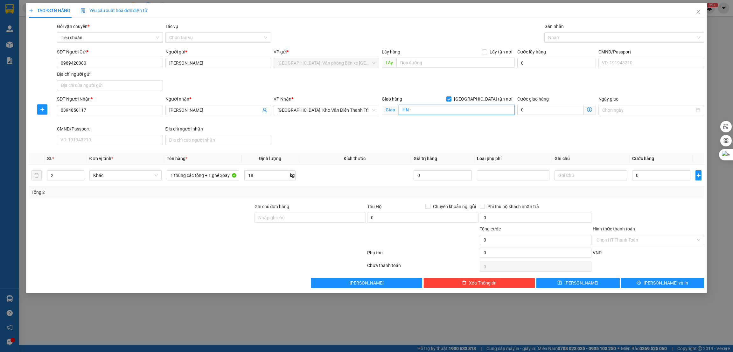
click at [472, 112] on input "HN -" at bounding box center [456, 110] width 116 height 10
click at [473, 112] on input "HN -" at bounding box center [456, 110] width 116 height 10
click at [472, 109] on input "HN - cổng trường [GEOGRAPHIC_DATA], [GEOGRAPHIC_DATA], [GEOGRAPHIC_DATA]" at bounding box center [456, 110] width 116 height 10
click at [475, 109] on input "HN - cổng trường [GEOGRAPHIC_DATA],(quốc lộ 21) [GEOGRAPHIC_DATA], [GEOGRAPHIC_…" at bounding box center [456, 110] width 116 height 10
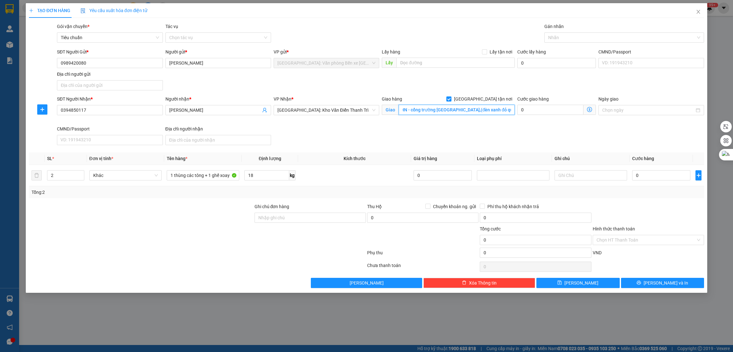
type input "HN - cổng trường [GEOGRAPHIC_DATA],(đèn xanh đỏ quốc lộ 21) [GEOGRAPHIC_DATA], …"
click at [404, 132] on div "SĐT Người Nhận * 0394850117 Người nhận * [PERSON_NAME] nhi VP Nhận * [GEOGRAPHI…" at bounding box center [380, 121] width 649 height 52
click at [580, 41] on div at bounding box center [621, 38] width 150 height 8
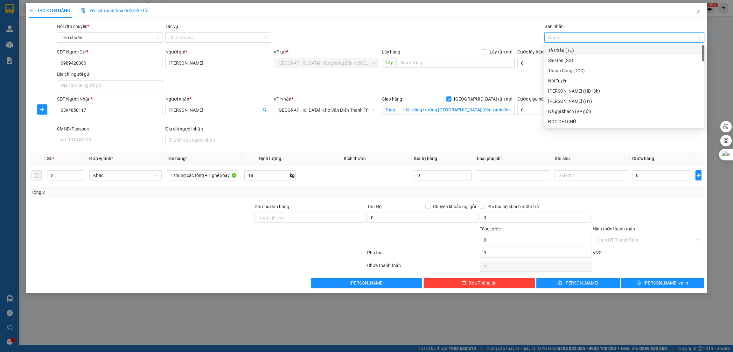
type input "g"
click at [570, 123] on div "[GEOGRAPHIC_DATA] tận nơi" at bounding box center [624, 121] width 152 height 7
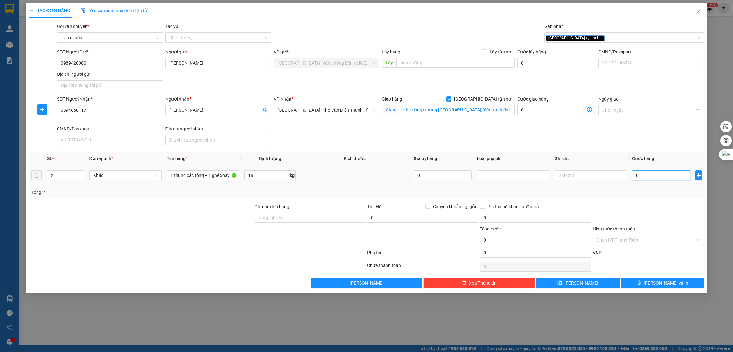
click at [652, 172] on input "0" at bounding box center [661, 175] width 58 height 10
type input "1"
type input "11"
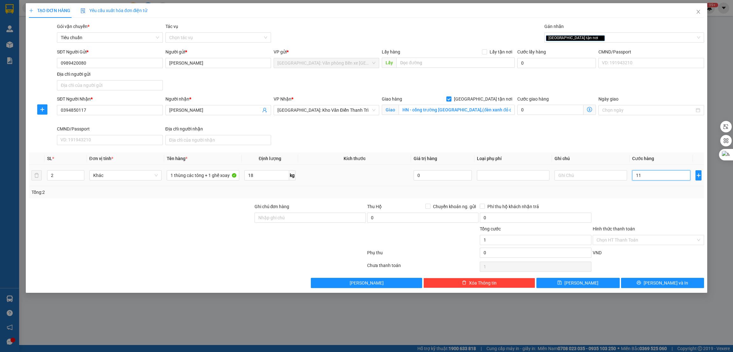
type input "11"
type input "110"
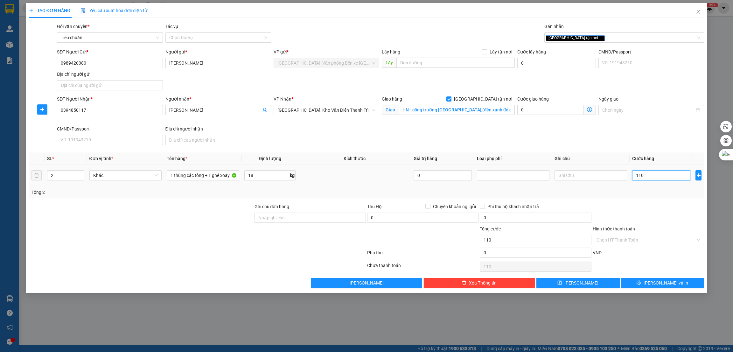
type input "1.100"
type input "11.000"
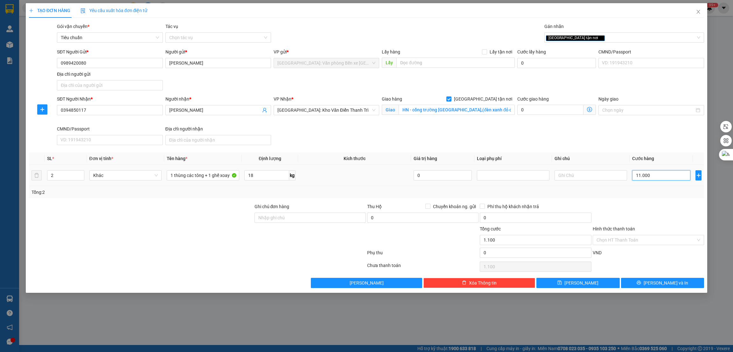
type input "11.000"
type input "110.000"
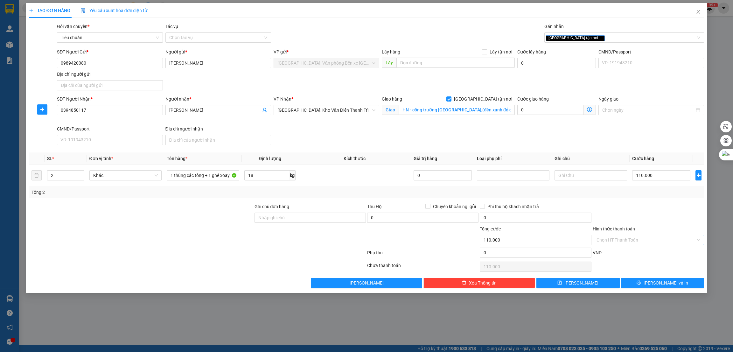
click at [661, 242] on input "Hình thức thanh toán" at bounding box center [645, 240] width 99 height 10
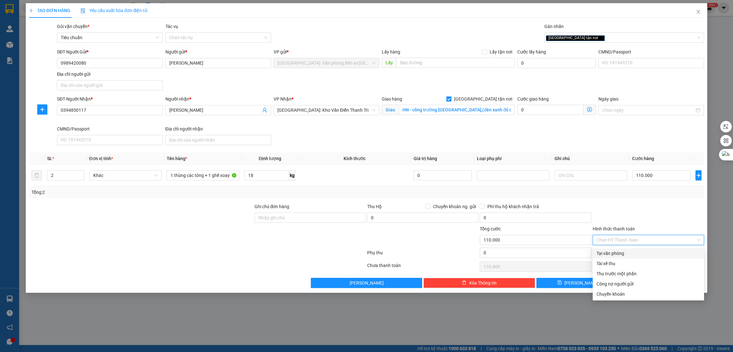
click at [646, 250] on div "Tại văn phòng" at bounding box center [648, 253] width 104 height 7
type input "0"
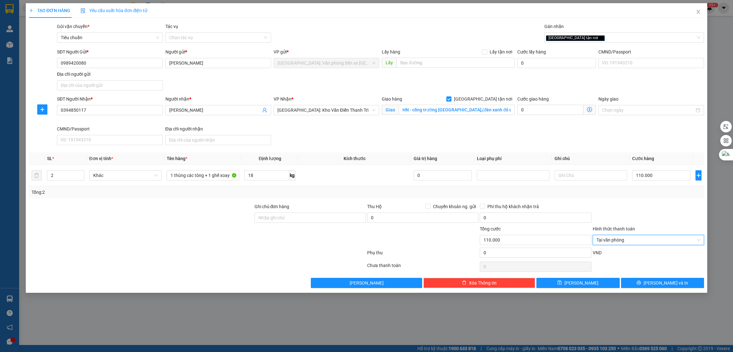
click at [623, 196] on div "Tổng: 2" at bounding box center [366, 192] width 675 height 12
click at [641, 283] on icon "printer" at bounding box center [638, 282] width 4 height 4
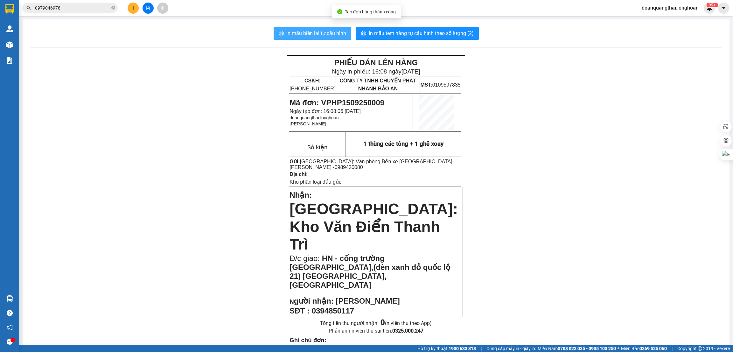
click at [321, 32] on span "In mẫu biên lai tự cấu hình" at bounding box center [316, 33] width 60 height 8
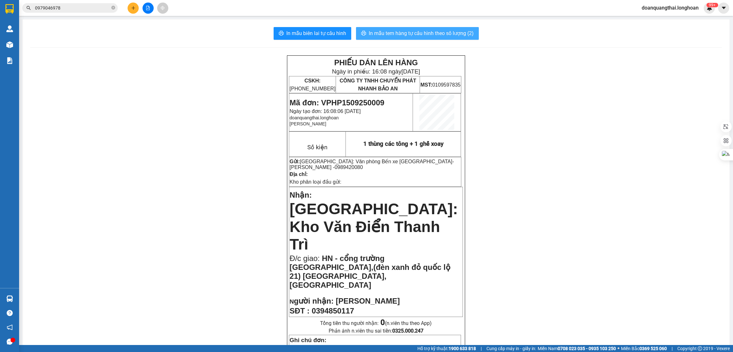
click at [426, 31] on span "In mẫu tem hàng tự cấu hình theo số lượng (2)" at bounding box center [421, 33] width 105 height 8
click at [79, 7] on input "0979046978" at bounding box center [72, 7] width 75 height 7
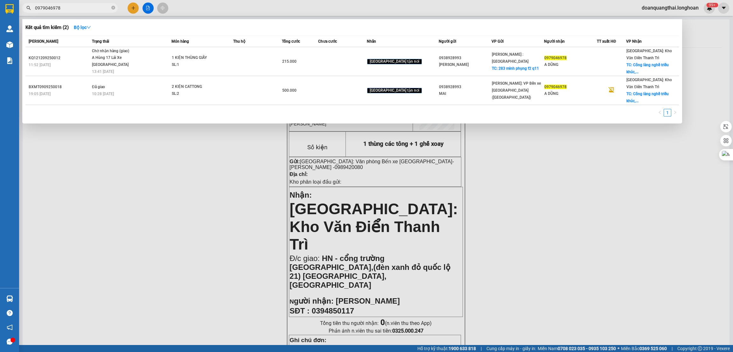
click at [79, 7] on input "0979046978" at bounding box center [72, 7] width 75 height 7
paste input "347730204"
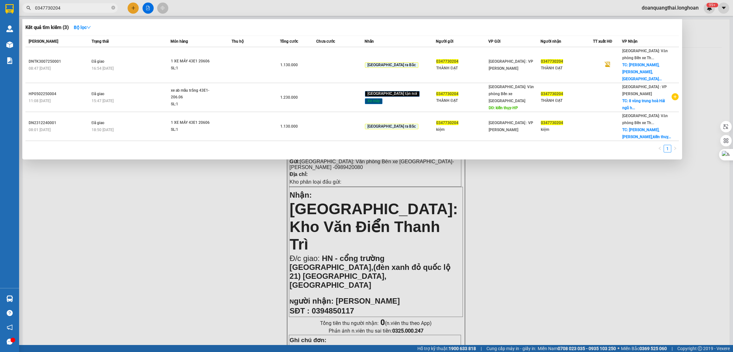
type input "0347730204"
click at [496, 194] on div at bounding box center [366, 176] width 733 height 352
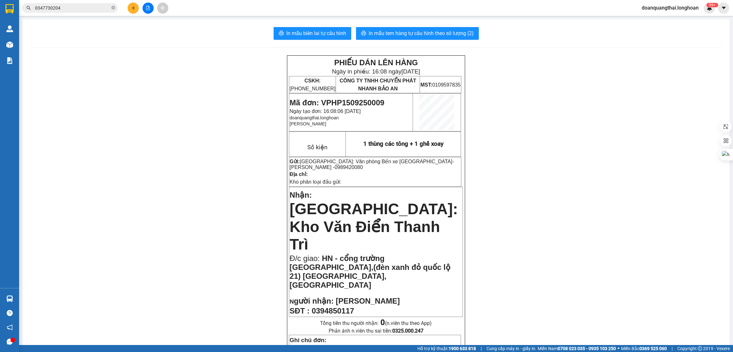
click at [138, 10] on div at bounding box center [148, 8] width 48 height 11
click at [135, 10] on button at bounding box center [133, 8] width 11 height 11
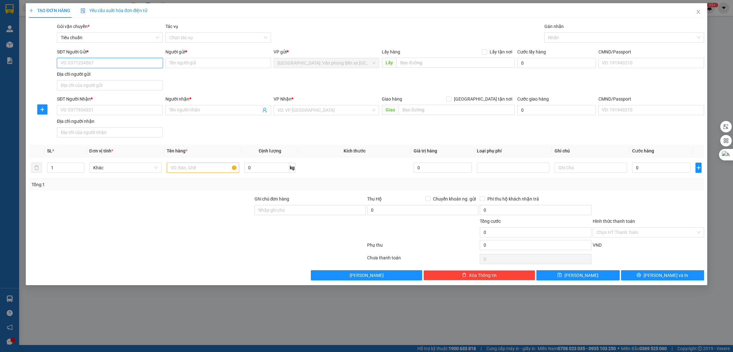
paste input "121 bà huyện thanh quan ngũ hành Sơn"
type input "121 bà huyện thanh quan ngũ hành Sơn"
click at [464, 105] on input "text" at bounding box center [456, 110] width 116 height 10
type input "D"
paste input "121 bà huyện thanh quan ngũ hành Sơn"
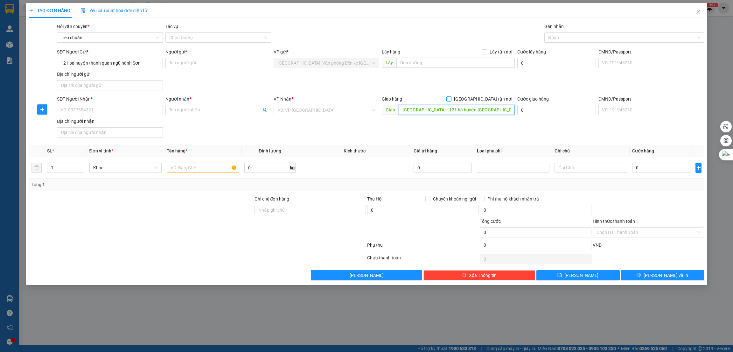
type input "[GEOGRAPHIC_DATA] - 121 bà huyện [GEOGRAPHIC_DATA]"
click at [451, 98] on input "[GEOGRAPHIC_DATA] tận nơi" at bounding box center [448, 98] width 4 height 4
checkbox input "true"
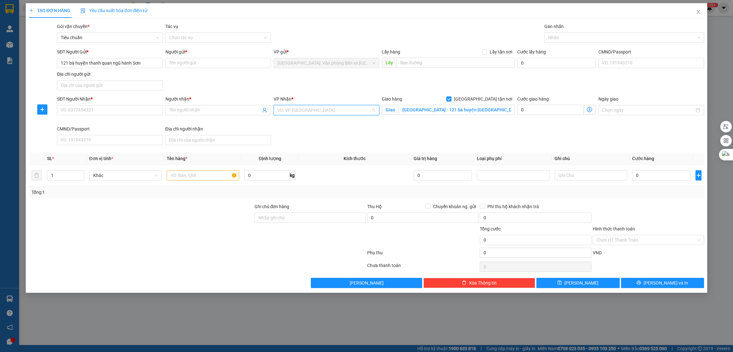
click at [345, 112] on input "search" at bounding box center [323, 110] width 93 height 10
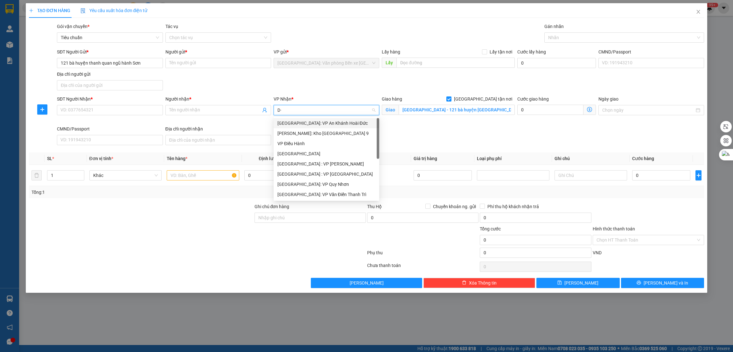
type input "D"
type input "ĐA"
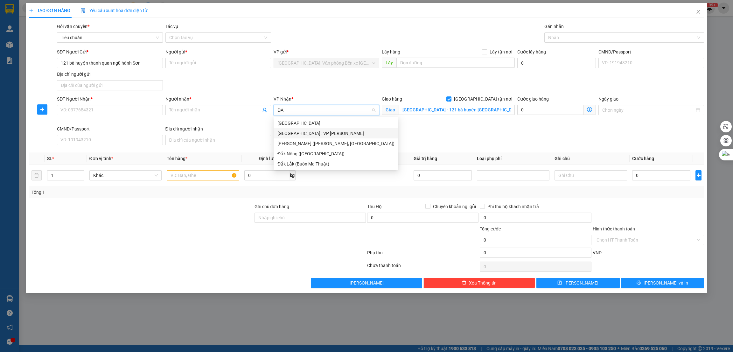
click at [321, 134] on div "[GEOGRAPHIC_DATA] : VP [PERSON_NAME]" at bounding box center [335, 133] width 117 height 7
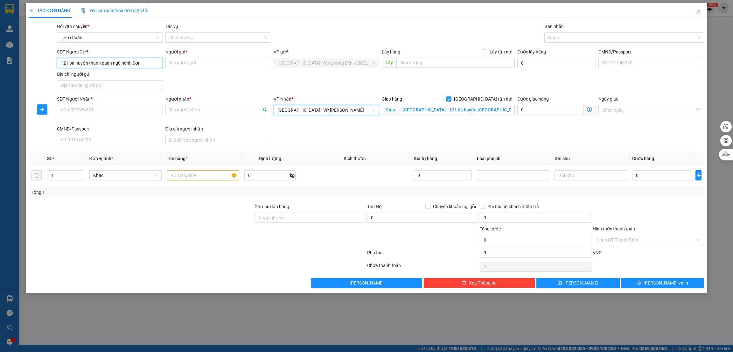
click at [120, 65] on input "121 bà huyện thanh quan ngũ hành Sơn" at bounding box center [110, 63] width 106 height 10
paste input "0347730204"
type input "0347730204"
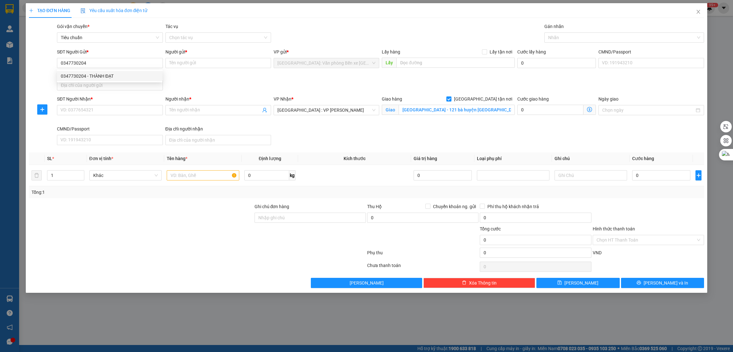
click at [177, 68] on div "Người gửi * Tên người gửi" at bounding box center [218, 59] width 106 height 22
click at [175, 63] on input "Người gửi *" at bounding box center [218, 63] width 106 height 10
click at [128, 66] on input "0347730204" at bounding box center [110, 63] width 106 height 10
click at [105, 77] on div "0347730204 - THÀNH ĐẠT" at bounding box center [110, 76] width 98 height 7
type input "THÀNH ĐẠT"
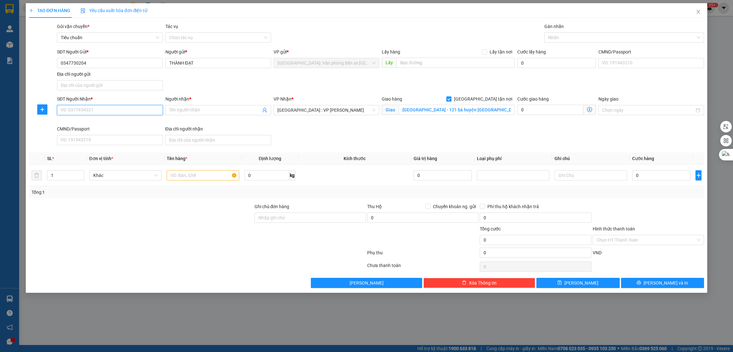
click at [108, 109] on input "SĐT Người Nhận *" at bounding box center [110, 110] width 106 height 10
paste input "0347730204"
type input "0347730204"
click at [104, 120] on div "0347730204 - THÀNH ĐẠT" at bounding box center [110, 123] width 98 height 7
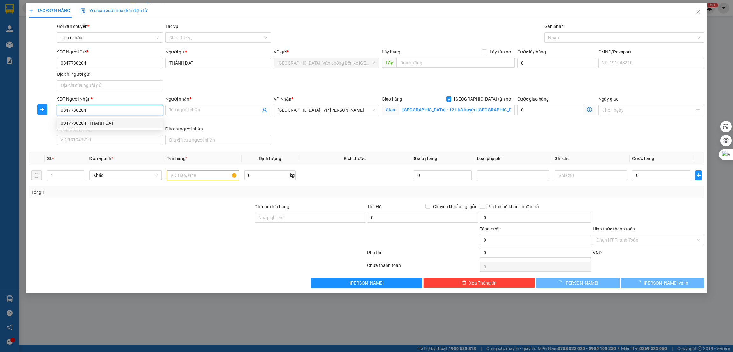
type input "THÀNH ĐẠT"
type input "[PERSON_NAME],[PERSON_NAME],[GEOGRAPHIC_DATA],[GEOGRAPHIC_DATA]"
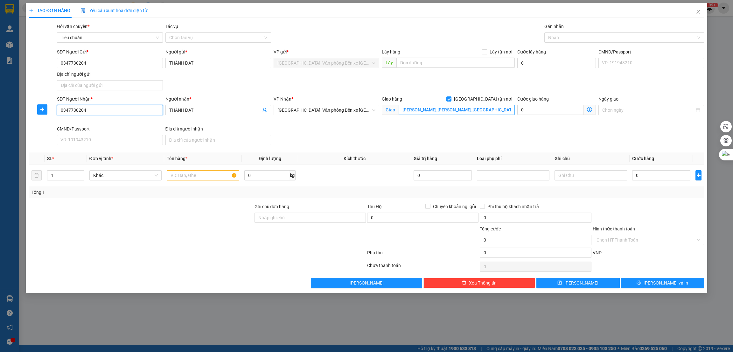
type input "0347730204"
click at [453, 109] on input "[PERSON_NAME],[PERSON_NAME],[GEOGRAPHIC_DATA],[GEOGRAPHIC_DATA]" at bounding box center [456, 110] width 116 height 10
type input "D"
paste input "121 bà huyện thanh quan ngũ hành Sơn"
click at [574, 34] on div at bounding box center [621, 38] width 150 height 8
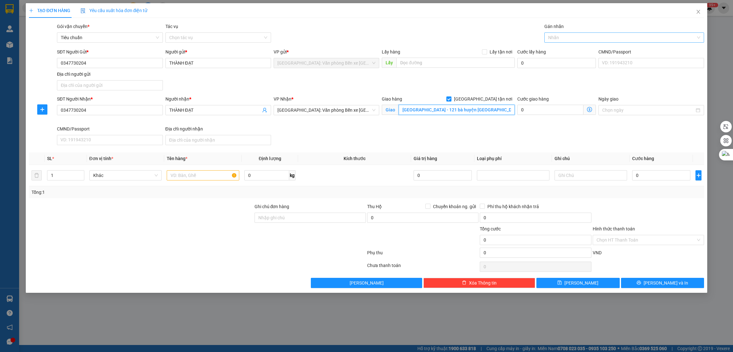
type input "[GEOGRAPHIC_DATA] - 121 bà huyện [GEOGRAPHIC_DATA]"
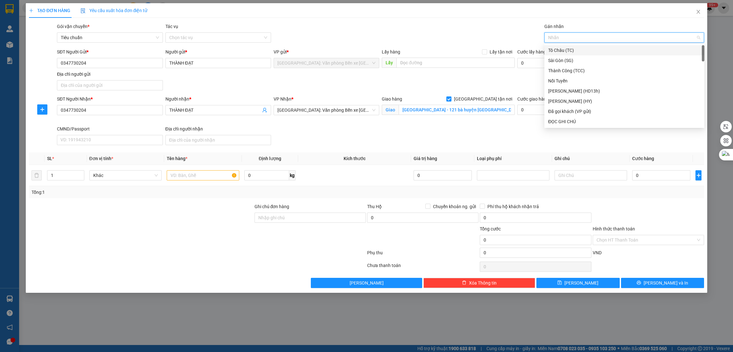
type input "G"
click at [571, 121] on div "[GEOGRAPHIC_DATA] tận nơi" at bounding box center [624, 121] width 152 height 7
click at [203, 178] on input "text" at bounding box center [203, 175] width 73 height 10
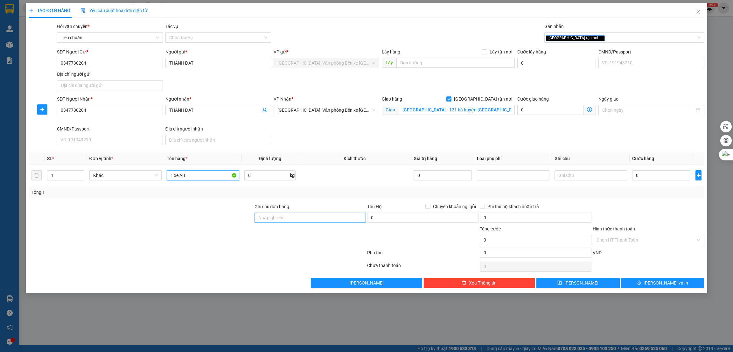
type input "1 xe AB"
drag, startPoint x: 272, startPoint y: 218, endPoint x: 278, endPoint y: 224, distance: 9.2
click at [272, 218] on input "Ghi chú đơn hàng" at bounding box center [309, 217] width 111 height 10
type input "1 CHÌA KHÓA"
click at [208, 174] on input "1 xe AB" at bounding box center [203, 175] width 73 height 10
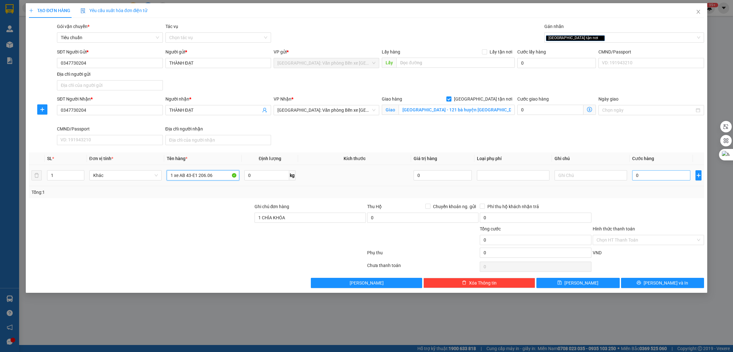
type input "1 xe AB 43-E1 206.06"
click at [646, 176] on input "0" at bounding box center [661, 175] width 58 height 10
click at [472, 65] on input "text" at bounding box center [455, 63] width 118 height 10
type input "kiến thụy"
click at [500, 54] on span "Lấy tận nơi" at bounding box center [501, 51] width 28 height 7
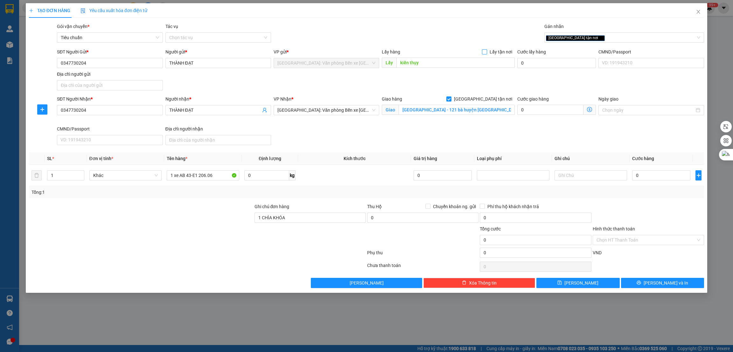
click at [486, 54] on input "Lấy tận nơi" at bounding box center [484, 51] width 4 height 4
checkbox input "true"
click at [526, 63] on input "0" at bounding box center [550, 63] width 66 height 10
type input "2"
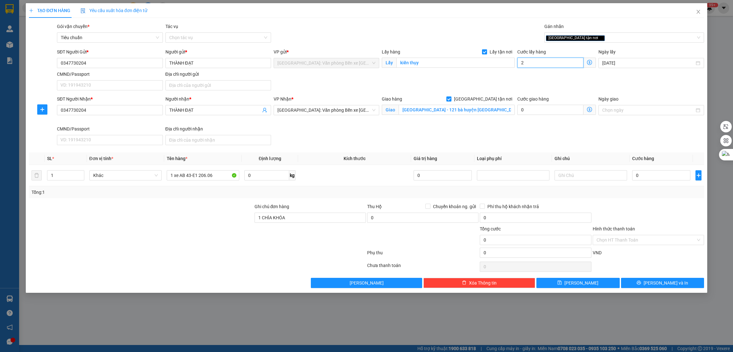
type input "2"
type input "25"
type input "250"
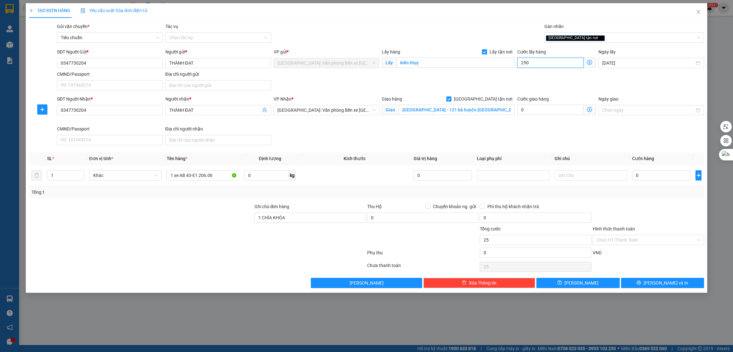
type input "250"
type input "2.500"
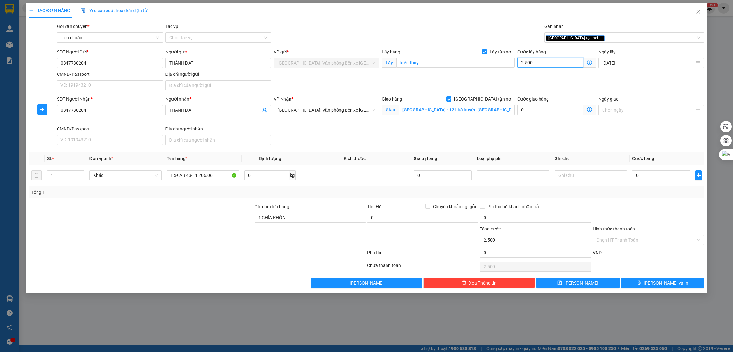
type input "25.000"
type input "250.000"
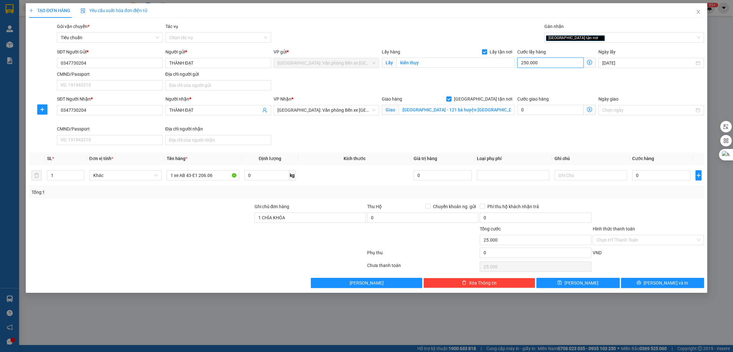
type input "250.000"
click at [652, 179] on input "0" at bounding box center [661, 175] width 58 height 10
click at [542, 66] on input "250.000" at bounding box center [550, 63] width 66 height 10
type input "2"
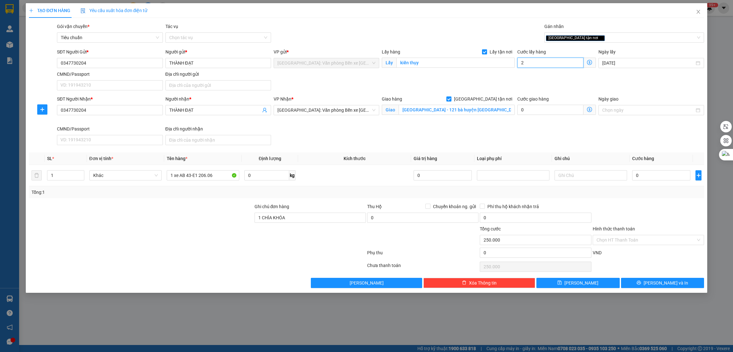
type input "2"
type input "20"
type input "200"
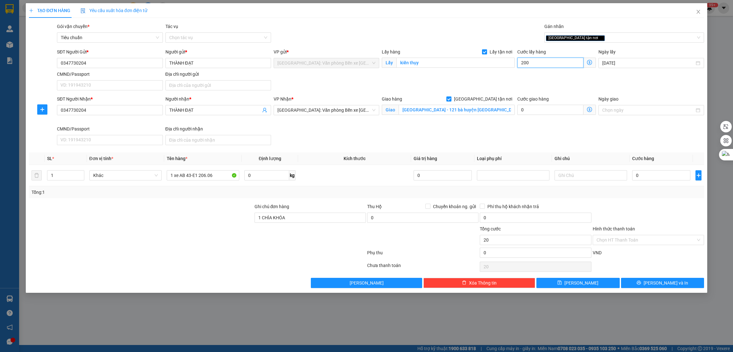
type input "200"
type input "2.000"
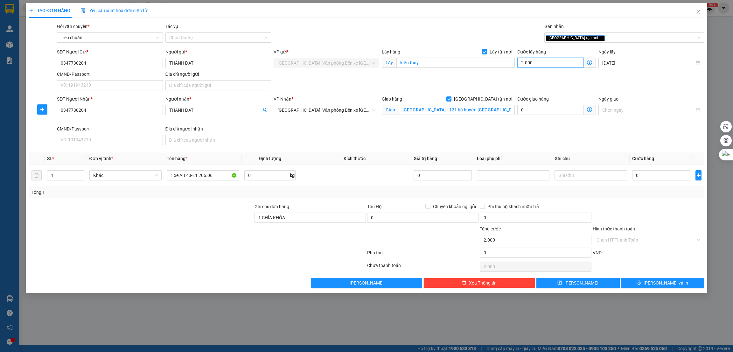
type input "20.000"
type input "200.000"
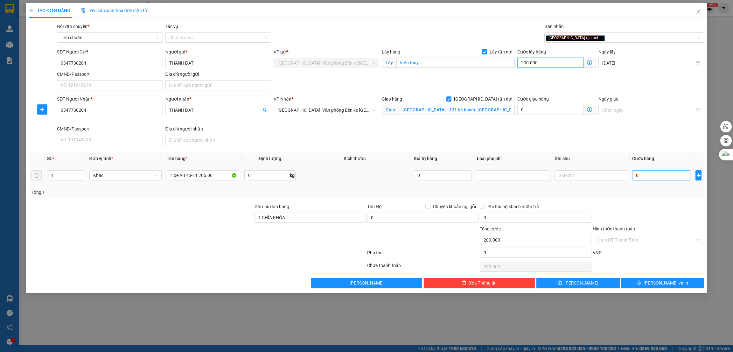
type input "200.000"
click at [646, 177] on input "0" at bounding box center [661, 175] width 58 height 10
type input "9"
type input "200.009"
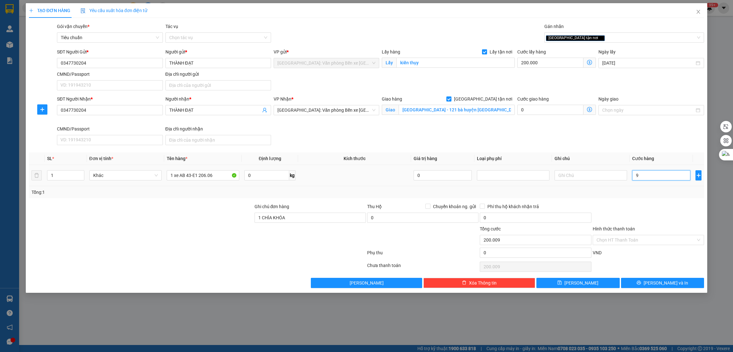
type input "98"
type input "200.098"
type input "980"
type input "200.980"
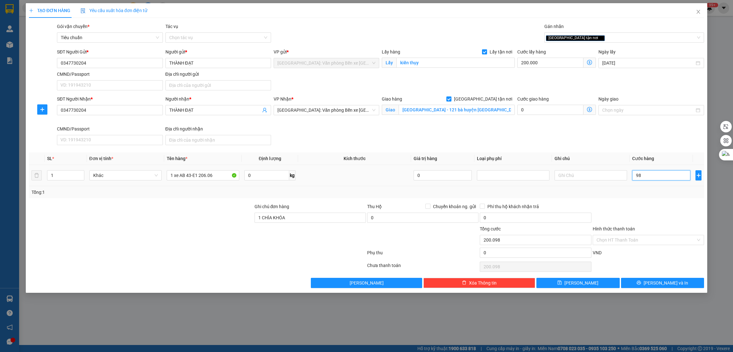
type input "200.980"
type input "9.800"
type input "209.800"
type input "98.000"
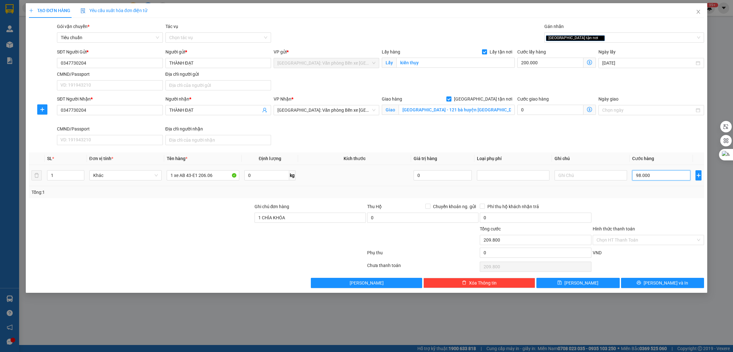
type input "298.000"
type input "980.000"
type input "1.180.000"
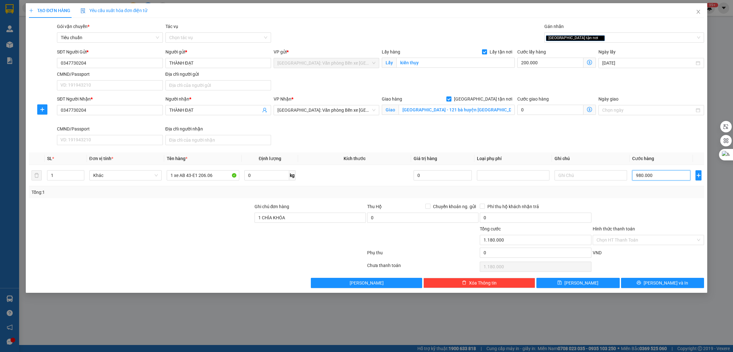
type input "980.000"
click at [587, 281] on button "[PERSON_NAME]" at bounding box center [577, 283] width 83 height 10
checkbox input "false"
type input "0"
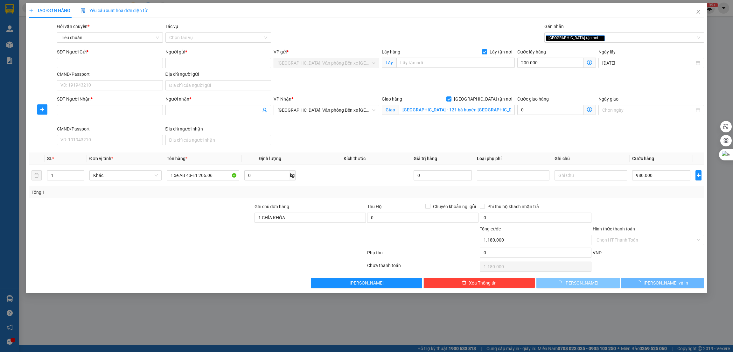
type input "0"
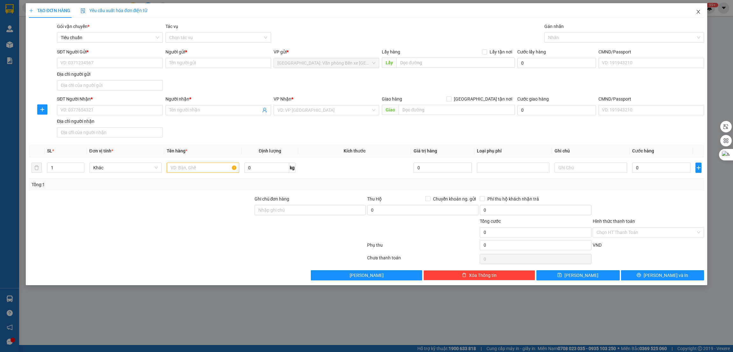
click at [696, 11] on icon "close" at bounding box center [698, 11] width 5 height 5
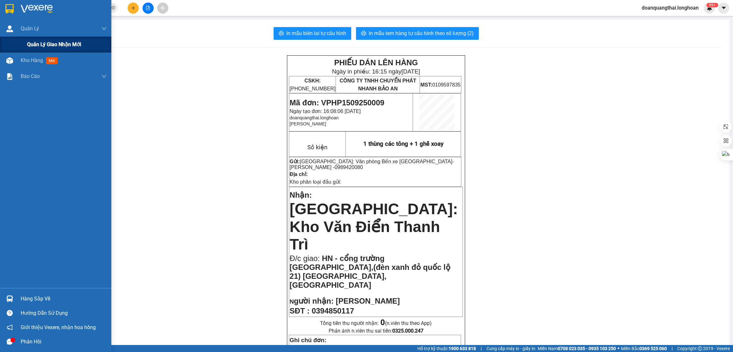
click at [37, 42] on span "Quản lý giao nhận mới" at bounding box center [54, 44] width 54 height 8
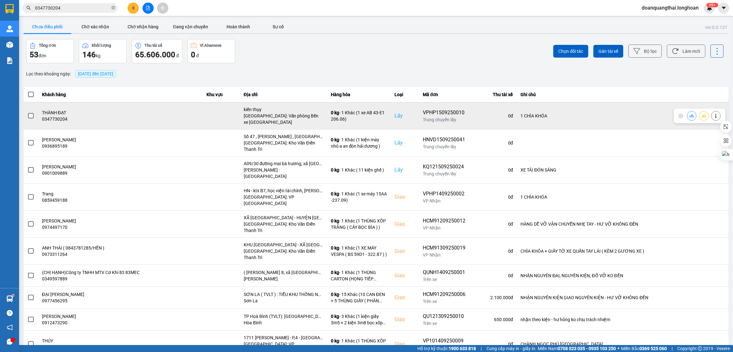
click at [27, 119] on label at bounding box center [30, 115] width 7 height 7
click at [27, 112] on input "checkbox" at bounding box center [27, 112] width 0 height 0
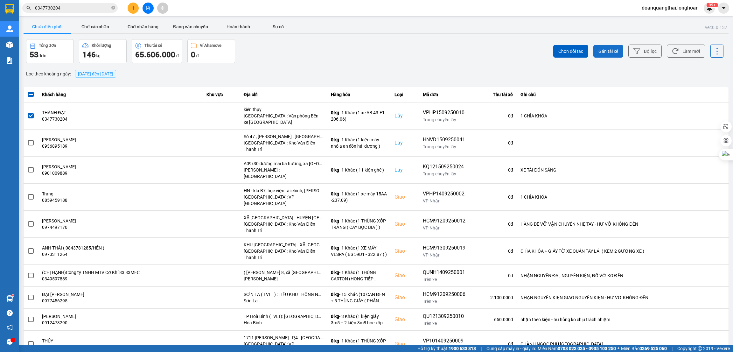
click at [609, 50] on span "Gán tài xế" at bounding box center [608, 51] width 20 height 6
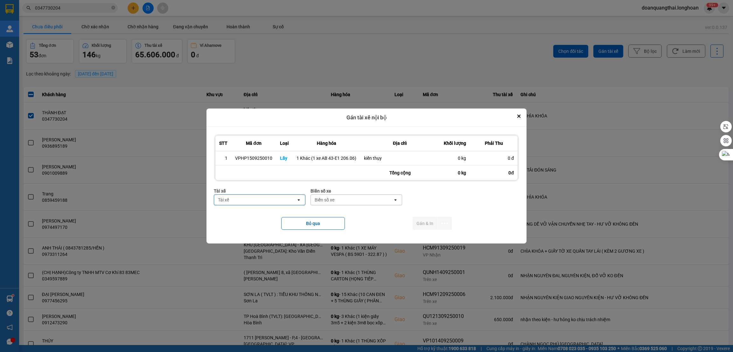
click at [268, 200] on div "Tài xế" at bounding box center [255, 200] width 82 height 10
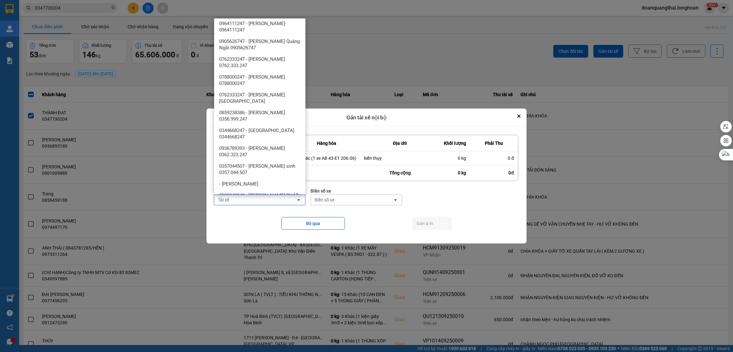
scroll to position [663, 0]
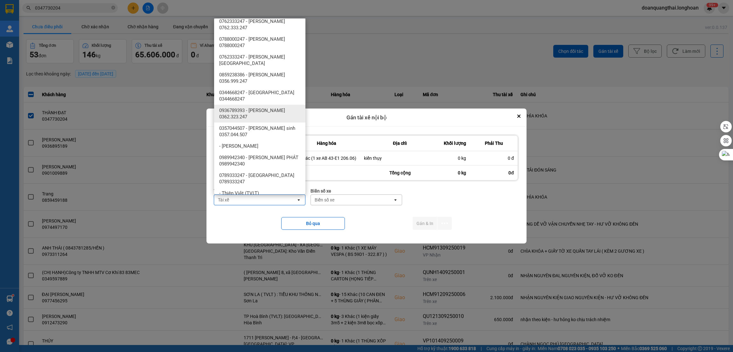
click at [273, 107] on span "0936789393 - [PERSON_NAME] 0362.323.247" at bounding box center [261, 113] width 84 height 13
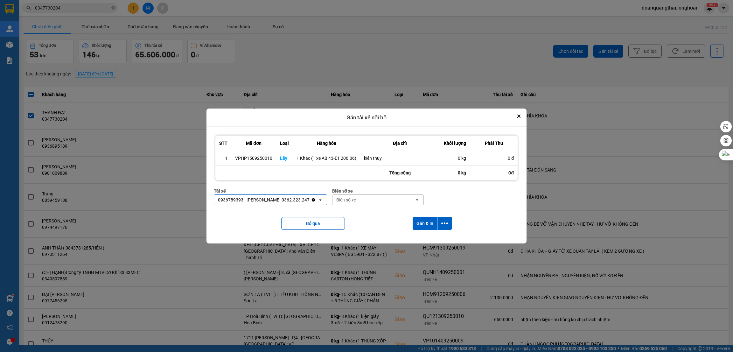
click at [377, 199] on div "Biển số xe" at bounding box center [373, 200] width 82 height 10
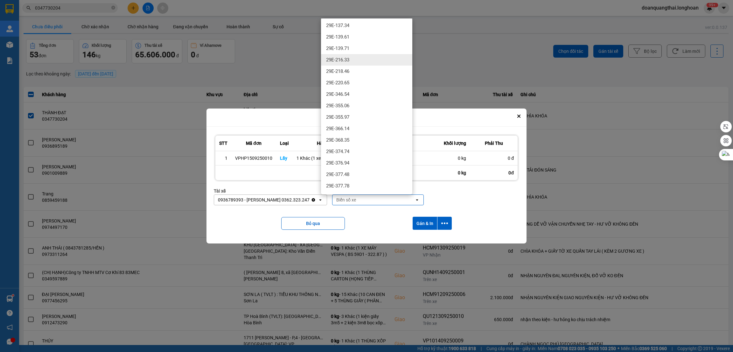
scroll to position [334, 0]
click at [356, 128] on div "29E-377.48" at bounding box center [366, 127] width 91 height 11
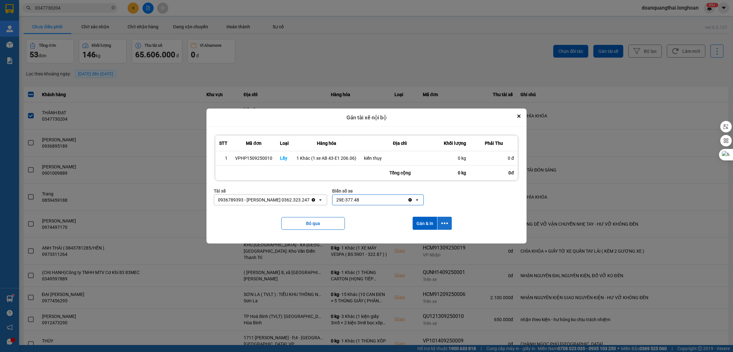
click at [446, 225] on icon "dialog" at bounding box center [444, 223] width 7 height 7
click at [422, 239] on span "Chỉ gán tài" at bounding box center [418, 241] width 21 height 6
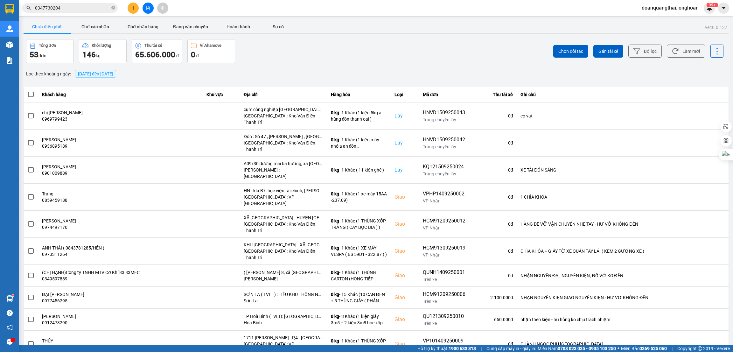
click at [609, 81] on div "ver: 0.0.137 Chưa điều phối Chờ xác nhận Chờ nhận hàng Đang vận chuyển Hoàn thà…" at bounding box center [375, 194] width 707 height 350
click at [136, 8] on button at bounding box center [133, 8] width 11 height 11
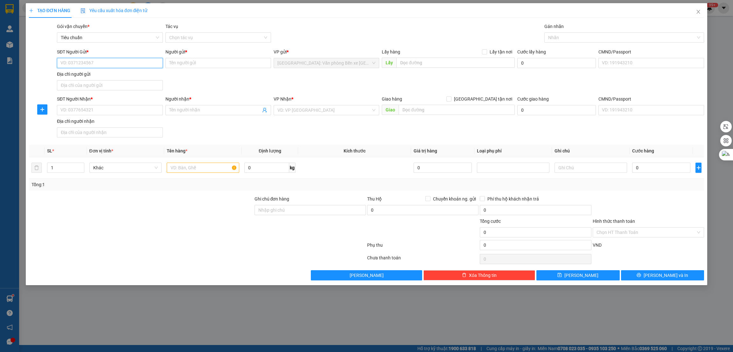
click at [124, 65] on input "SĐT Người Gửi *" at bounding box center [110, 63] width 106 height 10
type input "0865051966"
click at [229, 65] on input "Người gửi *" at bounding box center [218, 63] width 106 height 10
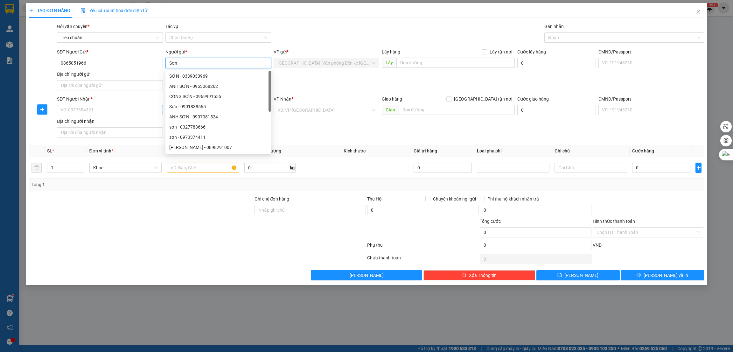
type input "Sơn"
click at [93, 111] on input "SĐT Người Nhận *" at bounding box center [110, 110] width 106 height 10
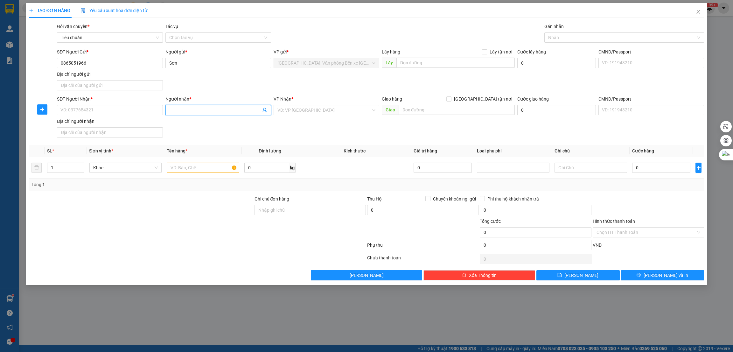
click at [180, 111] on input "Người nhận *" at bounding box center [215, 110] width 92 height 7
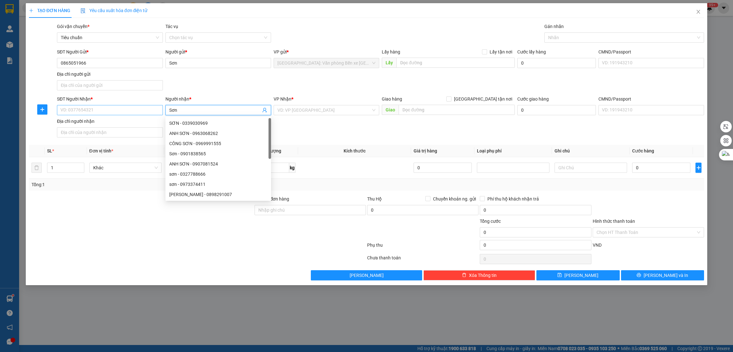
type input "Sơn"
click at [108, 112] on input "SĐT Người Nhận *" at bounding box center [110, 110] width 106 height 10
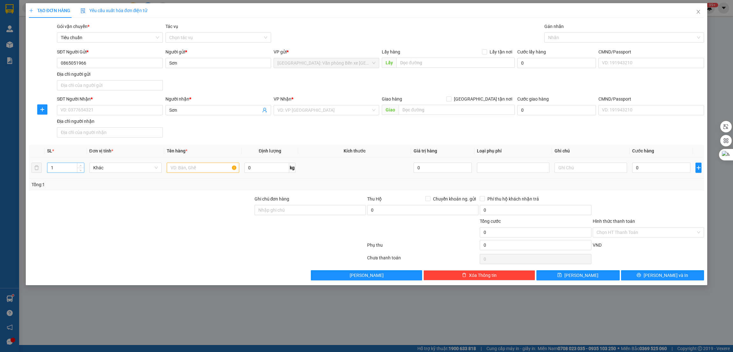
click at [68, 168] on input "1" at bounding box center [65, 168] width 37 height 10
type input "10"
click at [72, 110] on input "SĐT Người Nhận *" at bounding box center [110, 110] width 106 height 10
type input "0354373412"
click at [302, 112] on input "search" at bounding box center [323, 110] width 93 height 10
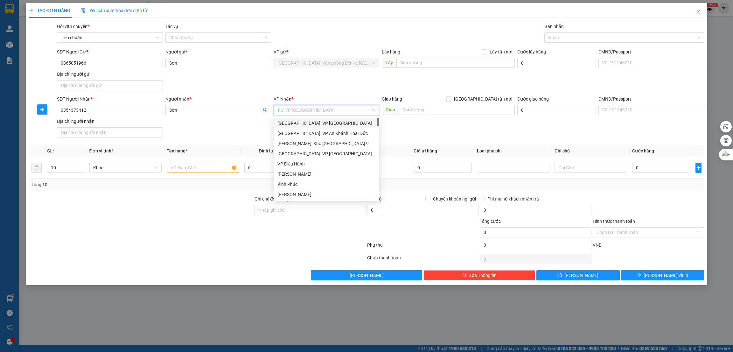
type input "12"
click at [316, 131] on div "[PERSON_NAME] : [GEOGRAPHIC_DATA]" at bounding box center [326, 133] width 98 height 7
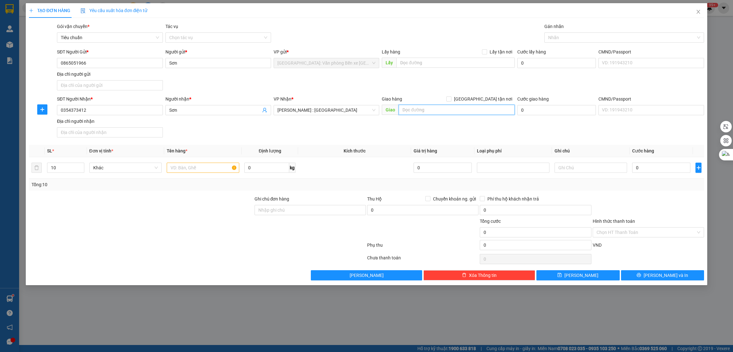
click at [408, 113] on input "text" at bounding box center [456, 110] width 116 height 10
type input "TPHCM - 29B trung [STREET_ADDRESS]"
click at [501, 100] on span "[GEOGRAPHIC_DATA] tận nơi" at bounding box center [482, 98] width 63 height 7
click at [451, 100] on input "[GEOGRAPHIC_DATA] tận nơi" at bounding box center [448, 98] width 4 height 4
checkbox input "true"
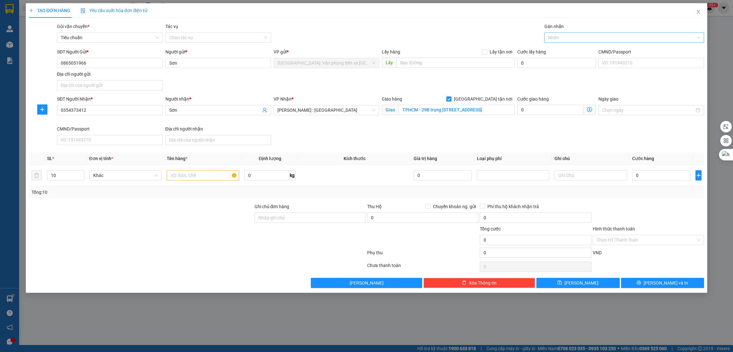
click at [570, 38] on div at bounding box center [621, 38] width 150 height 8
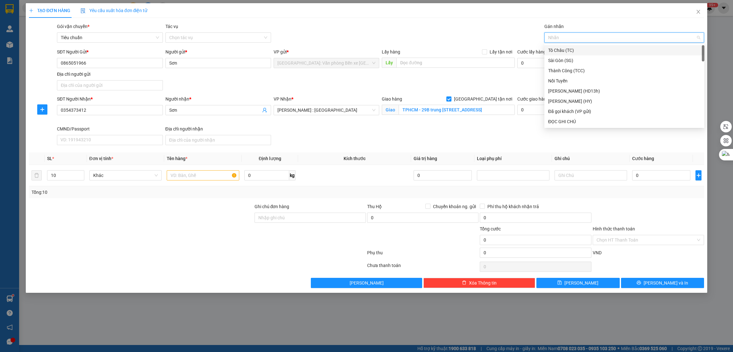
type input "1"
type input "g"
click at [566, 123] on div "[GEOGRAPHIC_DATA] tận nơi" at bounding box center [624, 121] width 152 height 7
click at [189, 180] on input "text" at bounding box center [203, 175] width 73 height 10
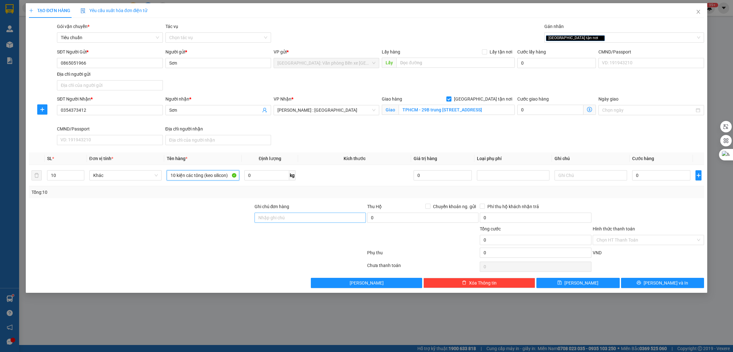
type input "10 kiện các tông (keo silicon)"
click at [303, 219] on input "Ghi chú đơn hàng" at bounding box center [309, 217] width 111 height 10
type input "nhận nguyên kiện giao nguyên kiện - Bể vỡ không đền"
click at [266, 249] on div at bounding box center [197, 253] width 338 height 13
click at [617, 204] on div at bounding box center [648, 214] width 113 height 22
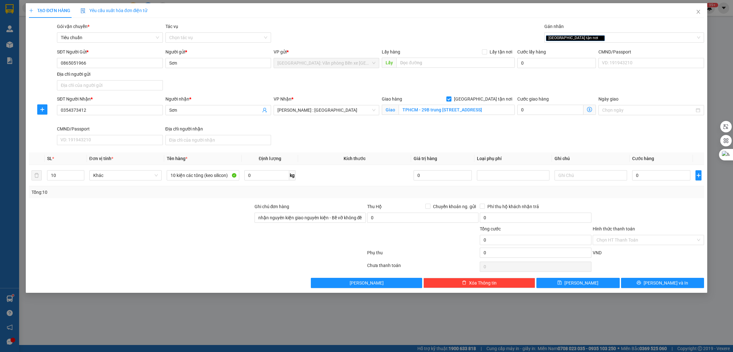
click at [633, 199] on div "Transit Pickup Surcharge Ids Transit Deliver Surcharge Ids Transit Deliver Surc…" at bounding box center [366, 155] width 675 height 265
click at [261, 176] on input "0" at bounding box center [266, 175] width 45 height 10
type input "100"
click at [656, 176] on input "0" at bounding box center [661, 175] width 58 height 10
click at [215, 204] on div at bounding box center [140, 214] width 225 height 22
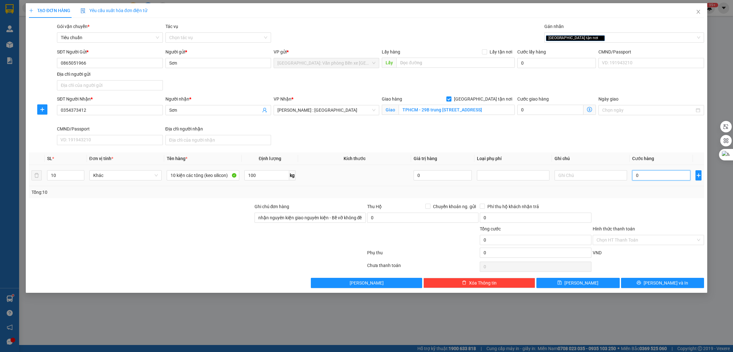
click at [661, 179] on input "0" at bounding box center [661, 175] width 58 height 10
type input "7"
type input "70"
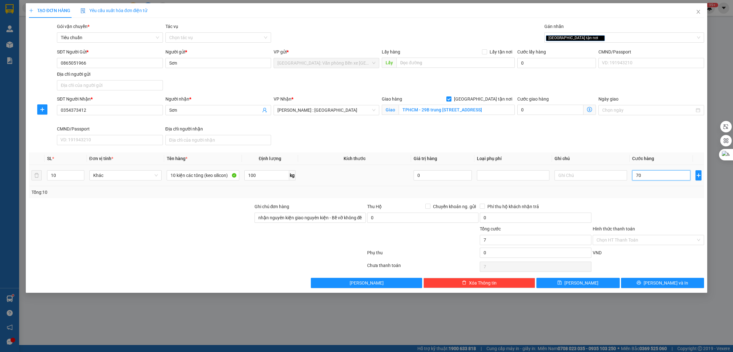
type input "70"
type input "705"
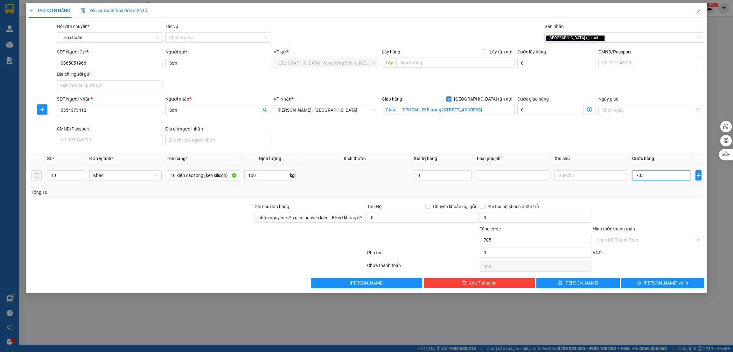
type input "7.050"
type input "70.500"
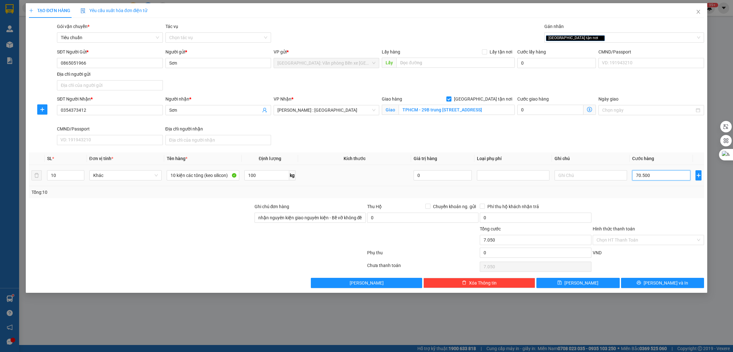
type input "70.500"
type input "705.000"
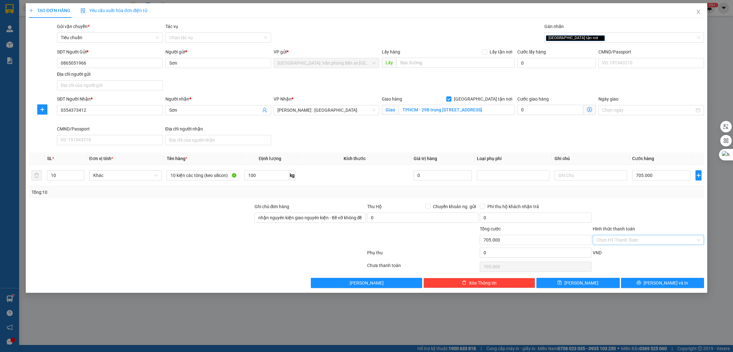
click at [627, 240] on input "Hình thức thanh toán" at bounding box center [645, 240] width 99 height 10
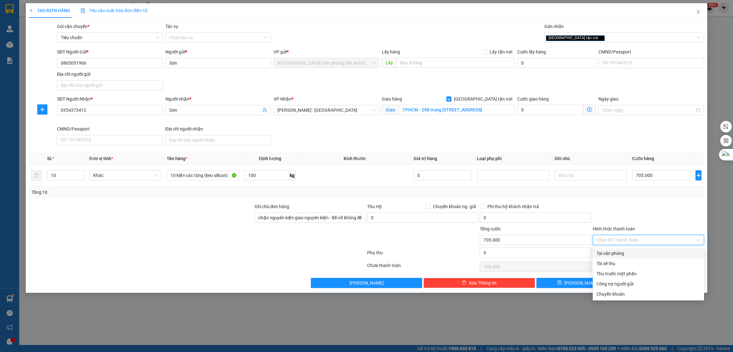
click at [612, 252] on div "Tại văn phòng" at bounding box center [648, 253] width 104 height 7
type input "0"
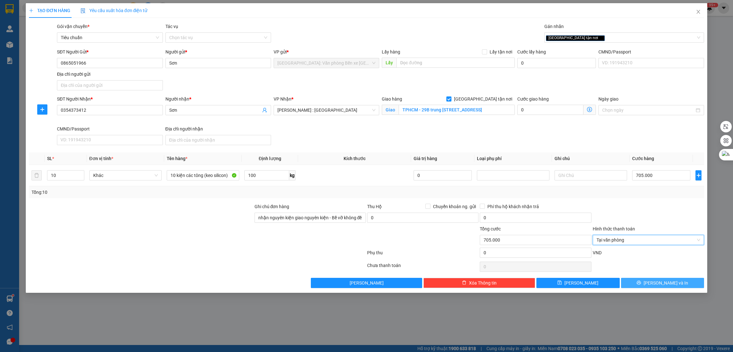
click at [655, 282] on button "[PERSON_NAME] và In" at bounding box center [662, 283] width 83 height 10
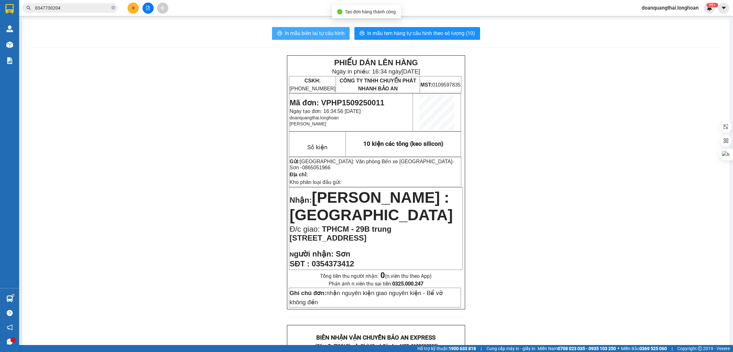
click at [321, 35] on span "In mẫu biên lai tự cấu hình" at bounding box center [315, 33] width 60 height 8
click at [65, 10] on input "0347730204" at bounding box center [72, 7] width 75 height 7
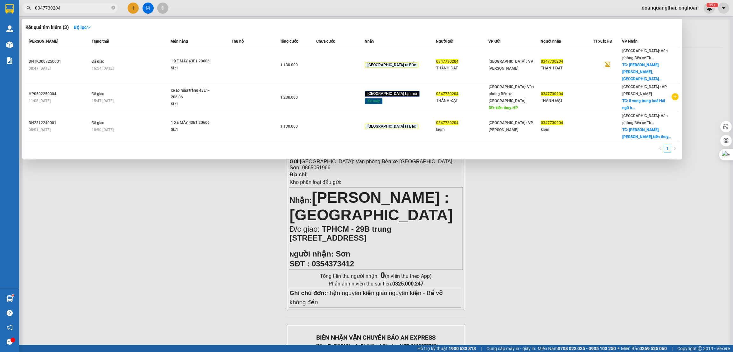
click at [65, 10] on input "0347730204" at bounding box center [72, 7] width 75 height 7
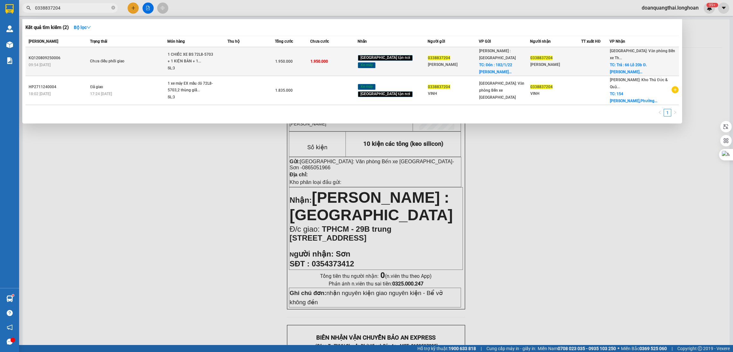
type input "0338837204"
click at [123, 58] on div "Chưa điều phối giao" at bounding box center [114, 61] width 48 height 7
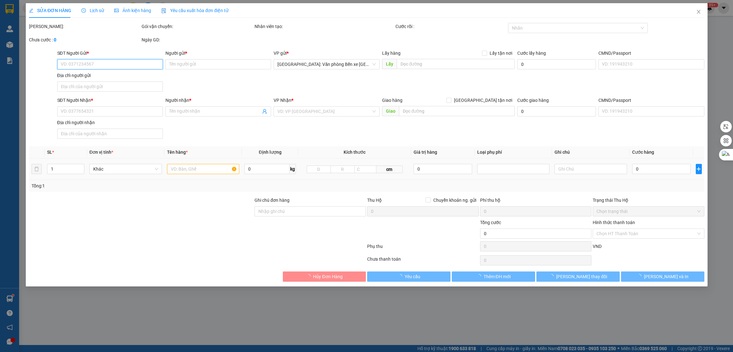
type input "0338837204"
type input "[PERSON_NAME]"
checkbox input "true"
type input "Đón : 182/1/22 [PERSON_NAME] , Phường Thắng Nhất , tp Vũng tàu"
type input "0338837204"
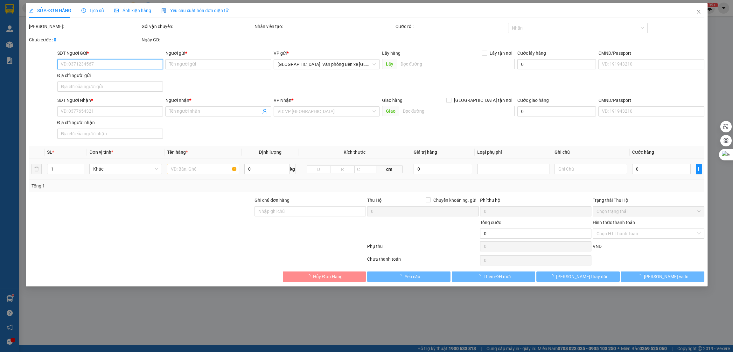
type input "[PERSON_NAME]"
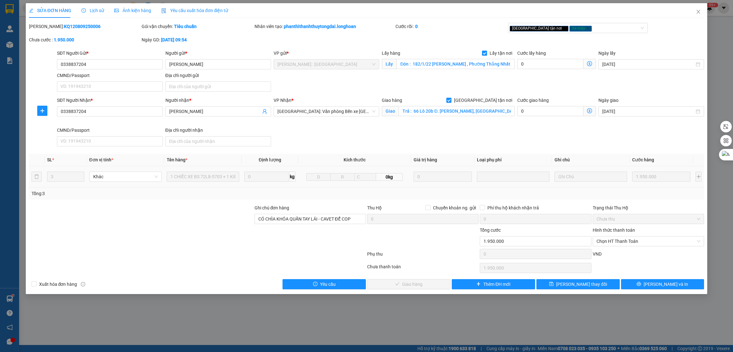
click at [324, 141] on div "SĐT Người Nhận * 0338837204 Người nhận * [PERSON_NAME] VP Nhận * [GEOGRAPHIC_DA…" at bounding box center [380, 123] width 649 height 52
click at [423, 147] on div "SĐT Người Nhận * 0338837204 Người nhận * [PERSON_NAME] VP Nhận * [GEOGRAPHIC_DA…" at bounding box center [380, 123] width 649 height 52
click at [360, 131] on div "SĐT Người Nhận * 0338837204 Người nhận * [PERSON_NAME] VP Nhận * [GEOGRAPHIC_DA…" at bounding box center [380, 123] width 649 height 52
click at [701, 12] on icon "close" at bounding box center [698, 11] width 5 height 5
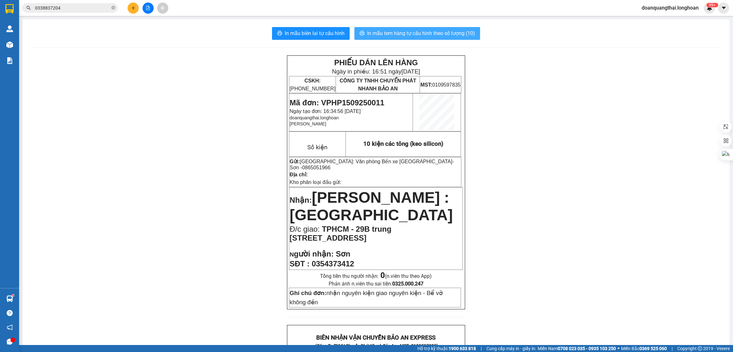
click at [421, 32] on span "In mẫu tem hàng tự cấu hình theo số lượng (10)" at bounding box center [421, 33] width 108 height 8
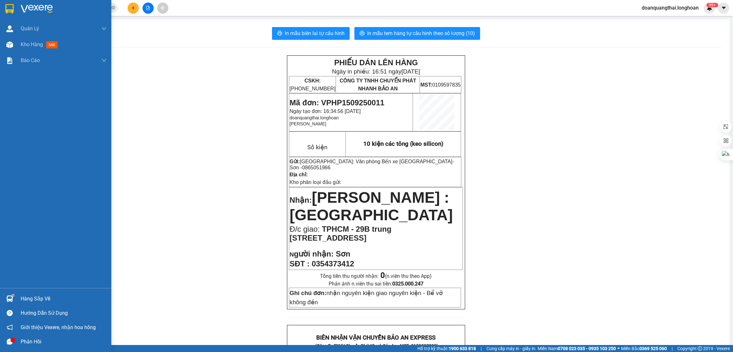
click at [1, 8] on div at bounding box center [55, 10] width 111 height 21
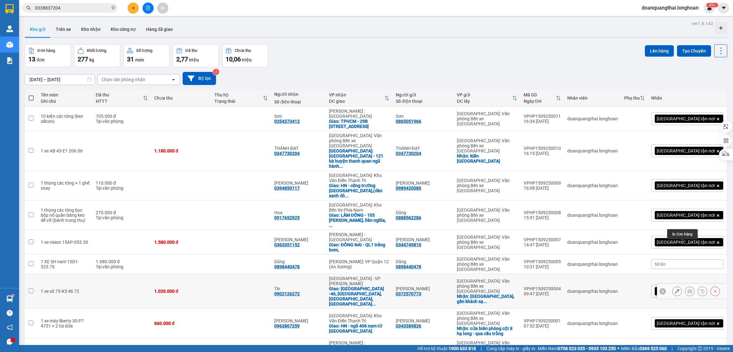
click at [687, 289] on icon at bounding box center [689, 291] width 4 height 4
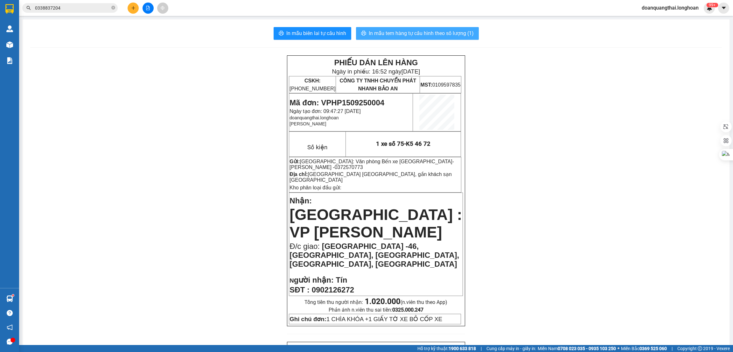
click at [404, 36] on span "In mẫu tem hàng tự cấu hình theo số lượng (1)" at bounding box center [421, 33] width 105 height 8
click at [411, 308] on div "PHIẾU DÁN LÊN HÀNG Ngày in phiếu: 16:52 [DATE] CSKH: [PHONE_NUMBER] CÔNG TY TNH…" at bounding box center [376, 190] width 178 height 271
click at [133, 8] on icon "plus" at bounding box center [132, 8] width 3 height 0
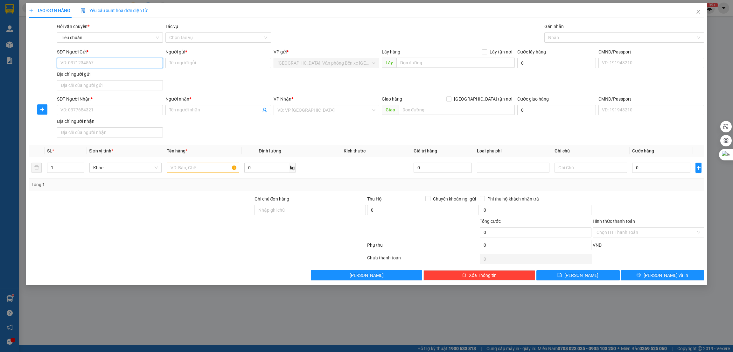
click at [119, 64] on input "SĐT Người Gửi *" at bounding box center [110, 63] width 106 height 10
click at [131, 66] on input "SĐT Người Gửi *" at bounding box center [110, 63] width 106 height 10
click at [126, 76] on div "0364878338 - [PERSON_NAME]" at bounding box center [110, 76] width 98 height 7
click at [94, 111] on input "SĐT Người Nhận *" at bounding box center [110, 110] width 106 height 10
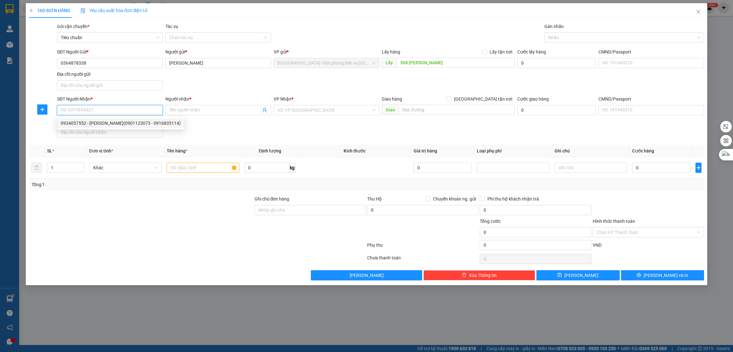
click at [114, 108] on input "SĐT Người Nhận *" at bounding box center [110, 110] width 106 height 10
click at [224, 108] on input "Người nhận *" at bounding box center [215, 110] width 92 height 7
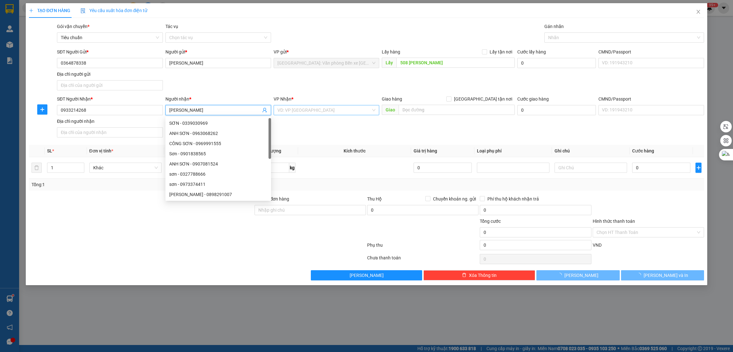
click at [303, 107] on input "search" at bounding box center [323, 110] width 93 height 10
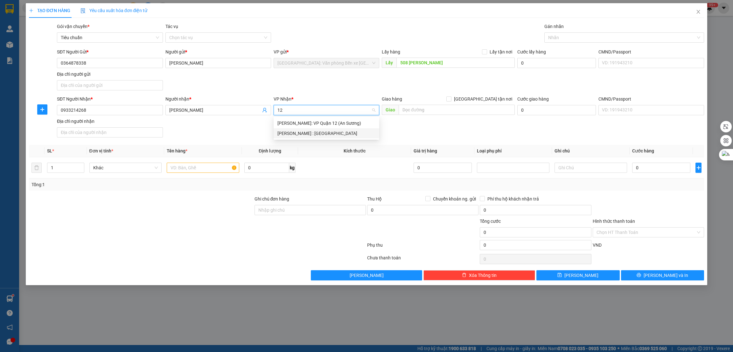
click at [337, 130] on div "[PERSON_NAME] : [GEOGRAPHIC_DATA]" at bounding box center [326, 133] width 98 height 7
click at [415, 111] on input "text" at bounding box center [456, 110] width 116 height 10
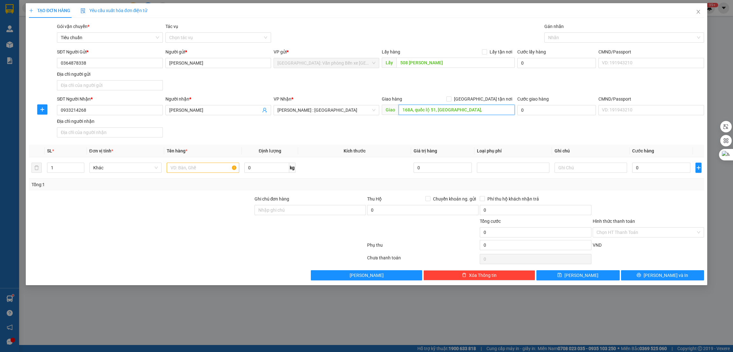
click at [400, 111] on input "168A, quốc lộ 51, [GEOGRAPHIC_DATA]," at bounding box center [456, 110] width 116 height 10
click at [489, 114] on input "ĐỒNG NAI - 168A, quốc lộ 51, [GEOGRAPHIC_DATA]," at bounding box center [456, 110] width 116 height 10
click at [494, 98] on span "[GEOGRAPHIC_DATA] tận nơi" at bounding box center [482, 98] width 63 height 7
click at [451, 98] on input "[GEOGRAPHIC_DATA] tận nơi" at bounding box center [448, 98] width 4 height 4
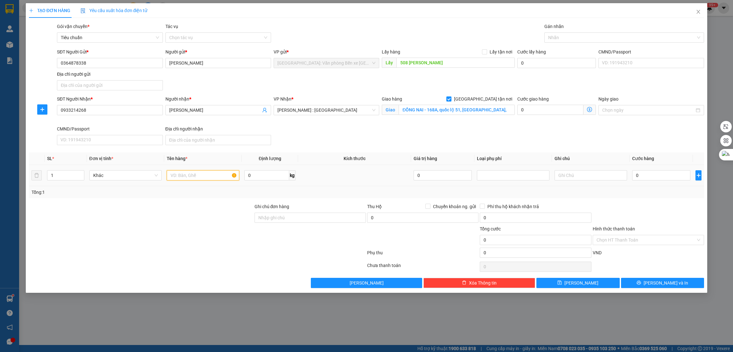
click at [207, 178] on input "text" at bounding box center [203, 175] width 73 height 10
click at [207, 227] on div at bounding box center [140, 236] width 225 height 22
click at [659, 178] on input "0" at bounding box center [661, 175] width 58 height 10
click at [572, 39] on div at bounding box center [621, 38] width 150 height 8
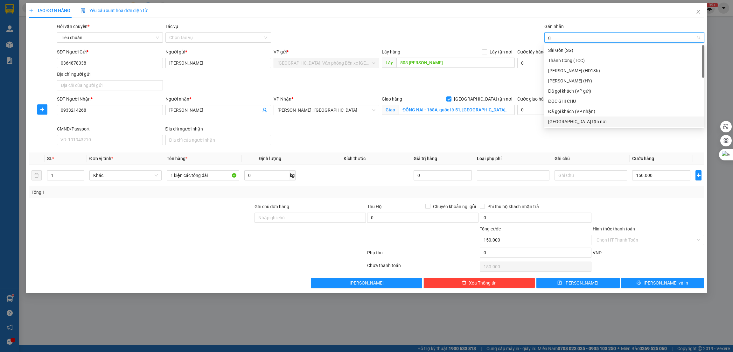
click at [569, 119] on div "[GEOGRAPHIC_DATA] tận nơi" at bounding box center [624, 121] width 152 height 7
click at [191, 205] on div at bounding box center [140, 214] width 225 height 22
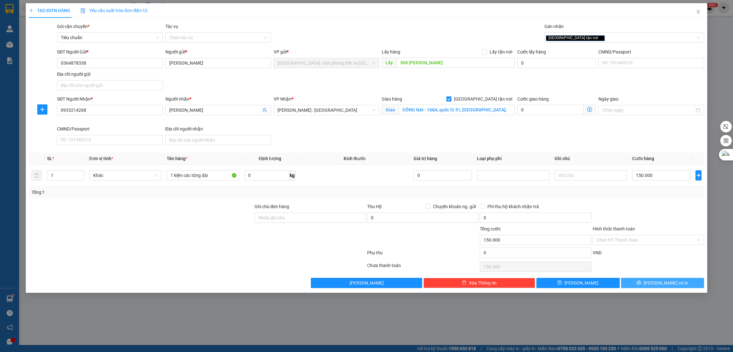
click at [641, 284] on icon "printer" at bounding box center [638, 282] width 4 height 4
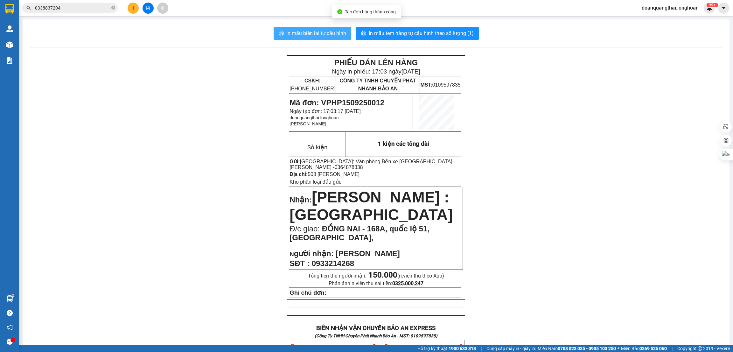
click at [331, 31] on span "In mẫu biên lai tự cấu hình" at bounding box center [316, 33] width 60 height 8
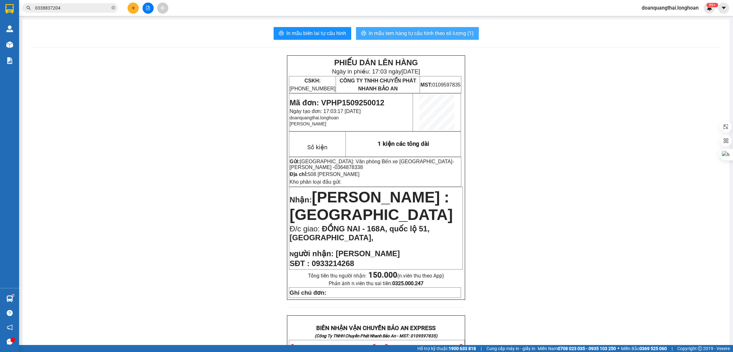
click at [433, 35] on span "In mẫu tem hàng tự cấu hình theo số lượng (1)" at bounding box center [421, 33] width 105 height 8
click at [207, 163] on div "PHIẾU DÁN LÊN HÀNG Ngày in phiếu: 17:03 [DATE] CSKH: [PHONE_NUMBER] CÔNG TY TNH…" at bounding box center [375, 348] width 691 height 587
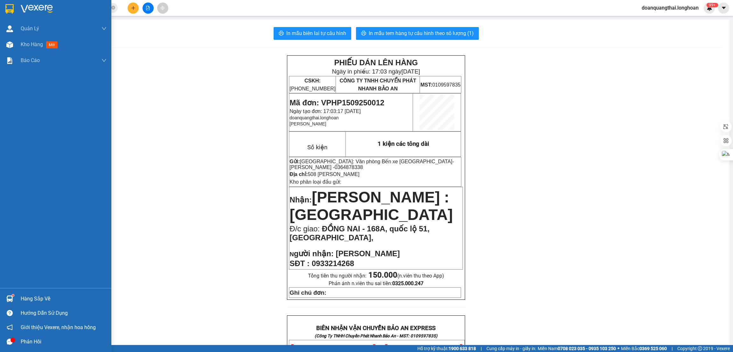
click at [13, 294] on sup at bounding box center [13, 295] width 2 height 2
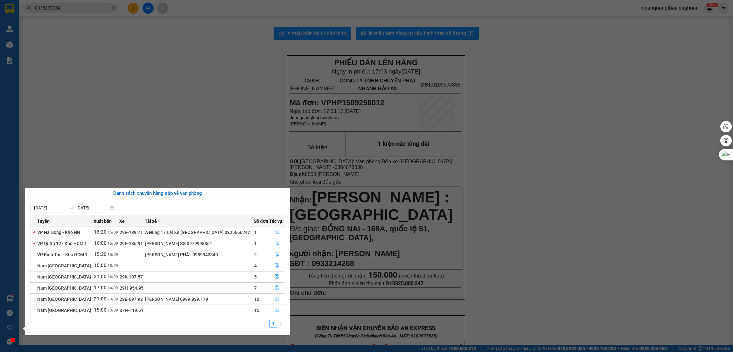
click at [139, 154] on section "Kết quả tìm kiếm ( 2 ) Bộ lọc Mã ĐH Trạng thái Món hàng Thu hộ Tổng cước Chưa c…" at bounding box center [366, 176] width 733 height 352
